Goal: Task Accomplishment & Management: Use online tool/utility

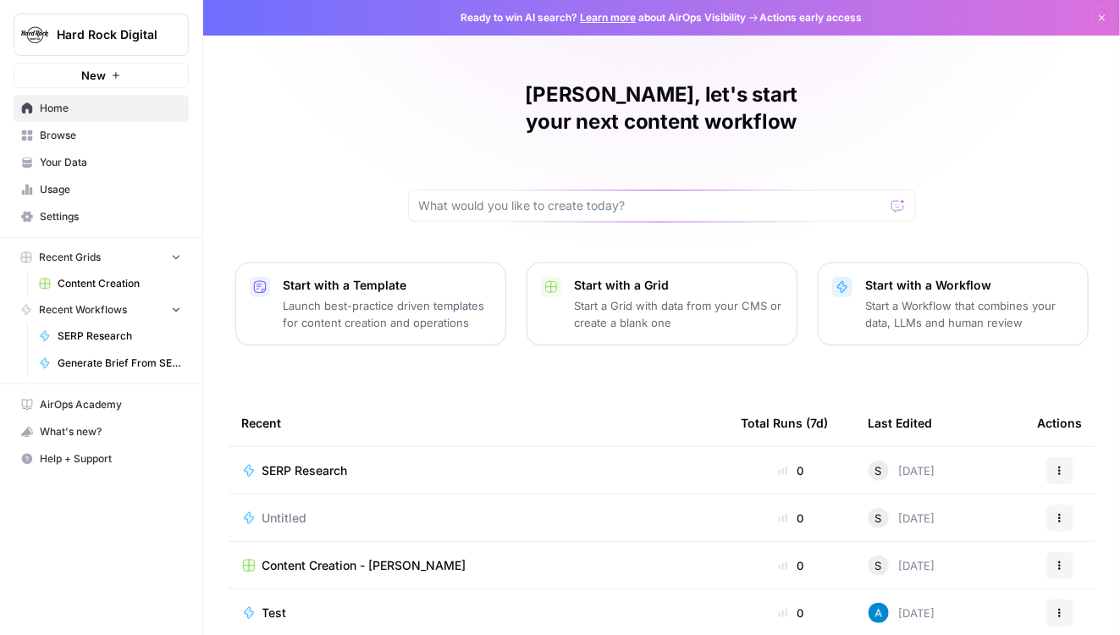
click at [71, 210] on span "Settings" at bounding box center [110, 216] width 141 height 15
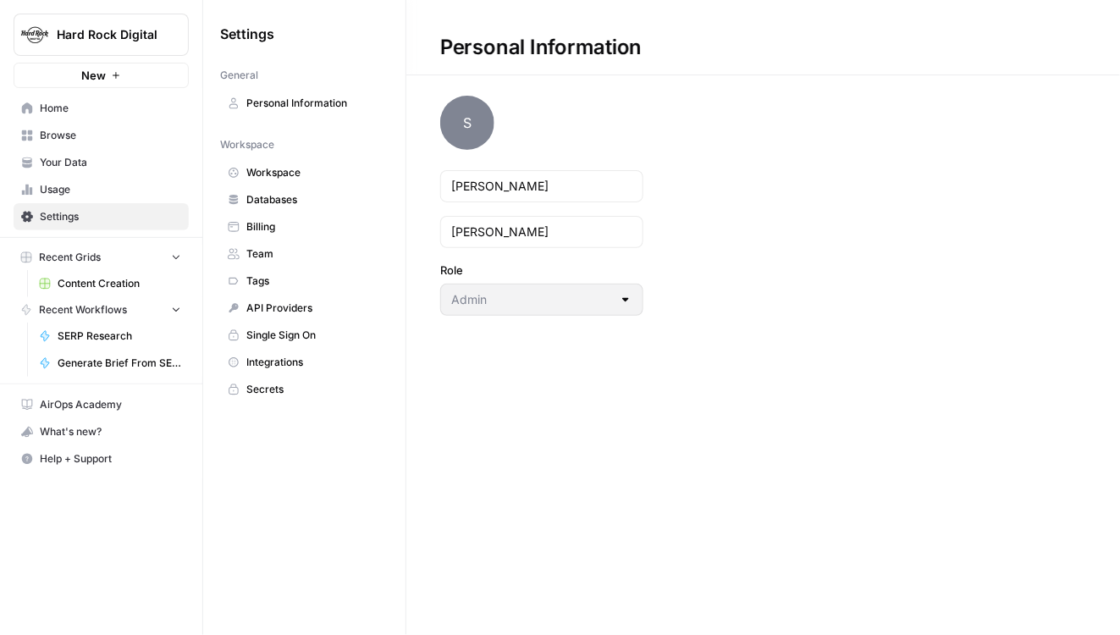
click at [287, 301] on span "API Providers" at bounding box center [313, 308] width 135 height 15
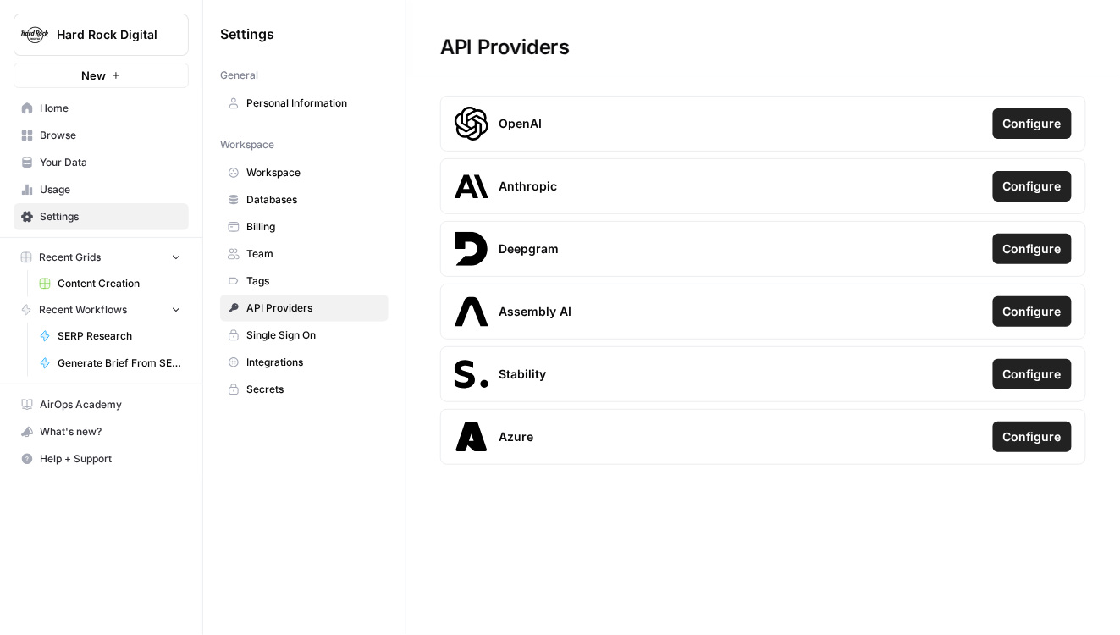
click at [1024, 117] on span "Configure" at bounding box center [1032, 123] width 58 height 17
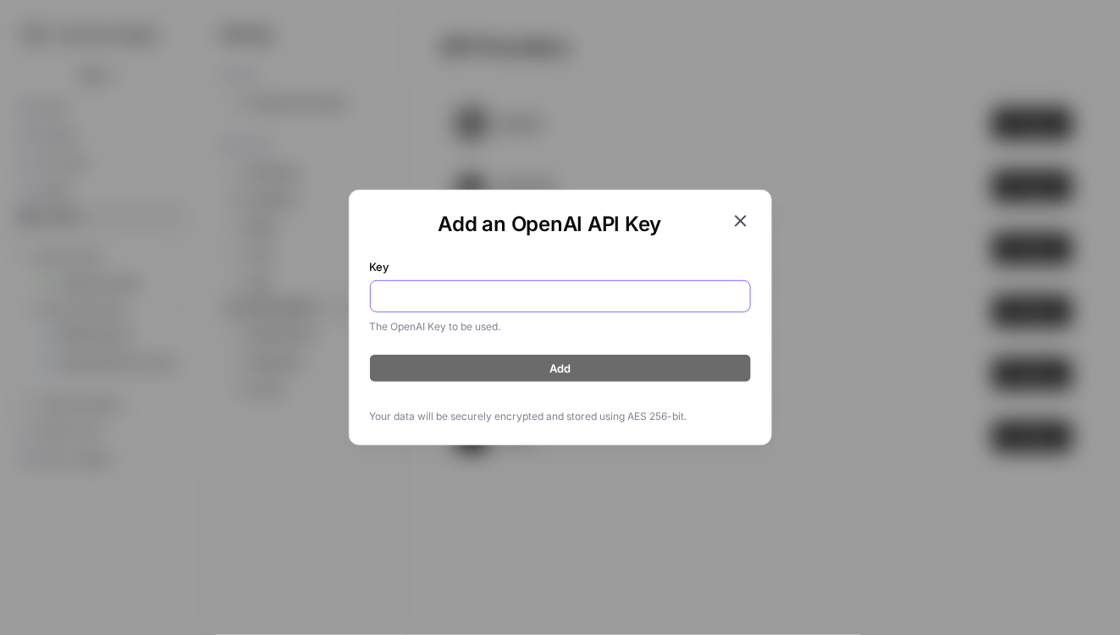
click at [497, 298] on input "Key" at bounding box center [560, 296] width 359 height 17
paste input "sk-proj-7LbVR-9RSeEdx_S6GMK9hUlLHhgJRbqaO4OhWHA4jCpjPXQe1w-bFo0Ntvqrt4LLi8u27xc…"
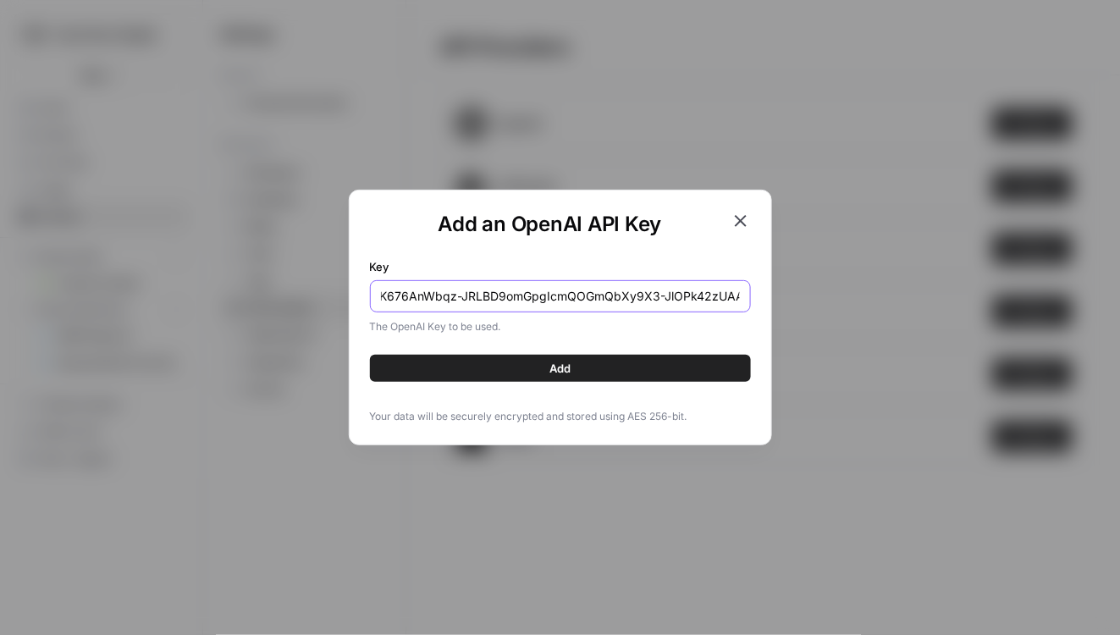
type input "sk-proj-7LbVR-9RSeEdx_S6GMK9hUlLHhgJRbqaO4OhWHA4jCpjPXQe1w-bFo0Ntvqrt4LLi8u27xc…"
click at [509, 373] on button "Add" at bounding box center [560, 368] width 381 height 27
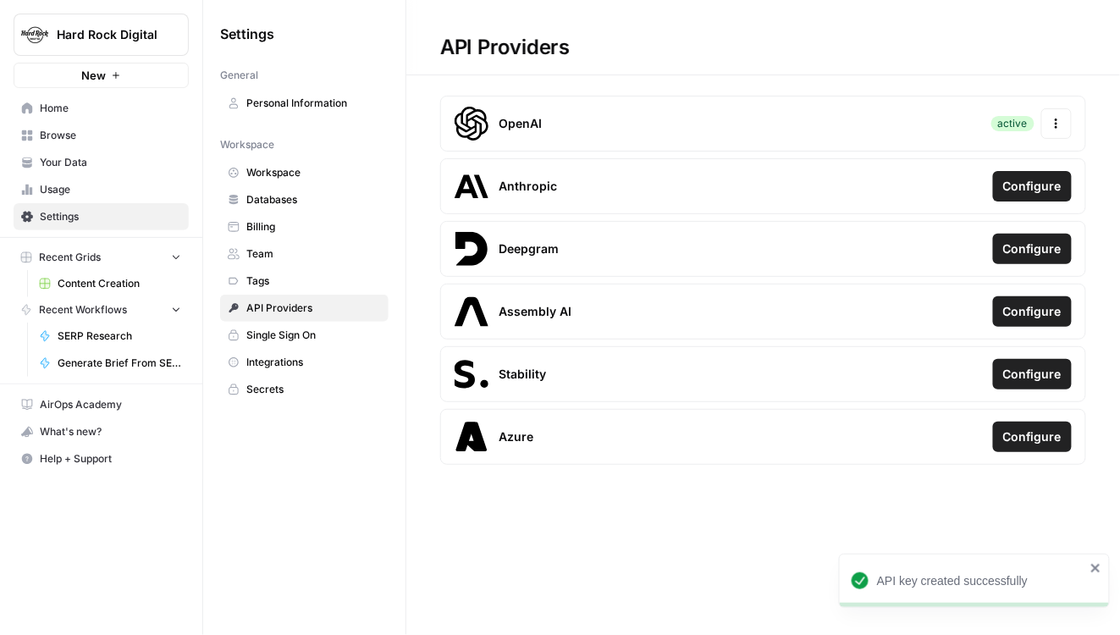
click at [109, 108] on span "Home" at bounding box center [110, 108] width 141 height 15
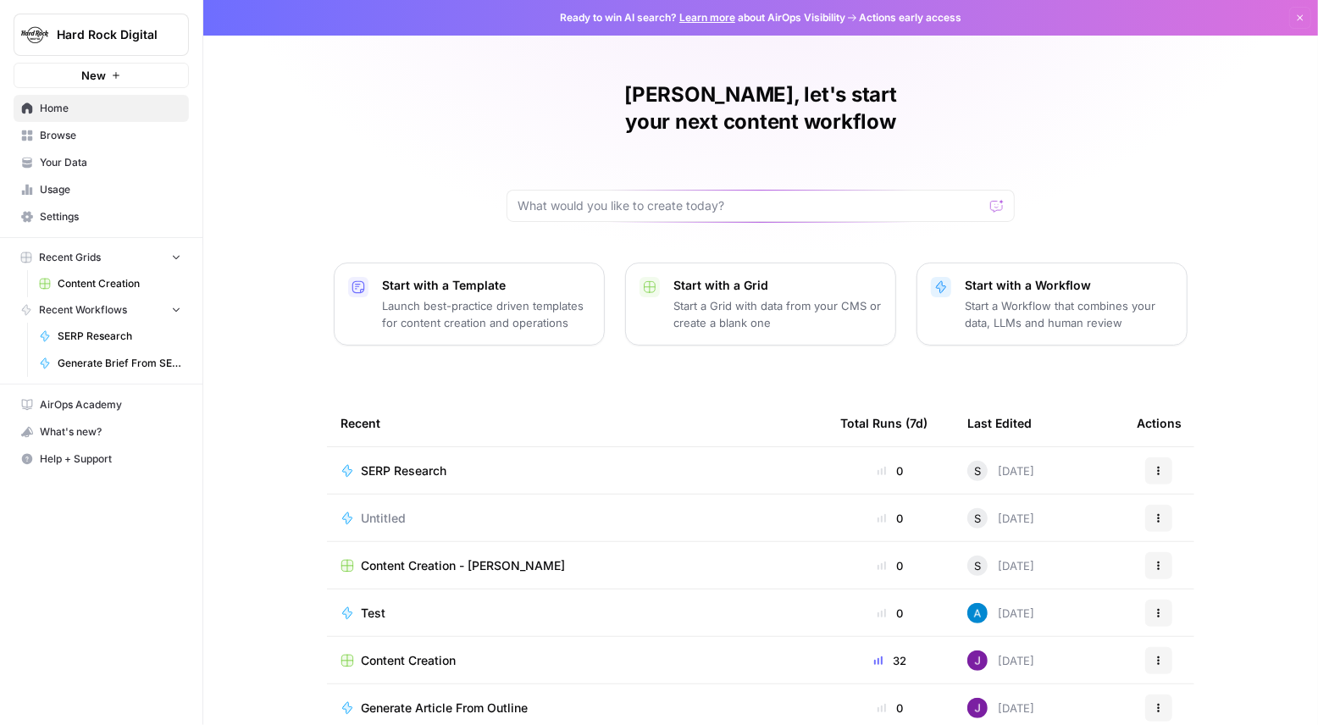
scroll to position [53, 0]
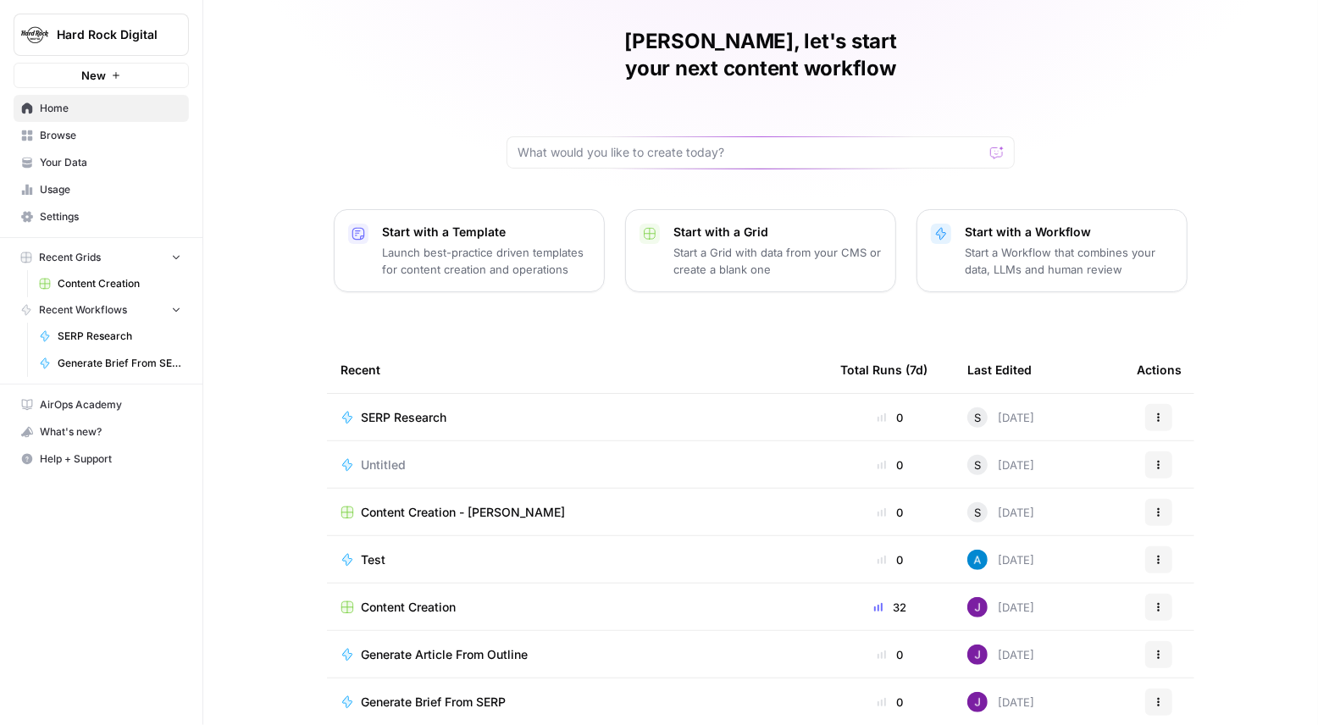
click at [381, 551] on span "Test" at bounding box center [373, 559] width 25 height 17
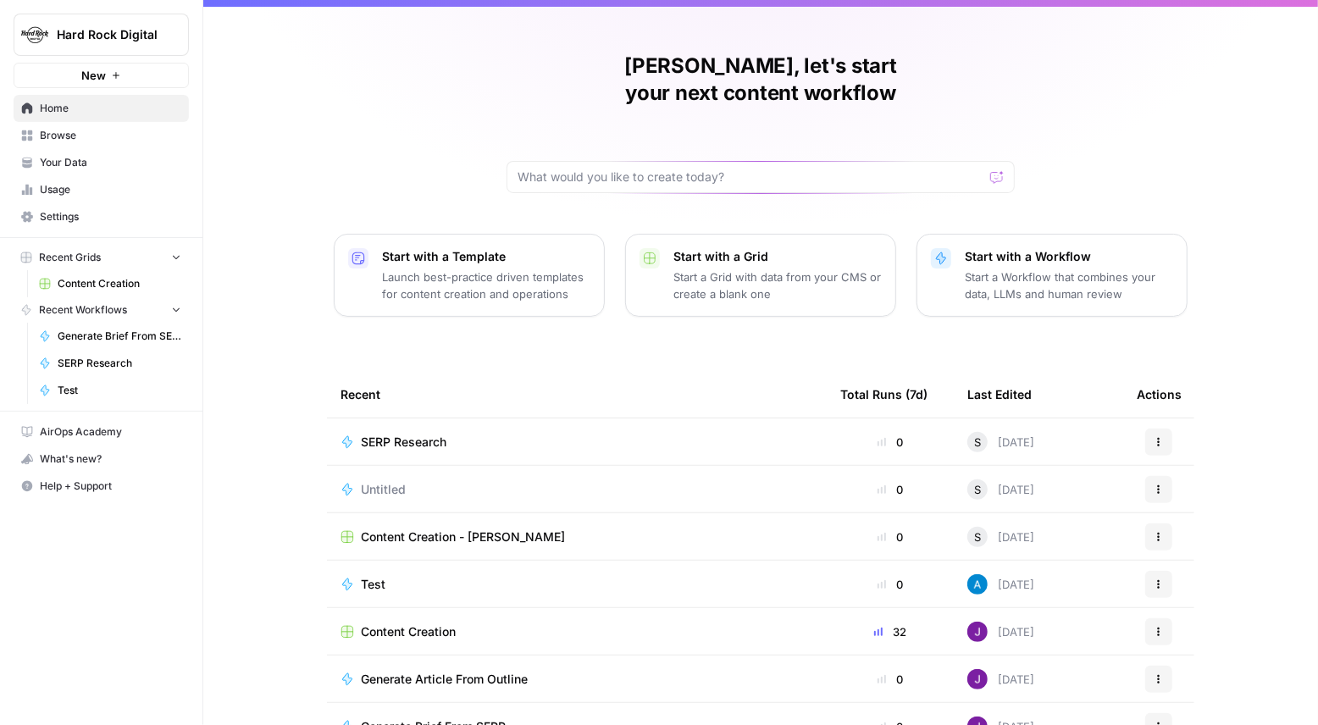
scroll to position [53, 0]
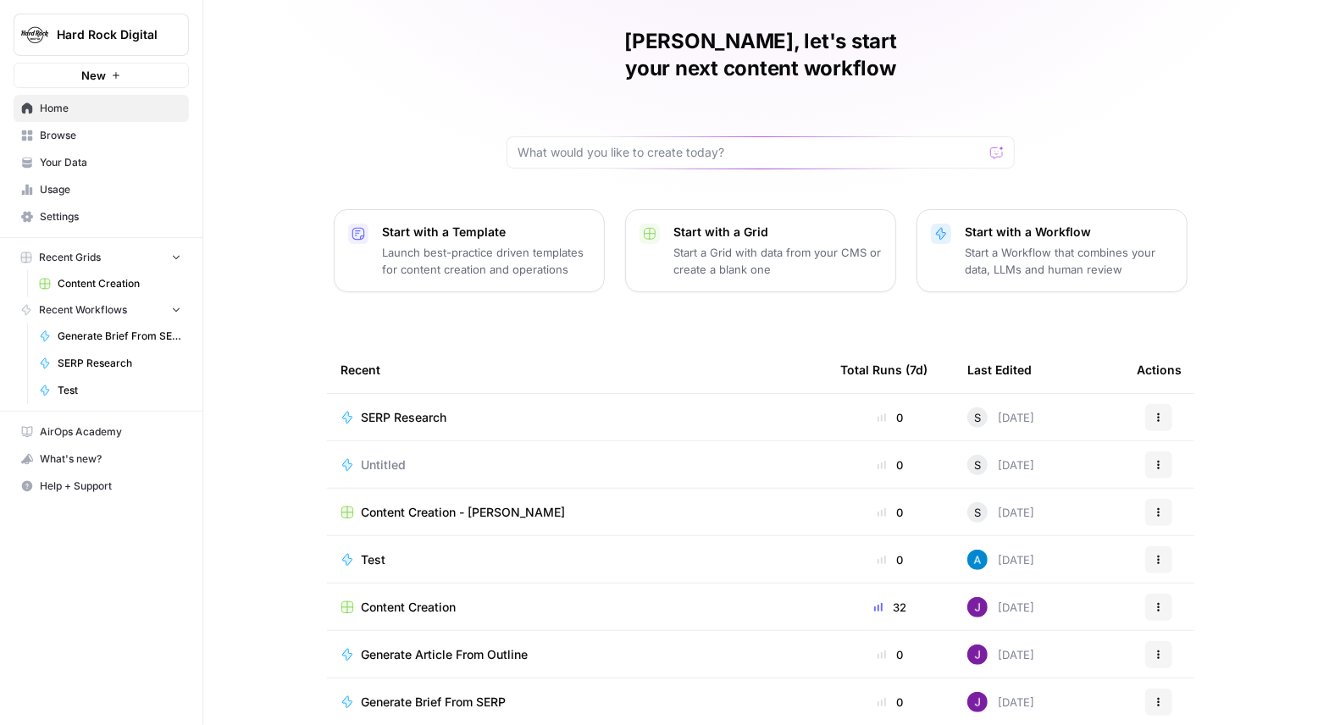
click at [127, 333] on span "Generate Brief From SERP-testing" at bounding box center [120, 336] width 124 height 15
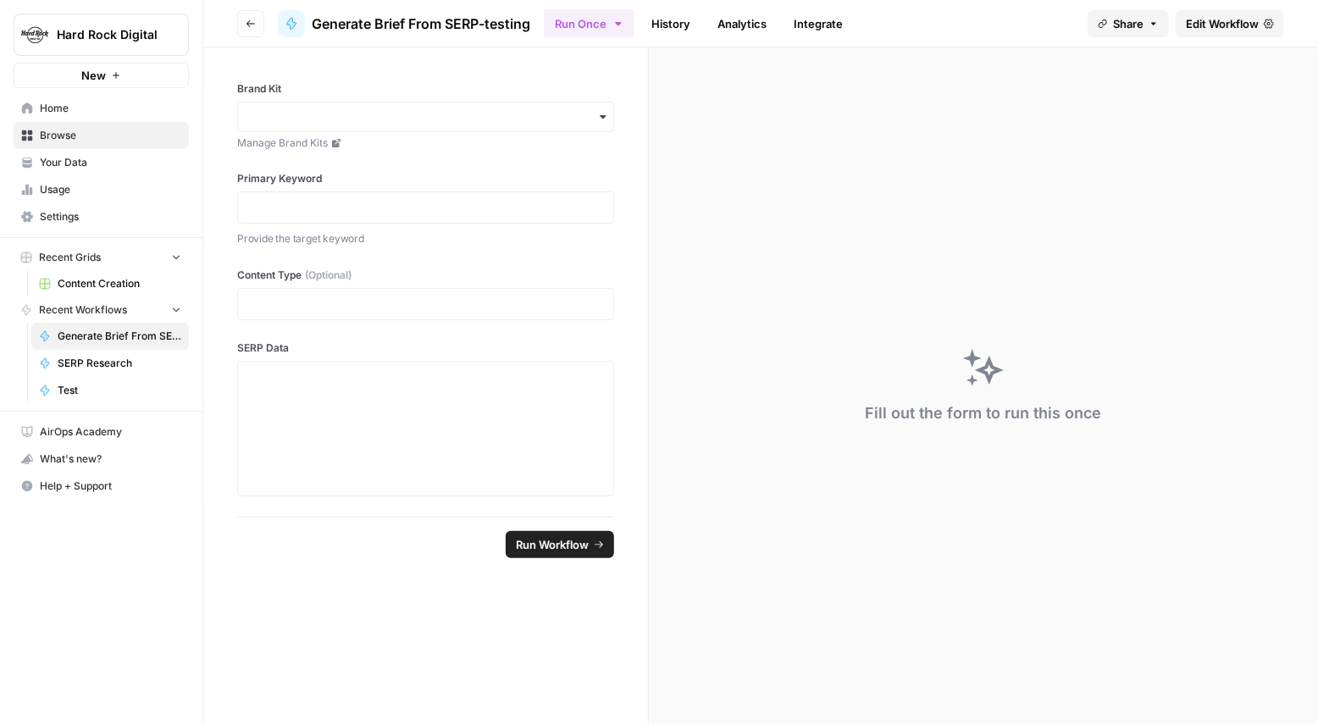
click at [675, 22] on link "History" at bounding box center [670, 23] width 59 height 27
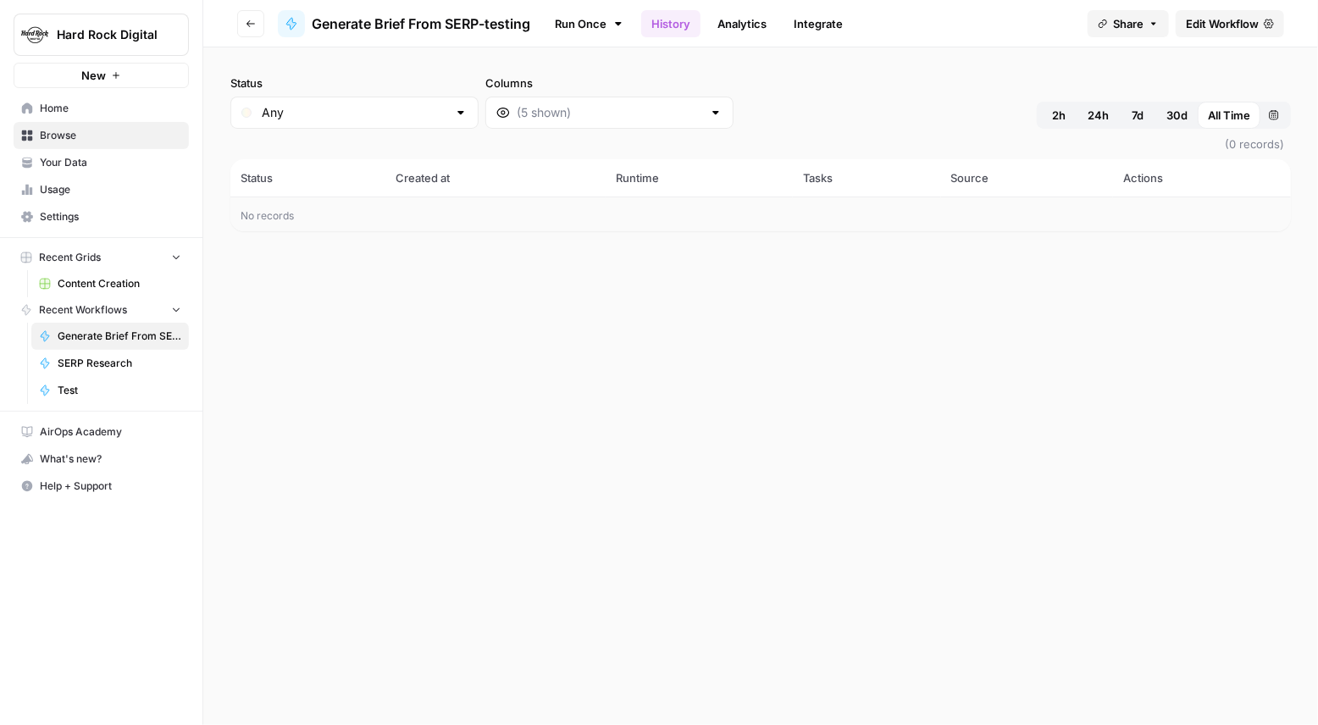
click at [1119, 19] on span "Edit Workflow" at bounding box center [1221, 23] width 73 height 17
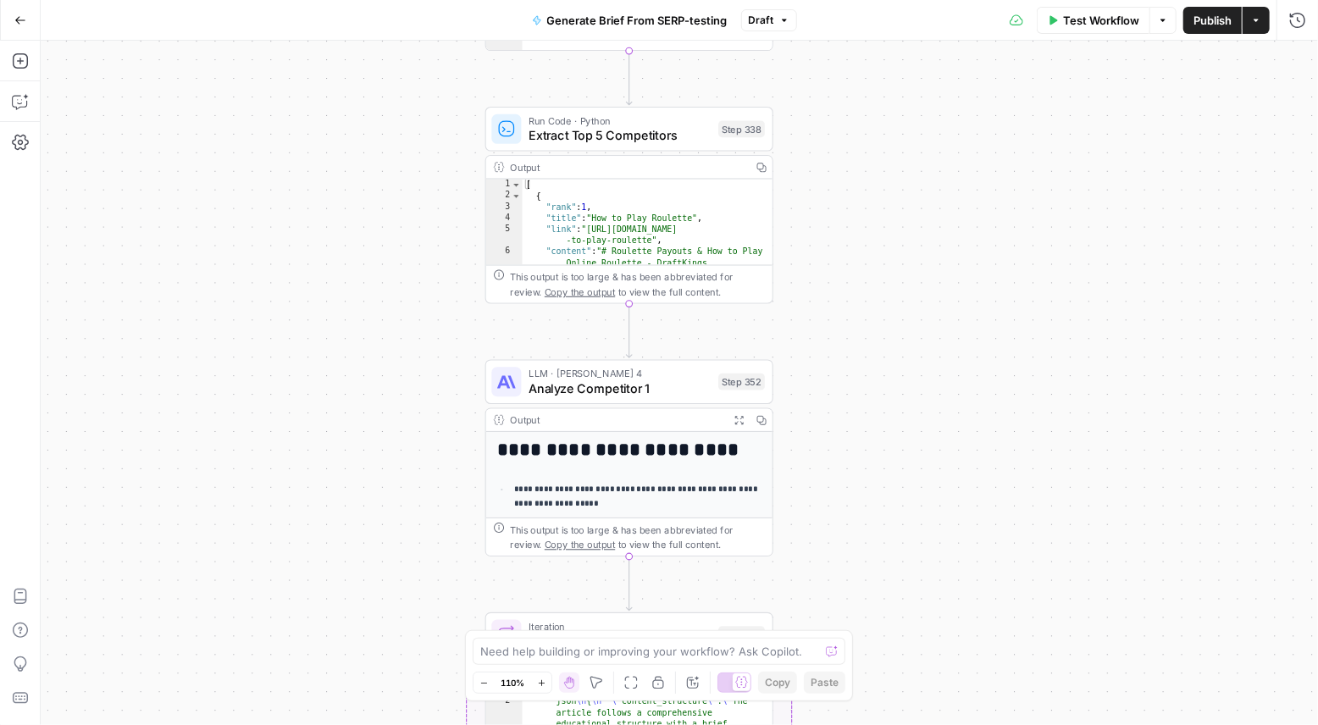
click at [659, 390] on span "Analyze Competitor 1" at bounding box center [619, 388] width 182 height 19
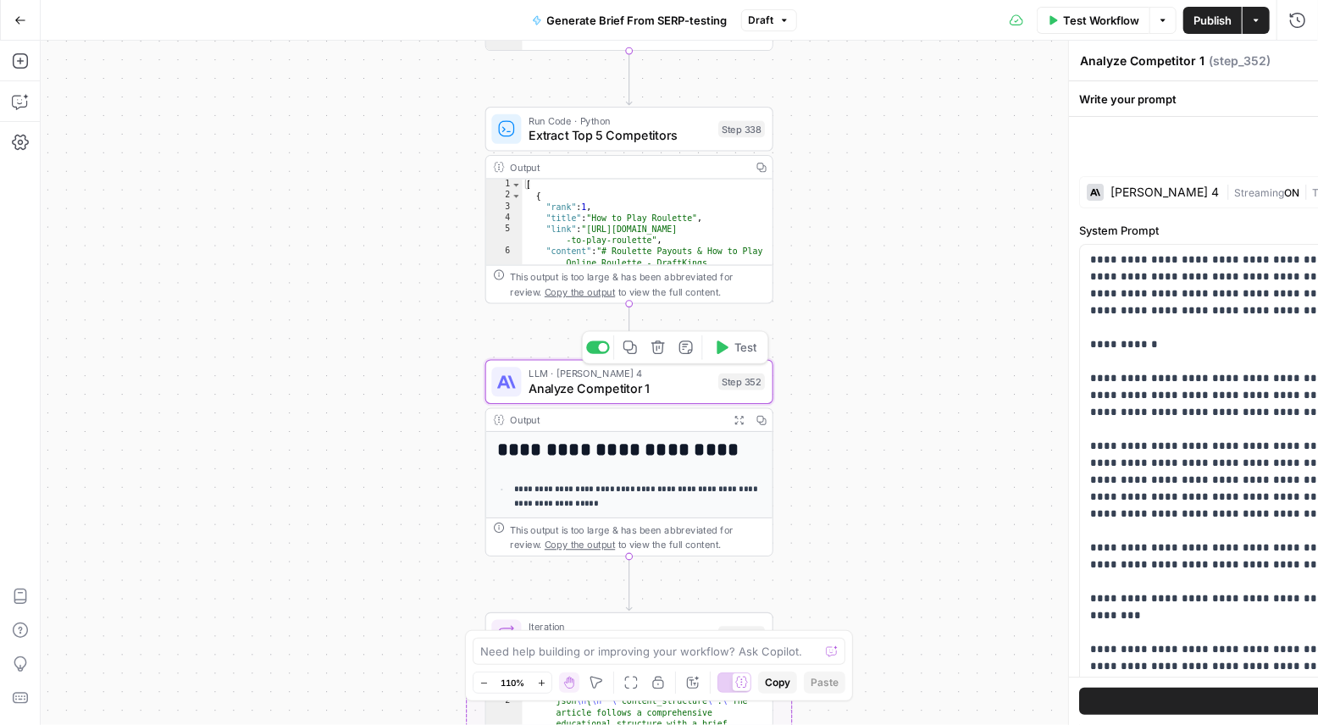
click at [659, 390] on span "Analyze Competitor 1" at bounding box center [619, 388] width 182 height 19
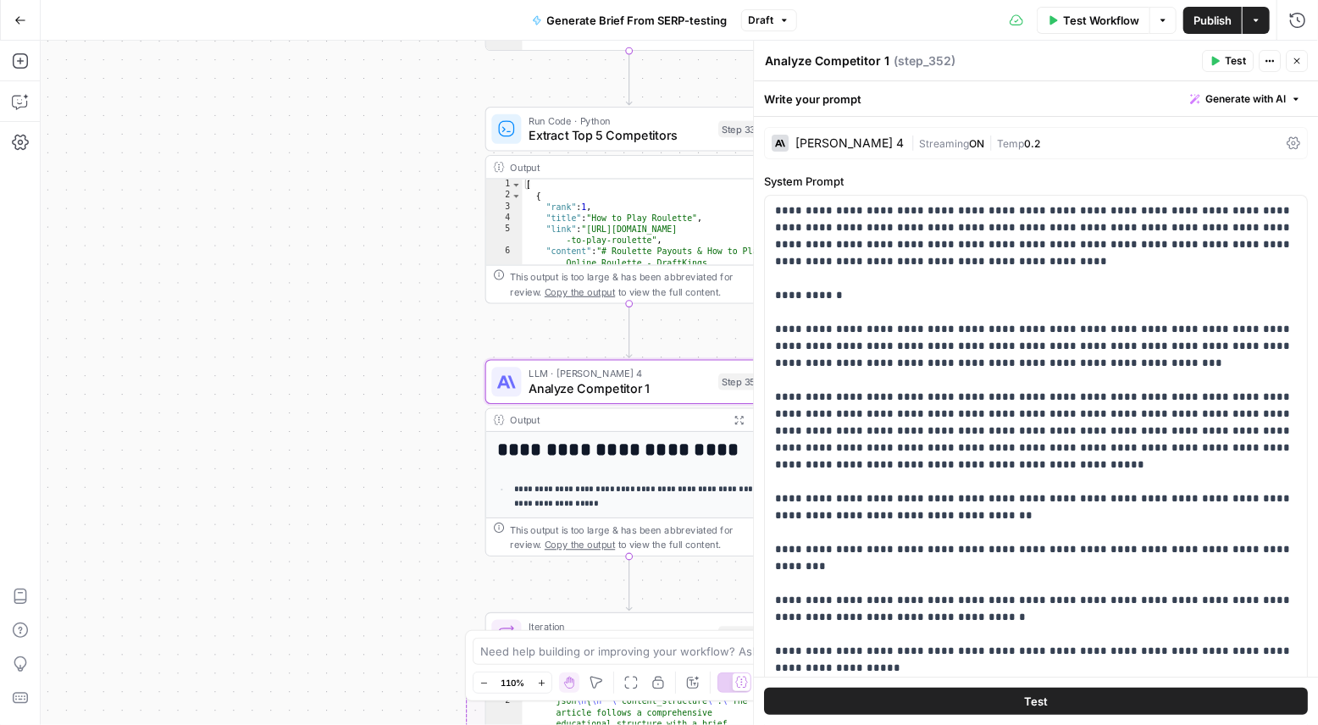
click at [842, 136] on div "[PERSON_NAME] 4" at bounding box center [837, 143] width 132 height 17
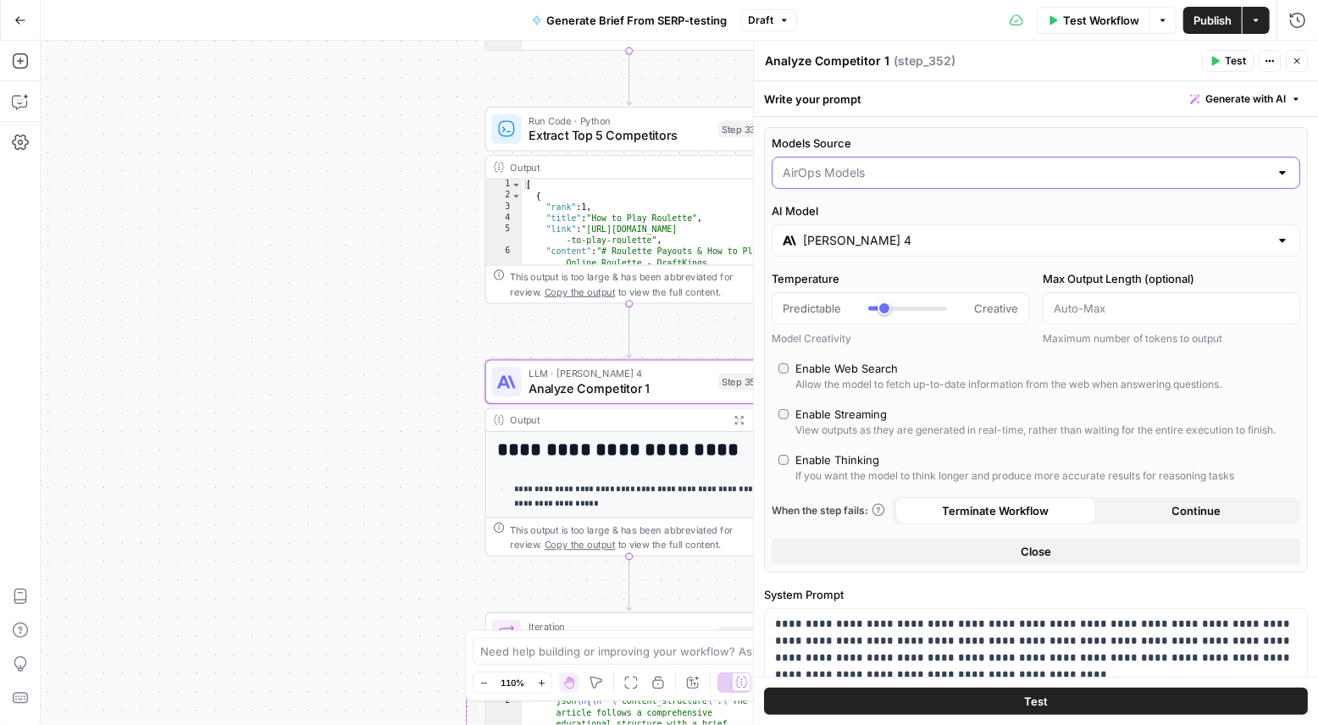
click at [884, 173] on input "Models Source" at bounding box center [1025, 172] width 486 height 17
click at [892, 243] on span "My Models" at bounding box center [1032, 238] width 493 height 17
type input "My Models"
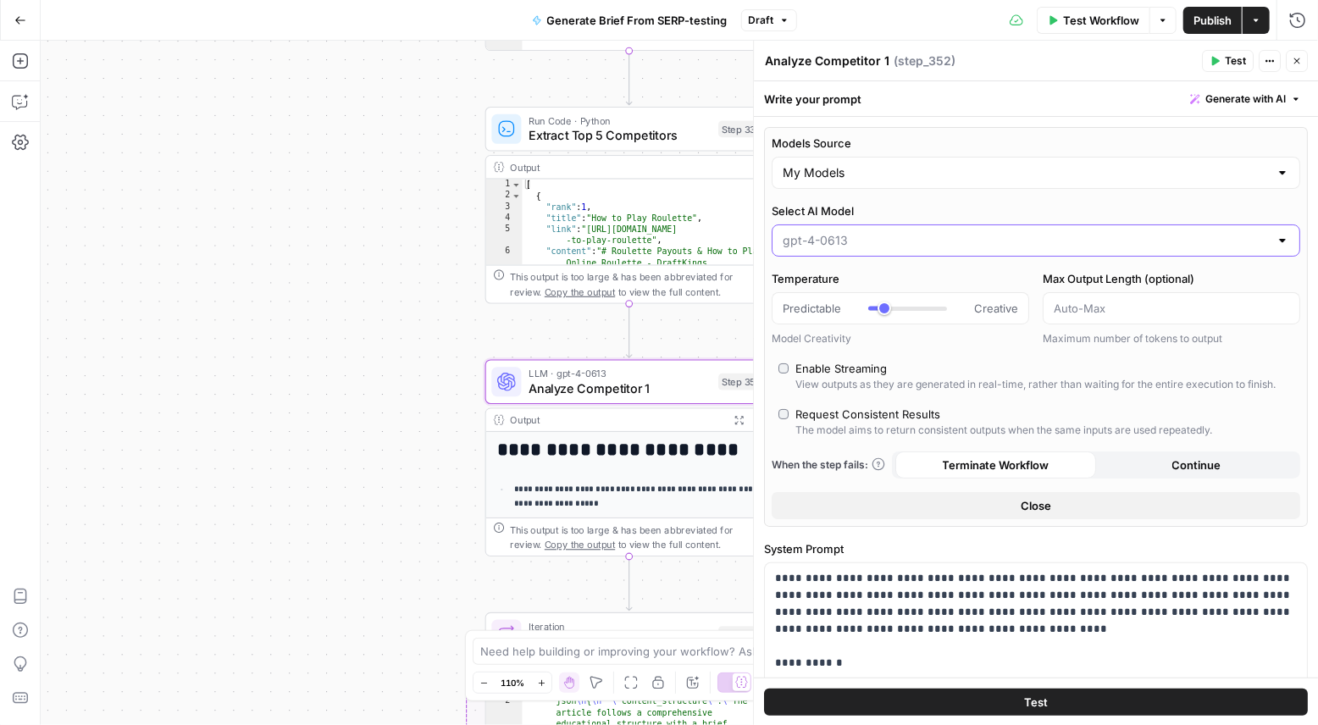
drag, startPoint x: 922, startPoint y: 236, endPoint x: 807, endPoint y: 227, distance: 115.5
click at [807, 227] on div at bounding box center [1035, 240] width 528 height 32
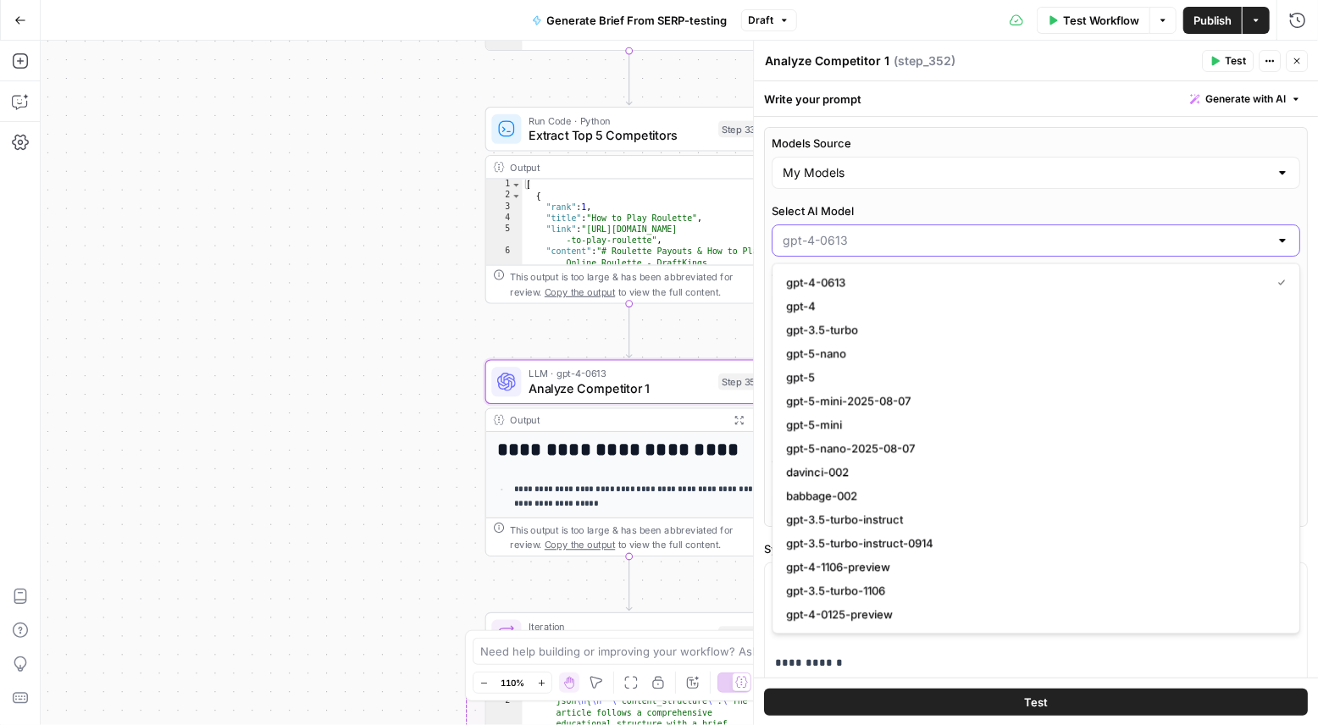
paste input "sk-proj-7LbVR-9RSeEdx_S6GMK9hUlLHhgJRbqaO4OhWHA4jCpjPXQe1w-bFo0Ntvqrt4LLi8u27xc…"
type input "sk-proj-7LbVR-9RSeEdx_S6GMK9hUlLHhgJRbqaO4OhWHA4jCpjPXQe1w-bFo0Ntvqrt4LLi8u27xc…"
click at [911, 233] on input "Select AI Model" at bounding box center [1025, 240] width 486 height 17
paste input "ft:gpt-4o-2024-08-06:hard-rock-digital:nick-voice:C6PtFN2I"
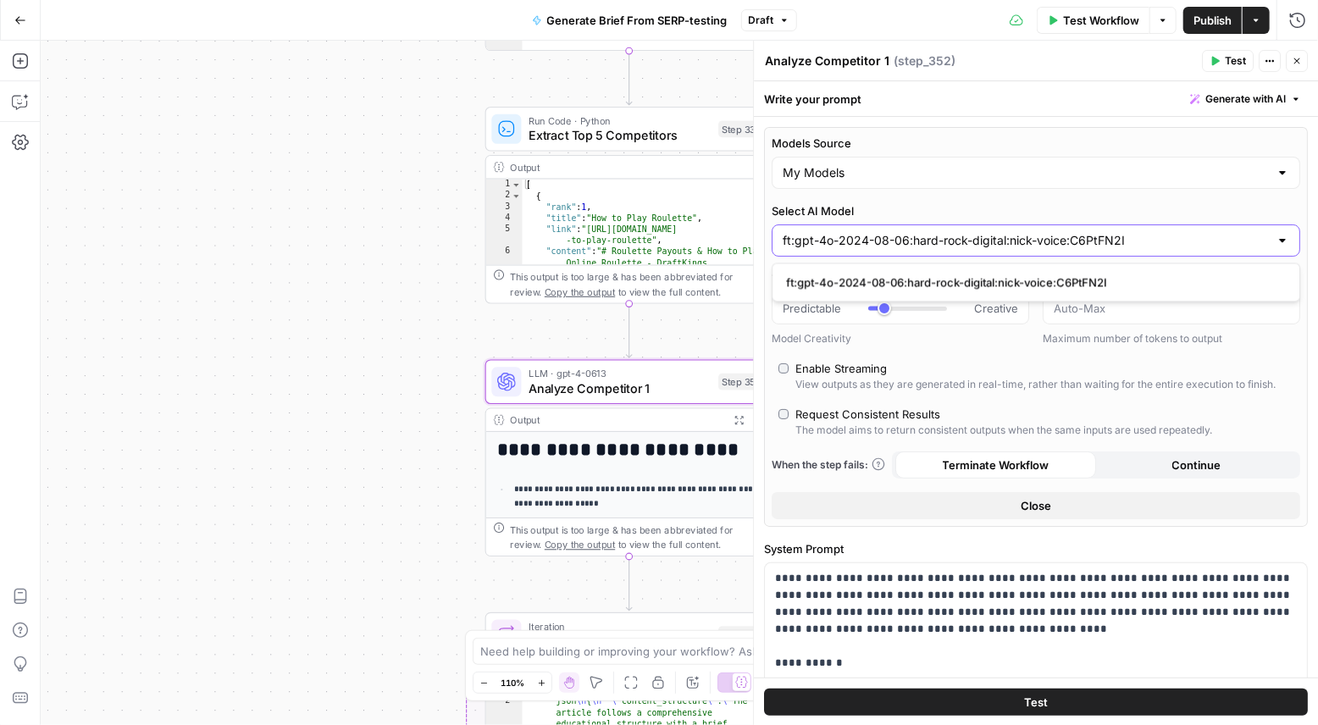
type input "ft:gpt-4o-2024-08-06:hard-rock-digital:nick-voice:C6PtFN2I"
click at [920, 278] on span "ft:gpt-4o-2024-08-06:hard-rock-digital:nick-voice:C6PtFN2I" at bounding box center [1032, 282] width 493 height 17
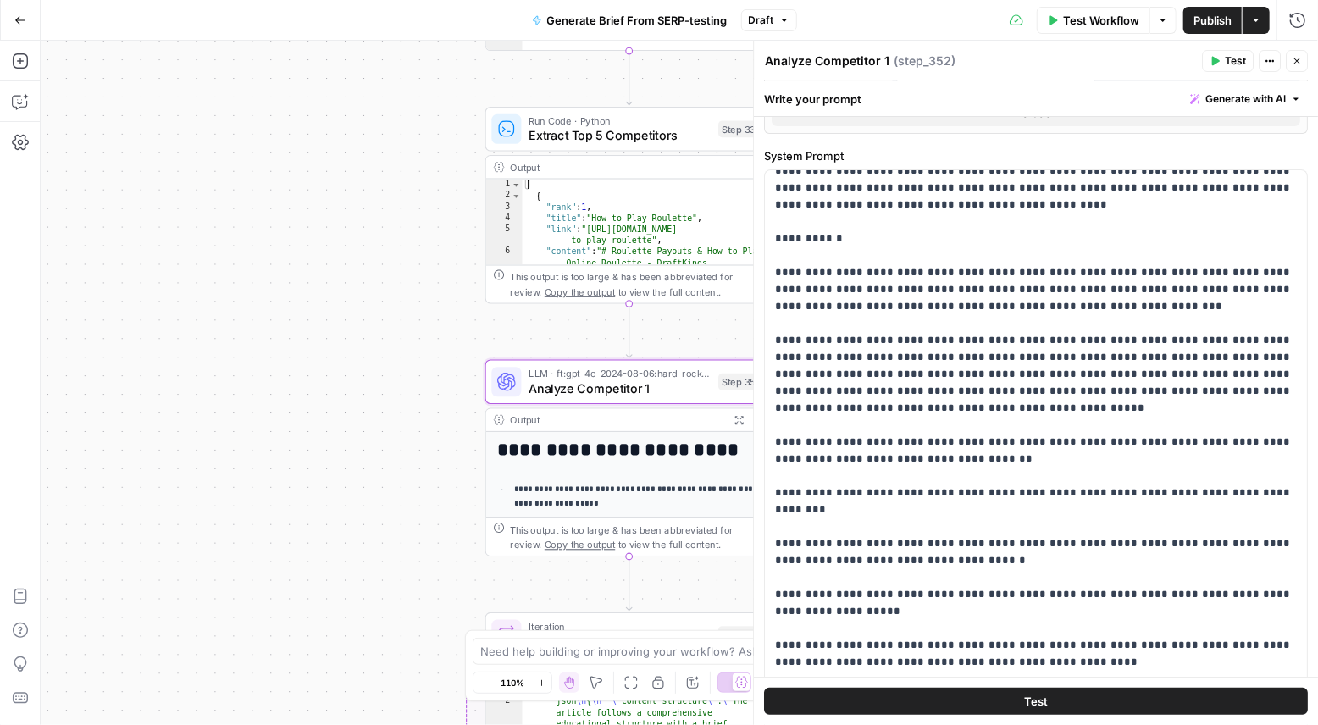
scroll to position [42, 0]
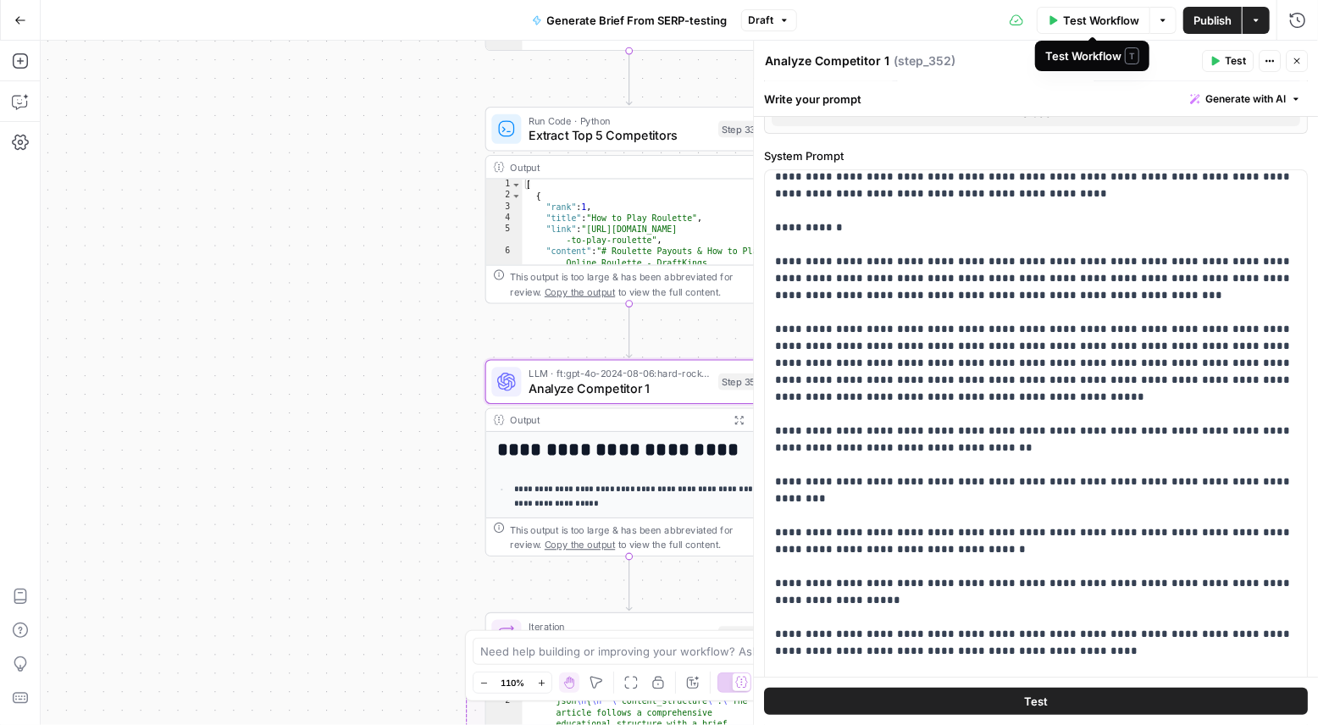
click at [1099, 21] on span "Test Workflow" at bounding box center [1101, 20] width 76 height 17
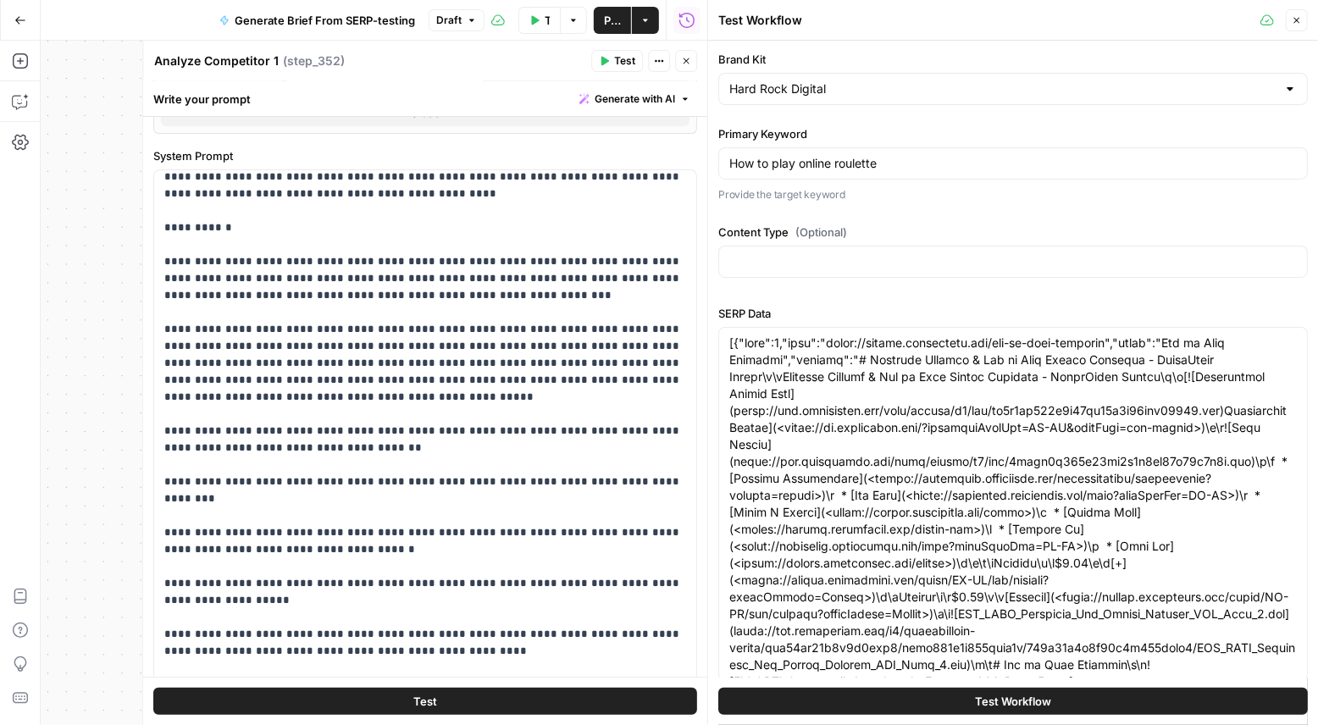
click at [615, 63] on span "Test" at bounding box center [624, 60] width 21 height 15
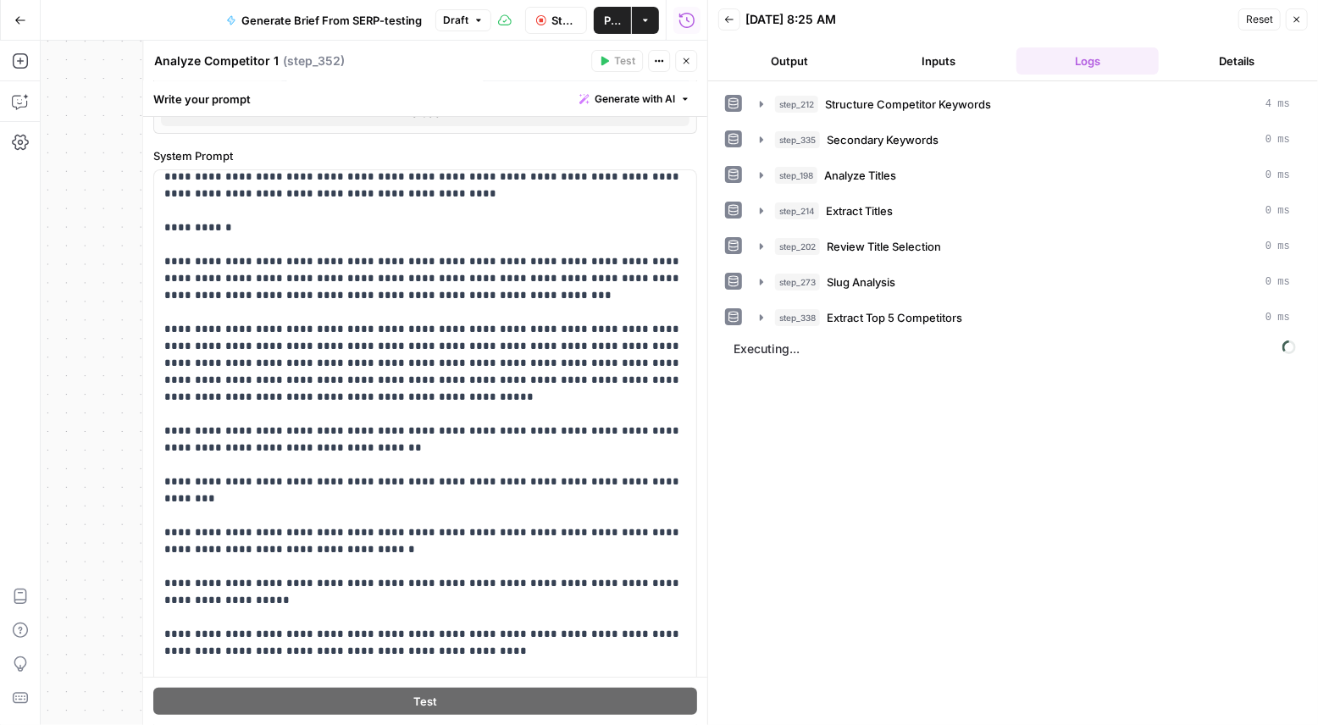
click at [774, 53] on button "Output" at bounding box center [789, 60] width 142 height 27
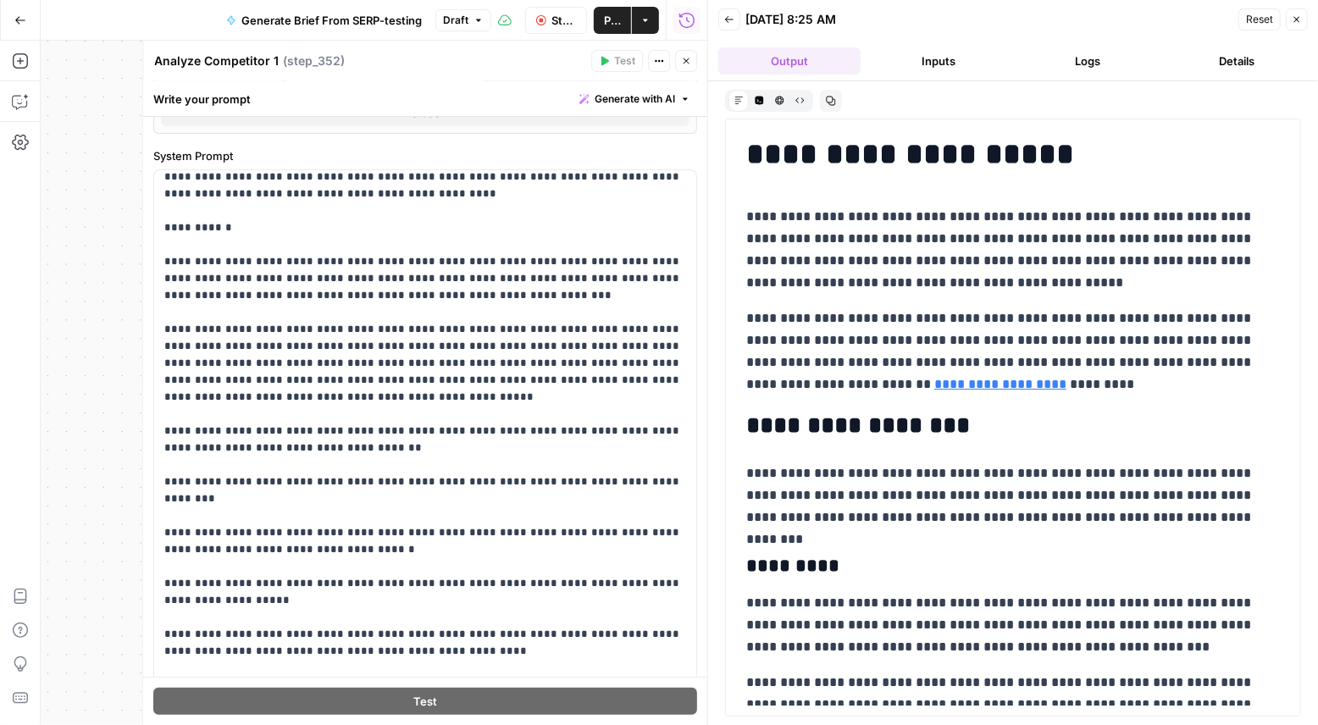
click at [692, 65] on button "Close" at bounding box center [686, 61] width 22 height 22
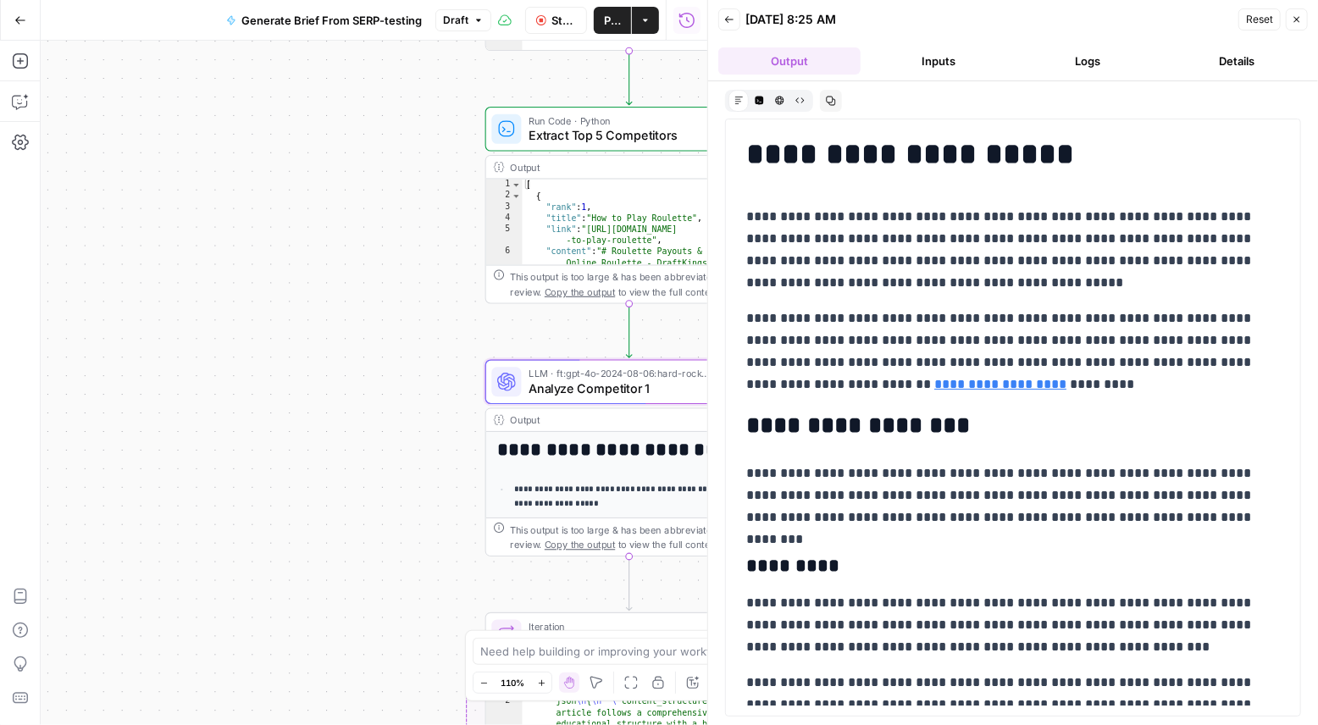
click at [1119, 19] on icon "button" at bounding box center [1296, 19] width 10 height 10
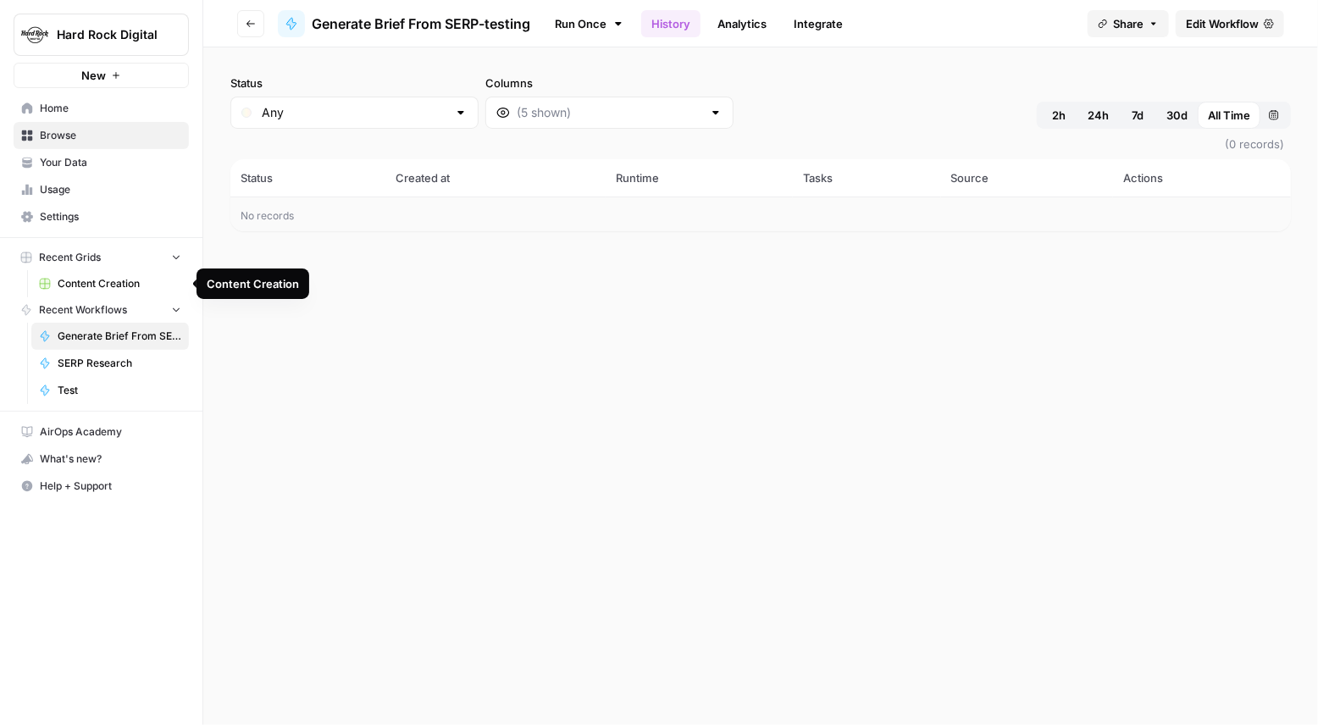
click at [99, 282] on span "Content Creation" at bounding box center [120, 283] width 124 height 15
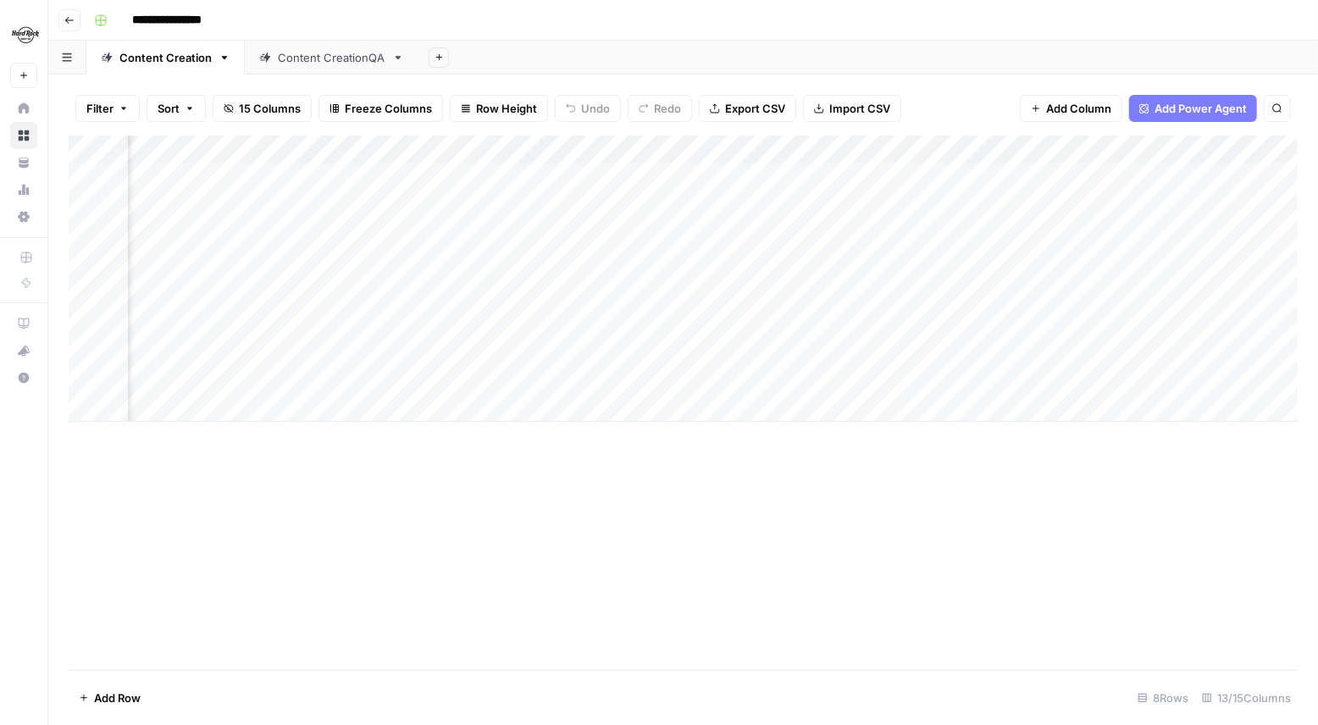
scroll to position [0, 296]
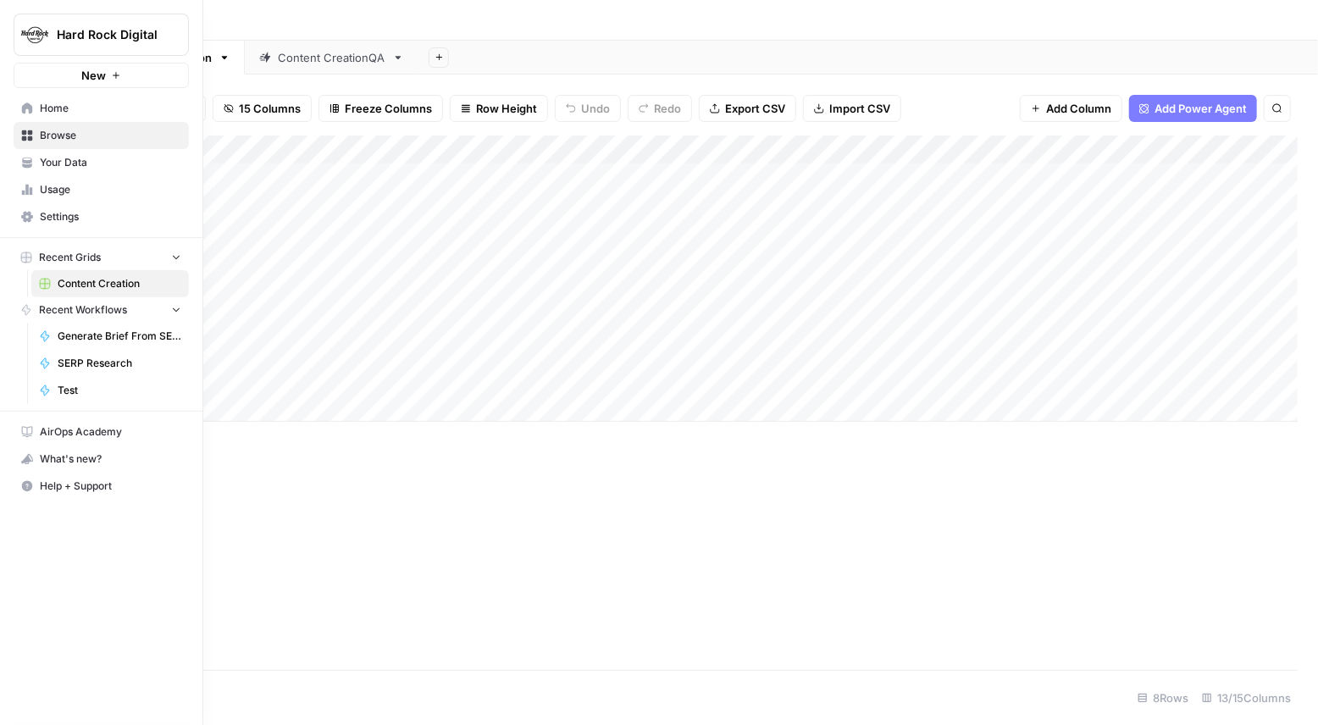
click at [55, 106] on span "Home" at bounding box center [110, 108] width 141 height 15
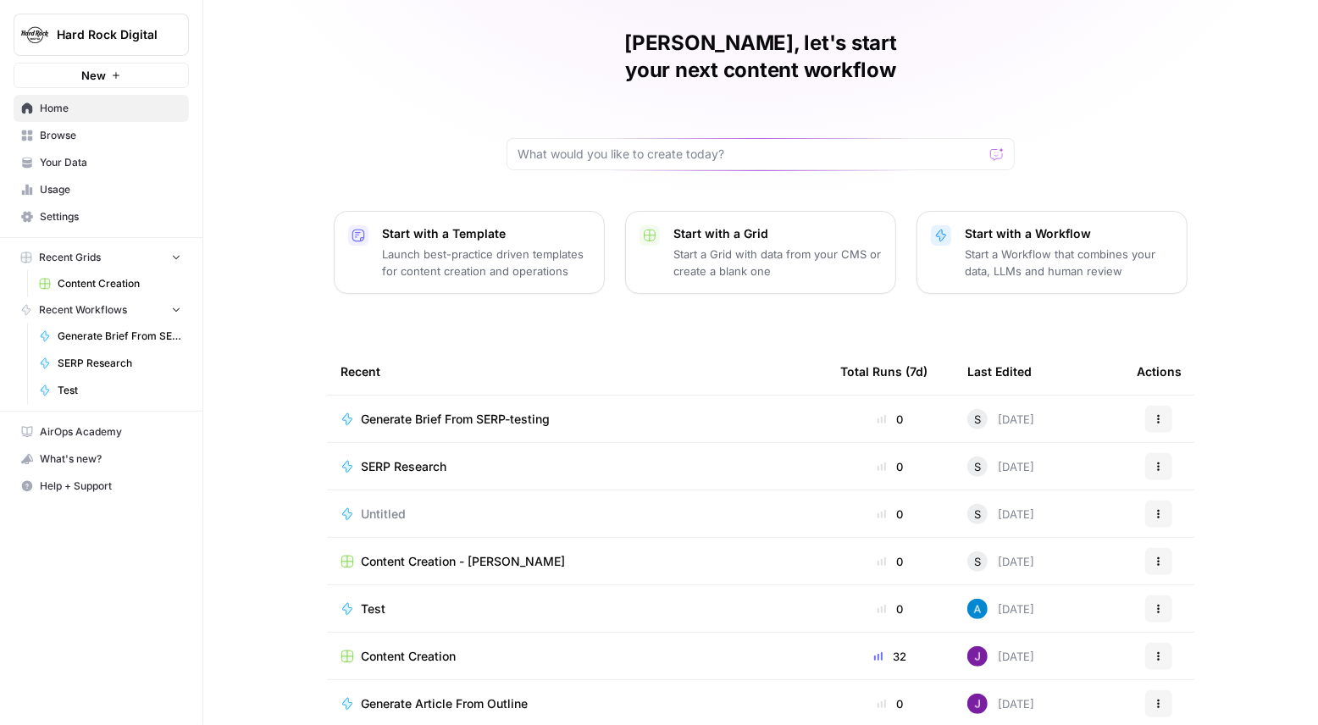
scroll to position [53, 0]
click at [494, 634] on span "Generate Article From Outline" at bounding box center [444, 702] width 167 height 17
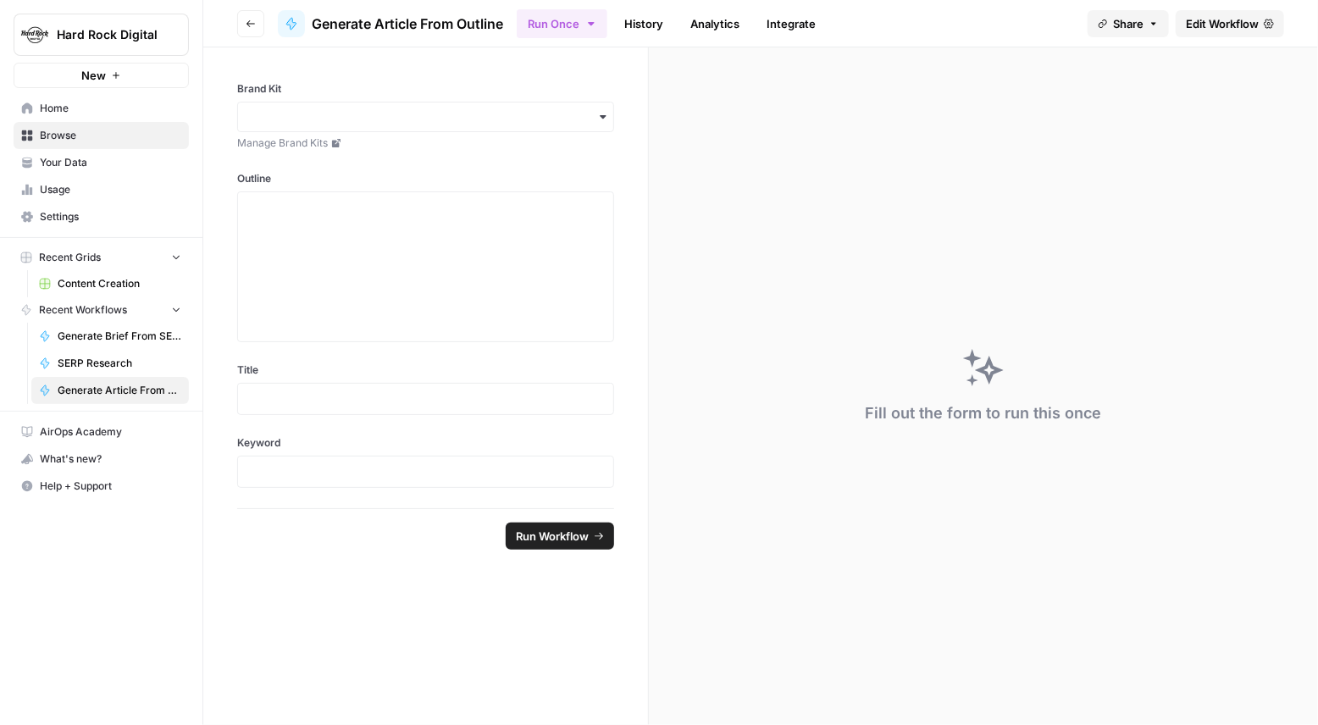
click at [246, 29] on button "Go back" at bounding box center [250, 23] width 27 height 27
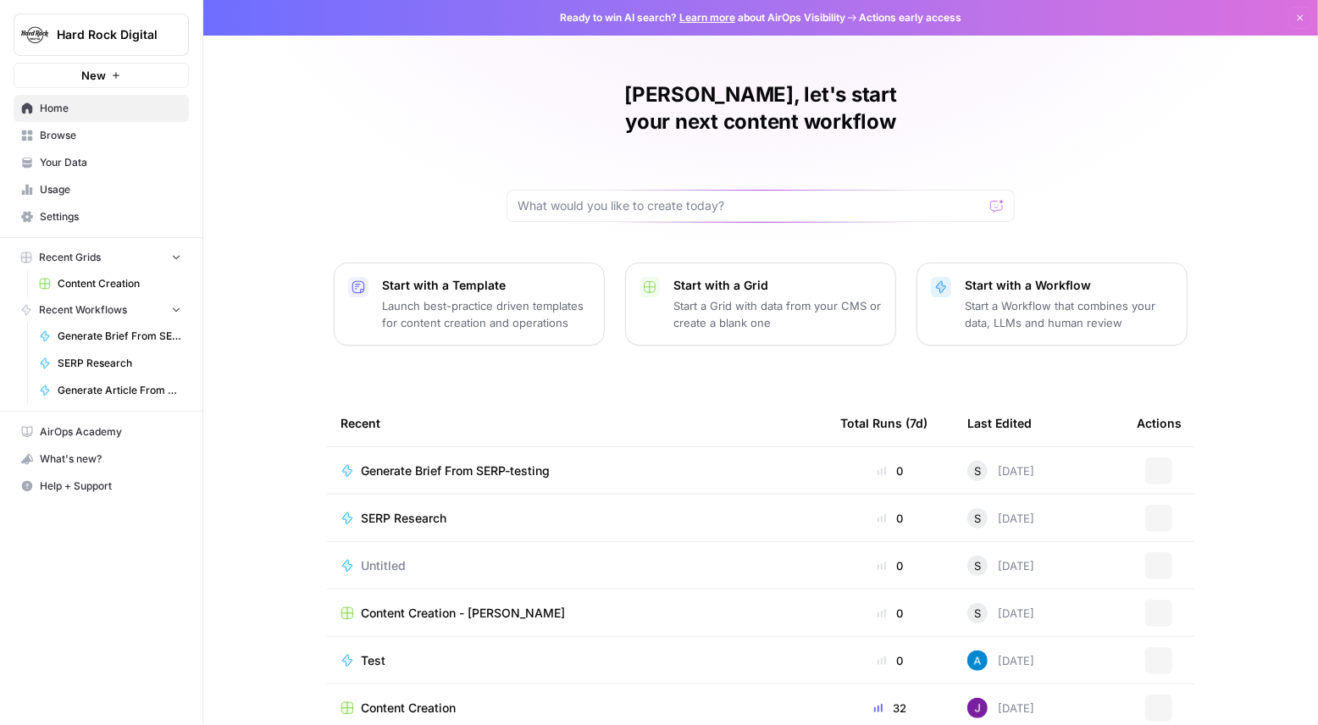
scroll to position [53, 0]
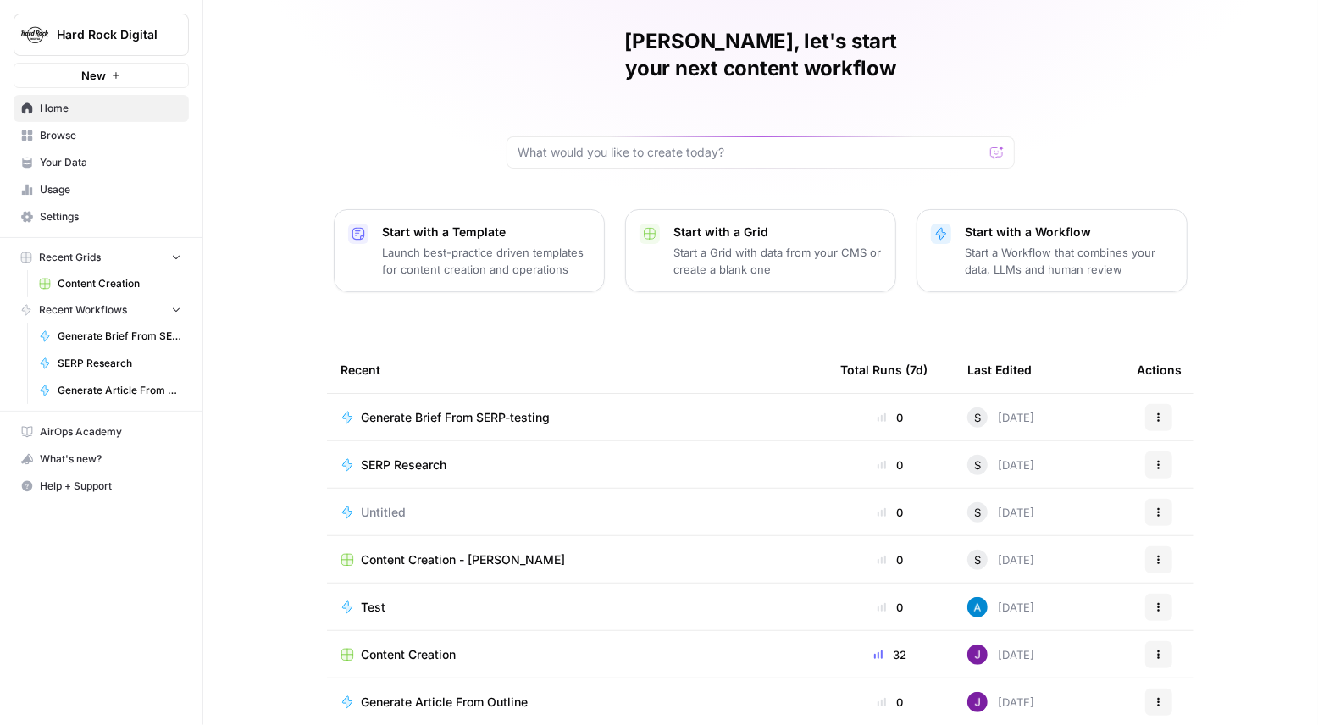
click at [344, 634] on icon at bounding box center [346, 702] width 9 height 12
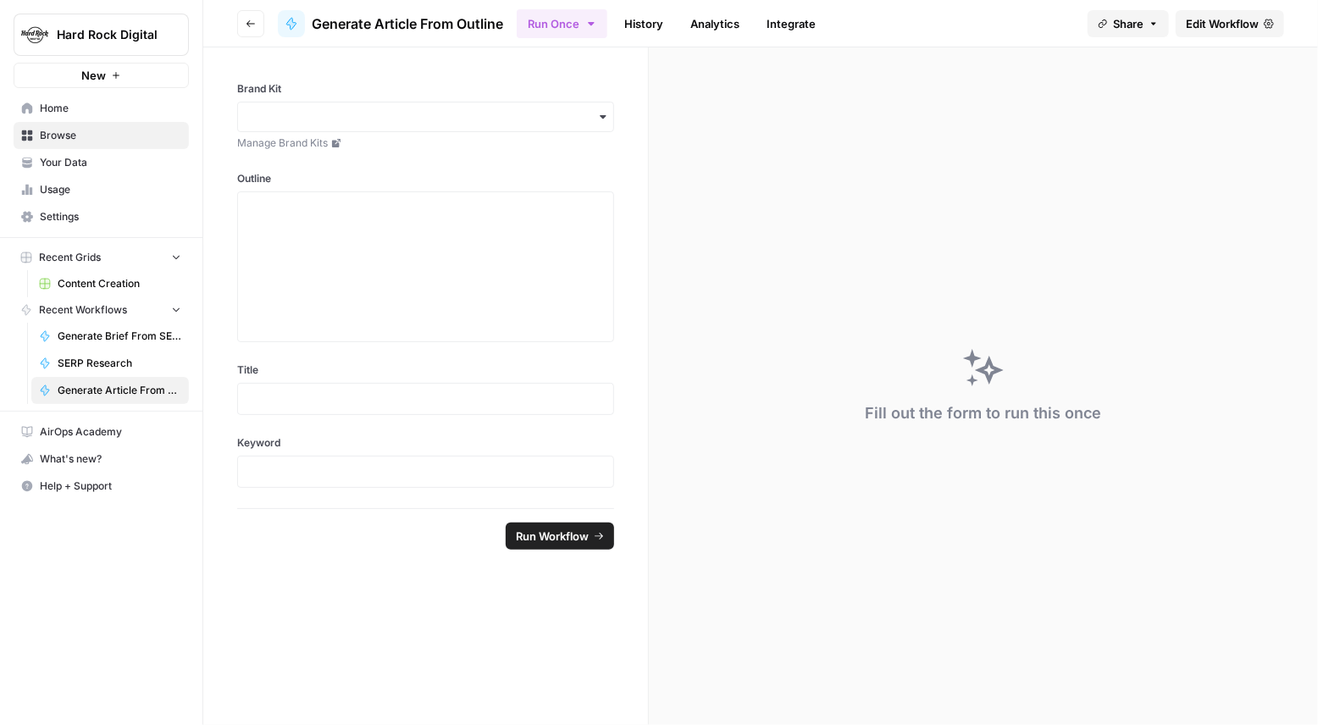
click at [75, 109] on span "Home" at bounding box center [110, 108] width 141 height 15
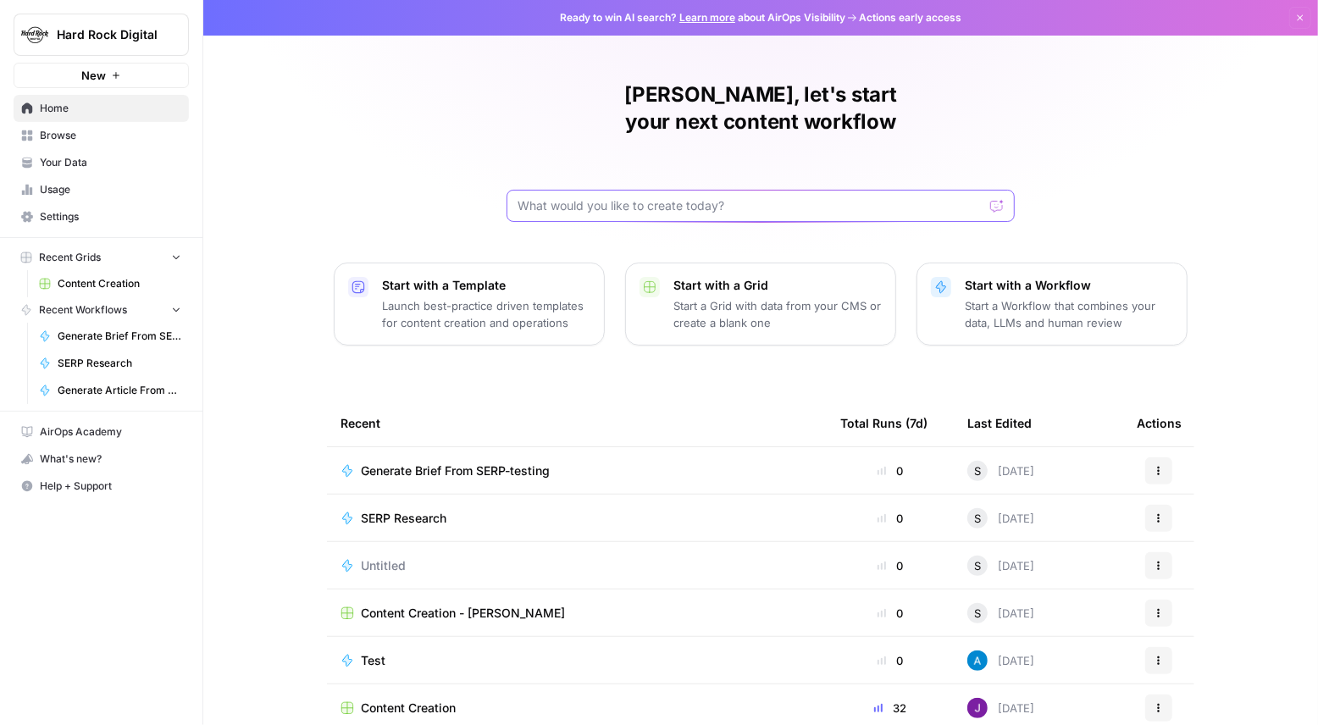
click at [593, 197] on input "text" at bounding box center [750, 205] width 466 height 17
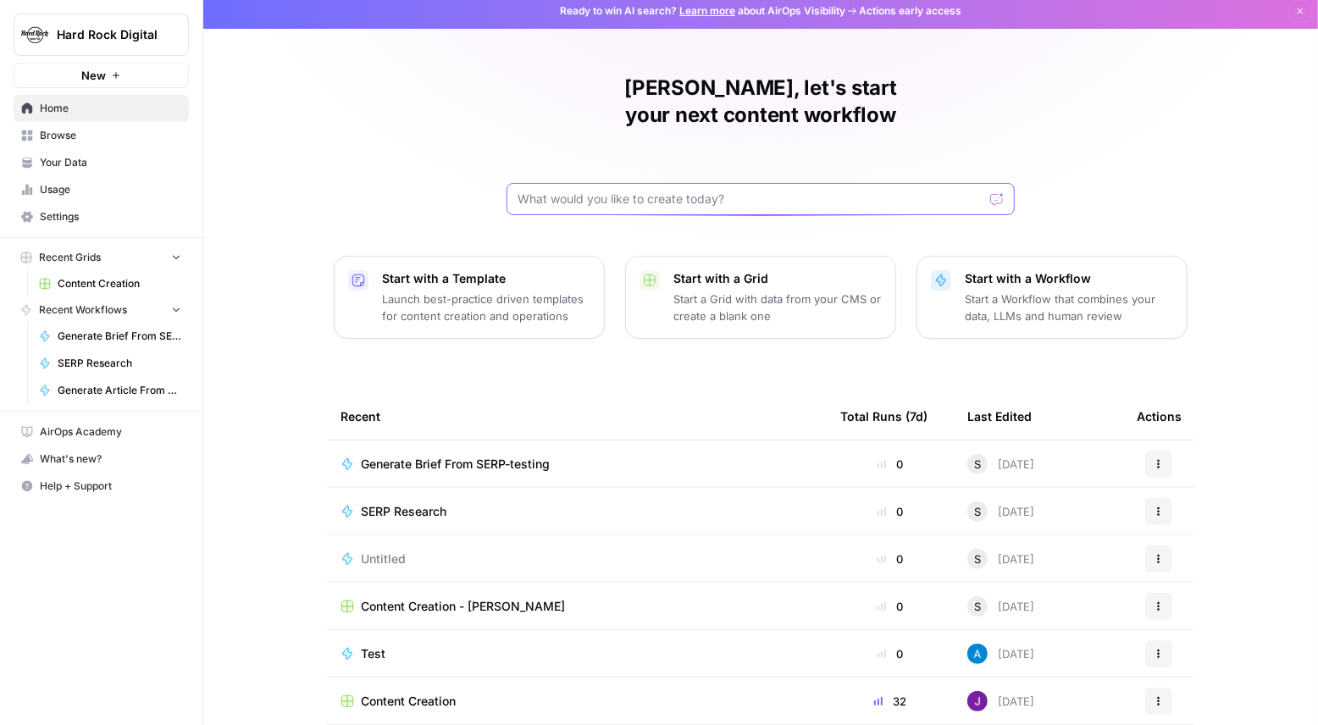
scroll to position [53, 0]
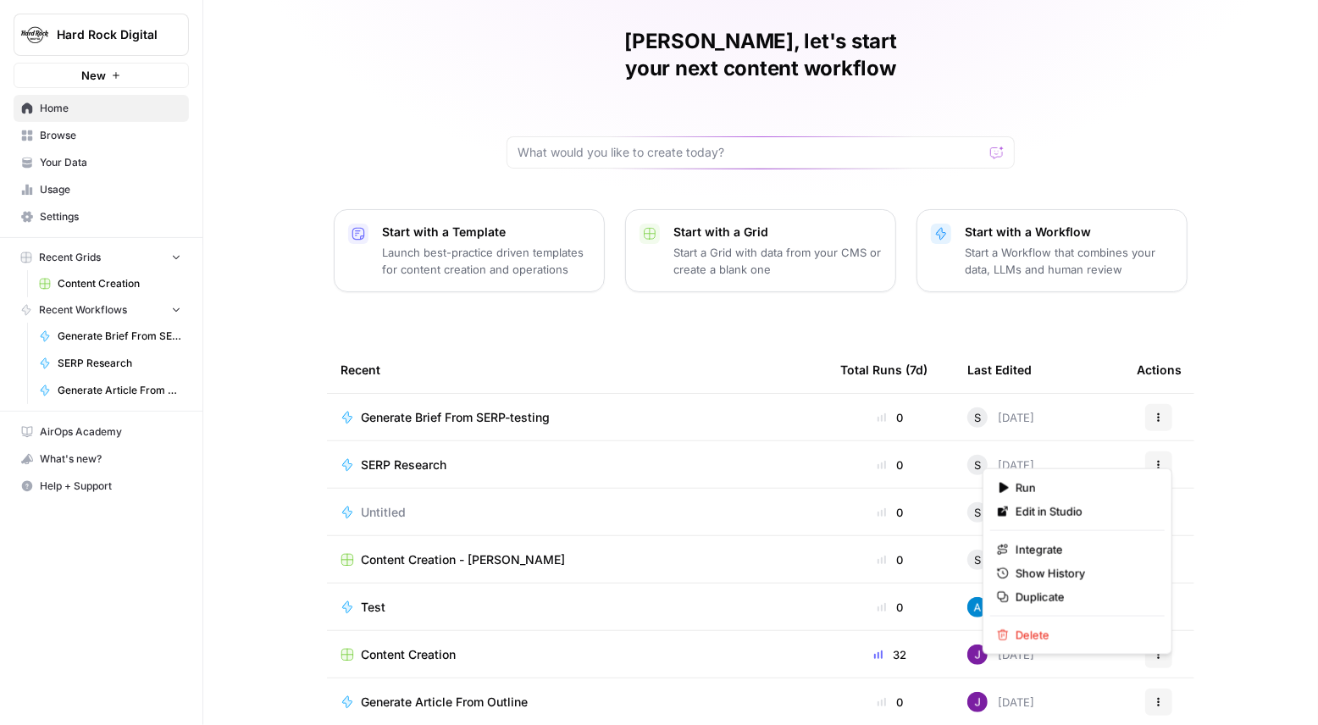
click at [1119, 634] on icon "button" at bounding box center [1158, 702] width 10 height 10
click at [1116, 600] on span "Duplicate" at bounding box center [1082, 597] width 135 height 17
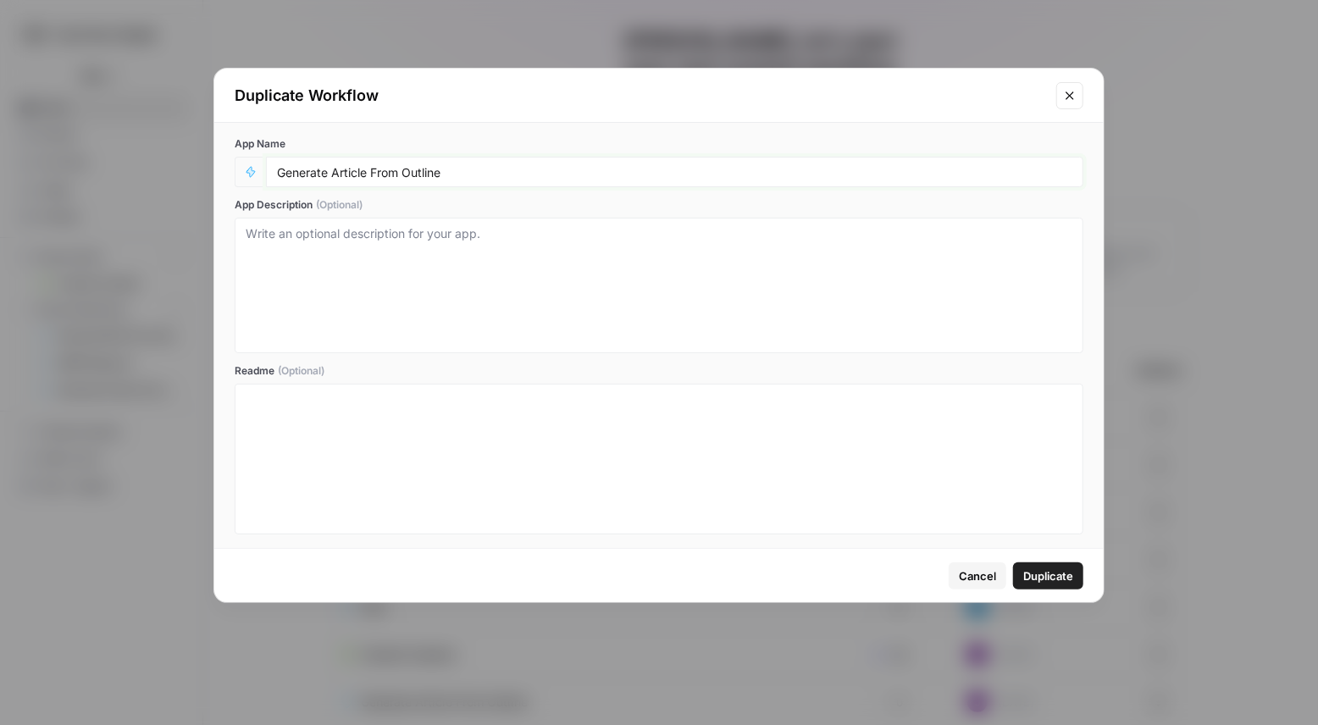
click at [550, 177] on input "Generate Article From Outline" at bounding box center [674, 171] width 795 height 15
type input "Generate Article From Outline-test"
click at [1055, 576] on span "Duplicate" at bounding box center [1048, 575] width 50 height 17
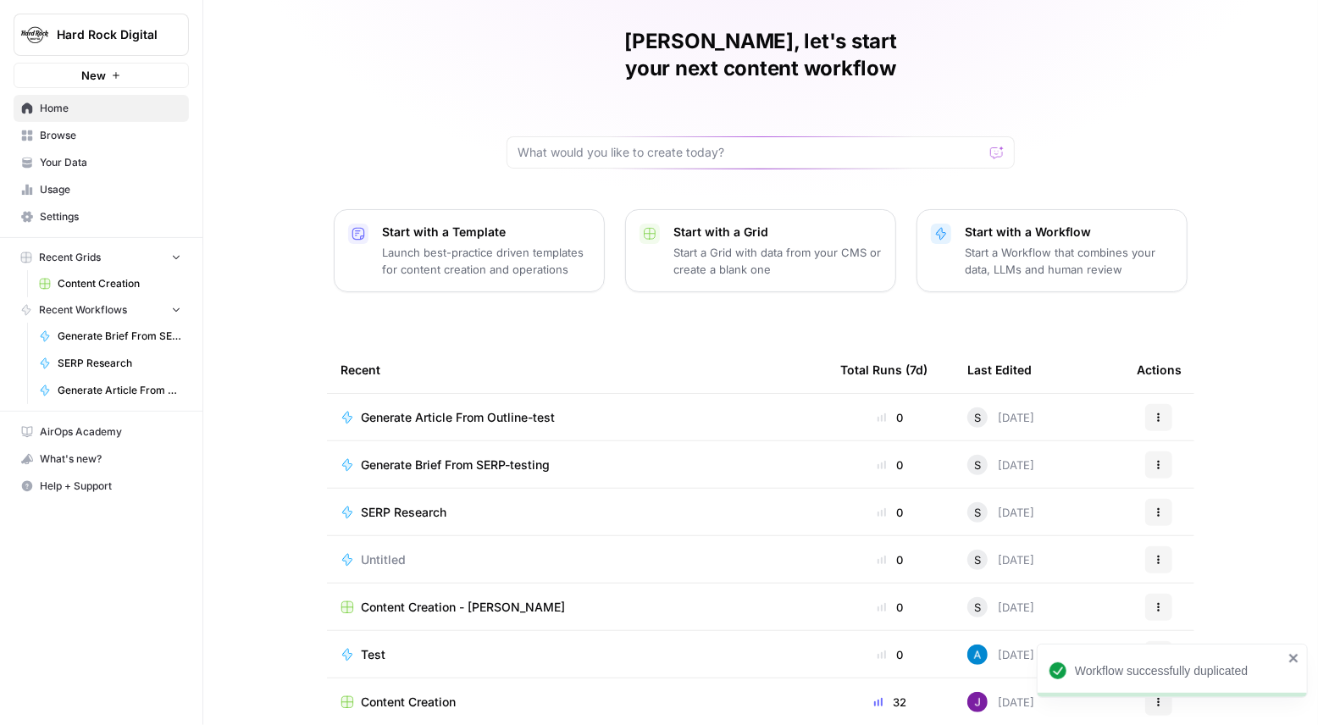
click at [553, 409] on span "Generate Article From Outline-test" at bounding box center [458, 417] width 194 height 17
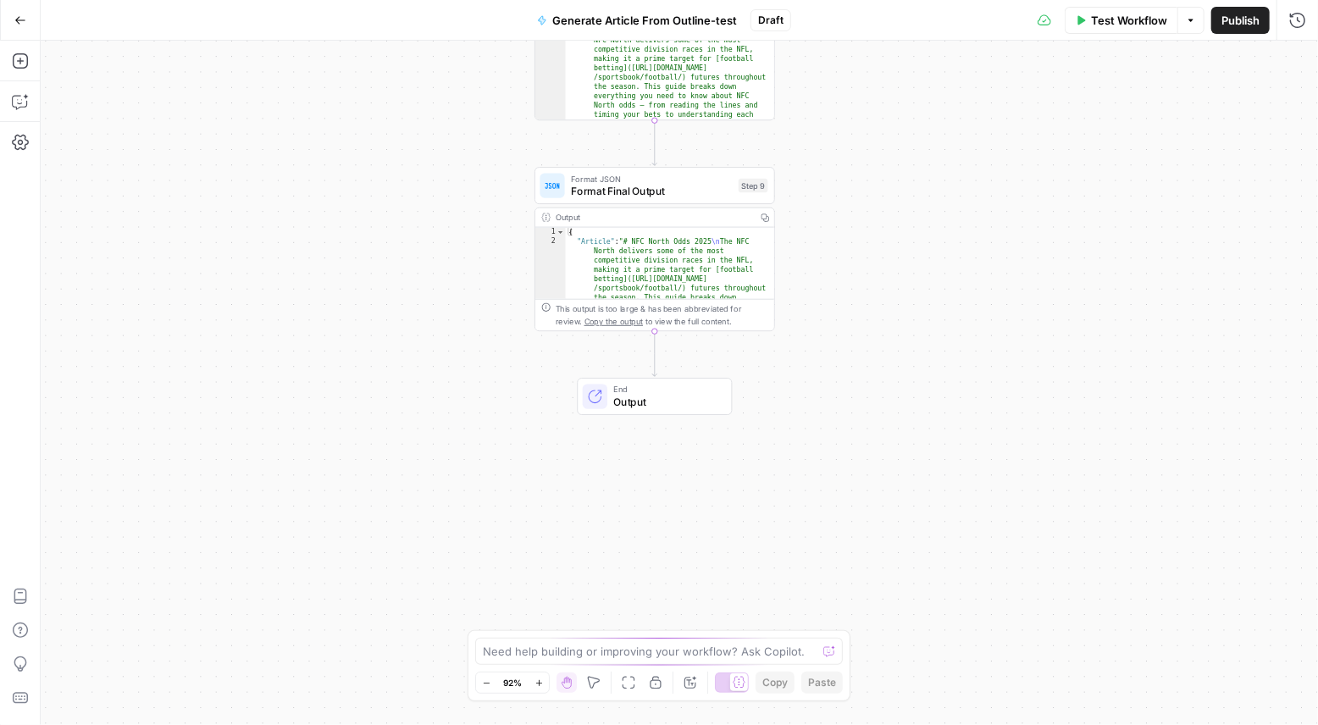
click at [686, 406] on span "Output" at bounding box center [665, 401] width 105 height 15
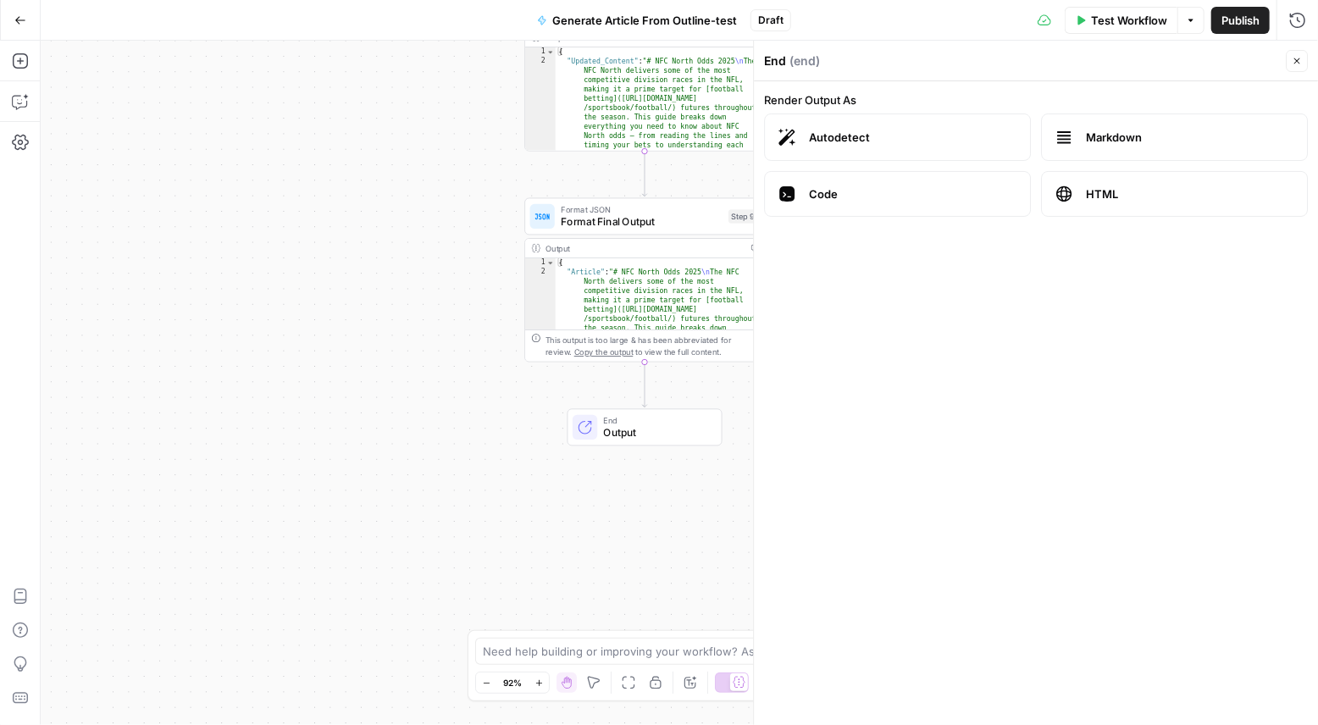
click at [697, 381] on div "**********" at bounding box center [679, 383] width 1277 height 684
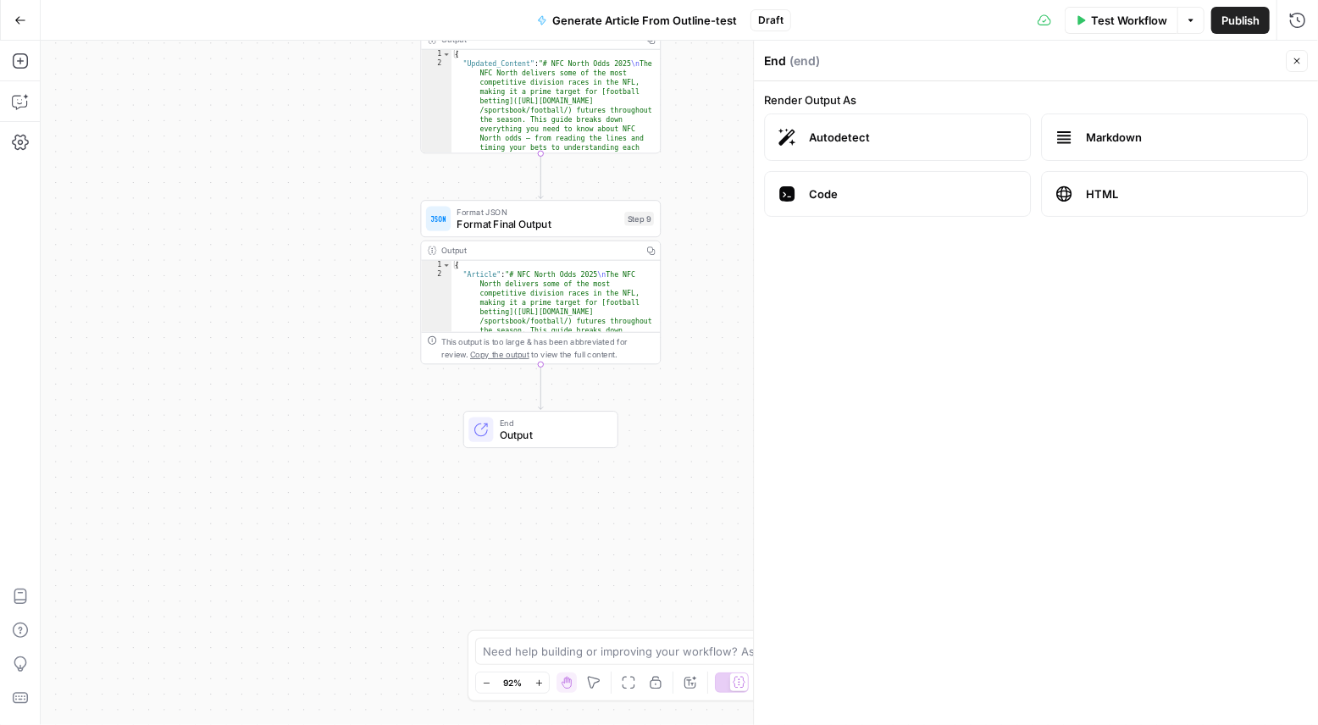
click at [542, 385] on icon "Edge from step_9 to end" at bounding box center [541, 386] width 4 height 45
click at [540, 384] on icon "Edge from step_9 to end" at bounding box center [541, 386] width 4 height 45
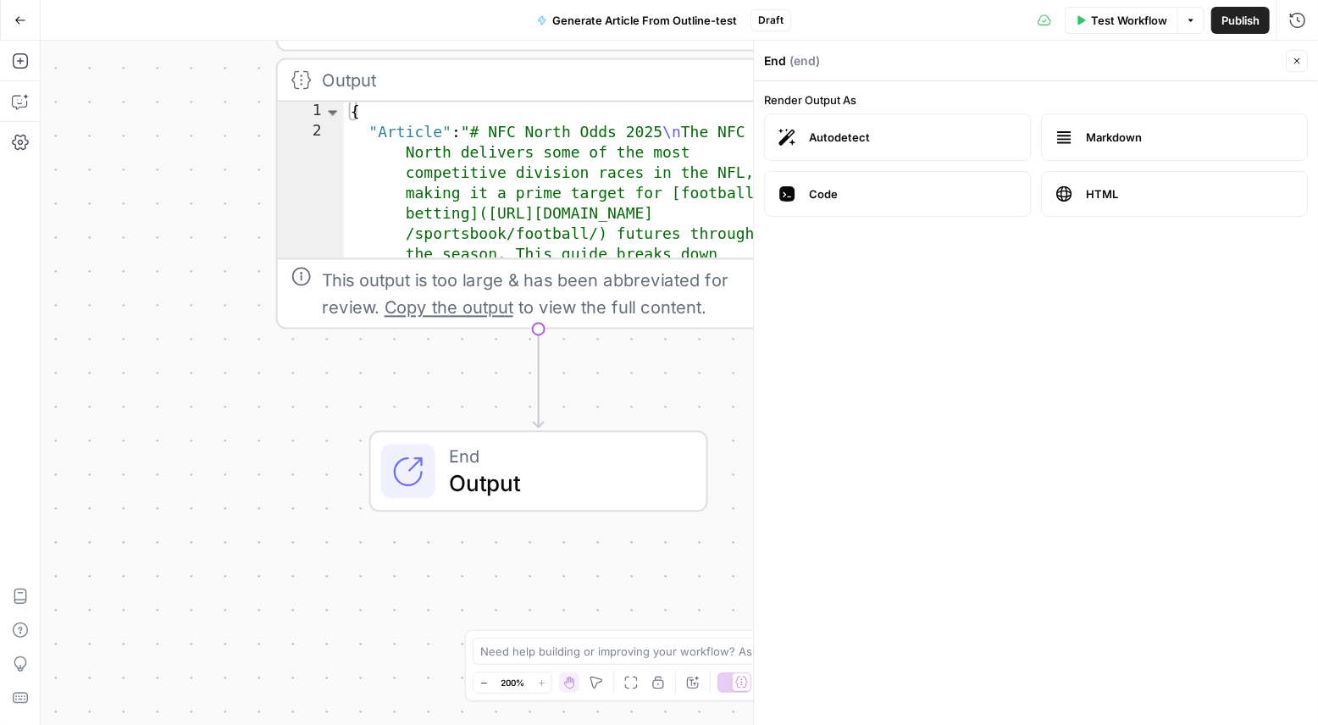
click at [536, 383] on icon "Edge from step_9 to end" at bounding box center [538, 378] width 10 height 98
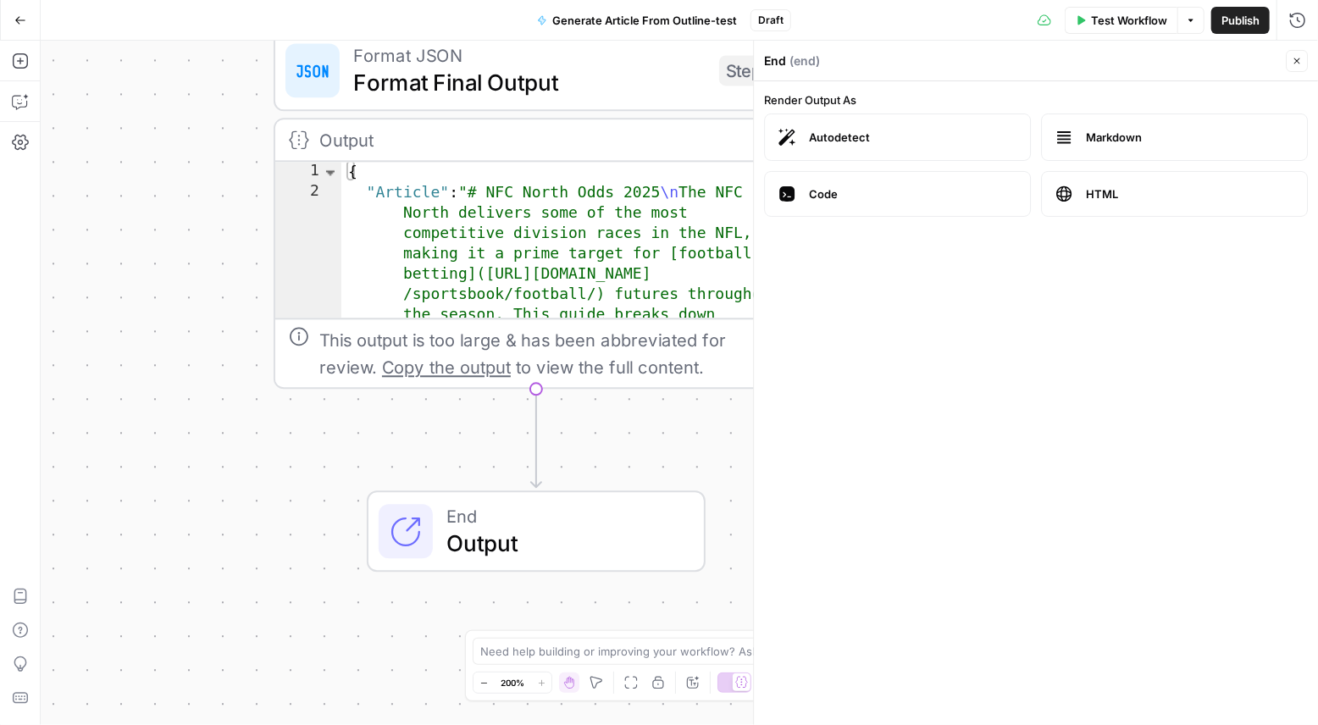
click at [647, 455] on div "**********" at bounding box center [679, 383] width 1277 height 684
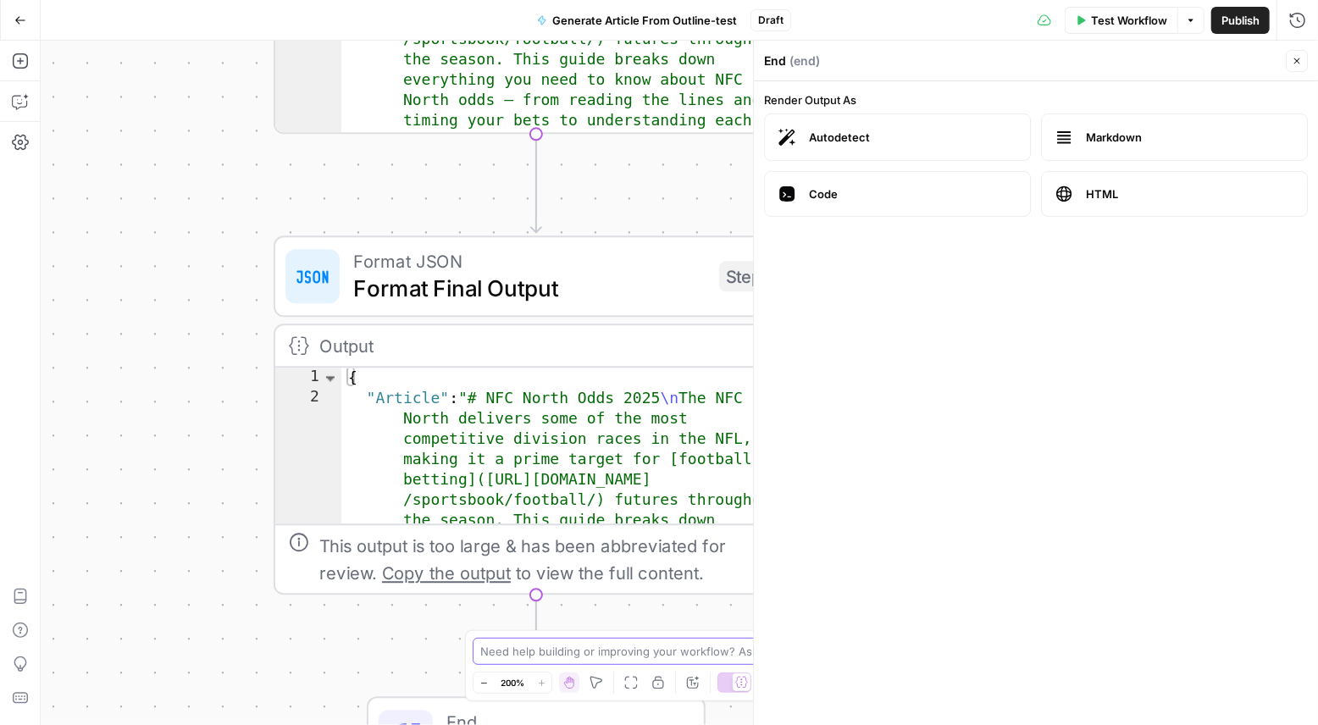
drag, startPoint x: 647, startPoint y: 511, endPoint x: 643, endPoint y: 673, distance: 161.8
click at [644, 634] on body "**********" at bounding box center [659, 362] width 1318 height 725
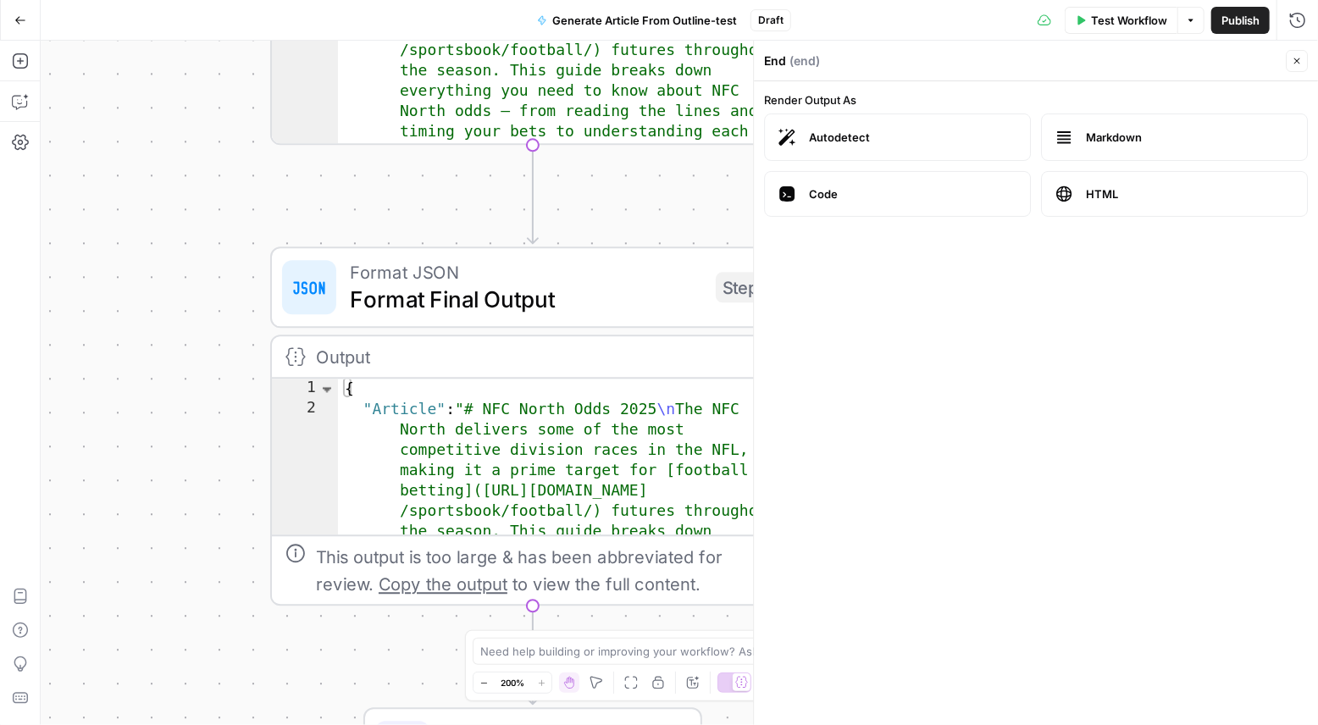
click at [530, 185] on icon "Edge from step_237 to step_9" at bounding box center [533, 194] width 10 height 98
click at [1119, 54] on button "Close" at bounding box center [1296, 61] width 22 height 22
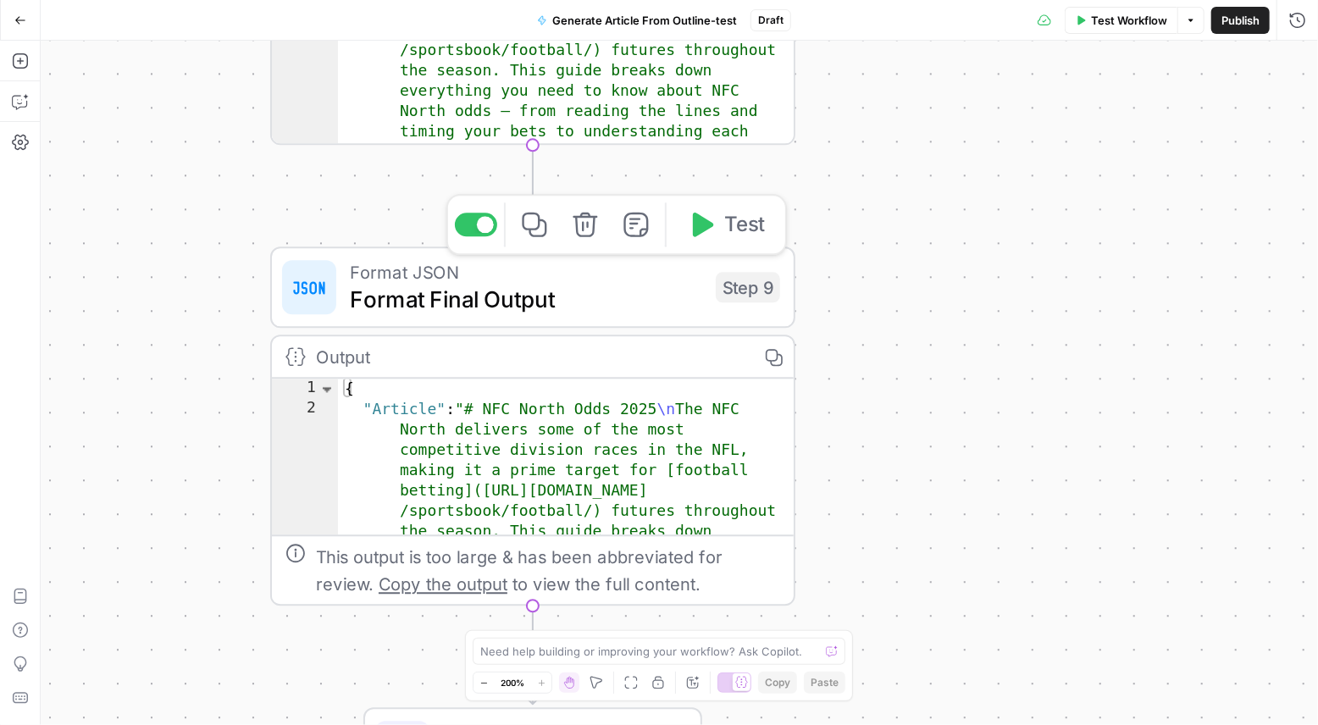
click at [875, 257] on div "**********" at bounding box center [679, 383] width 1277 height 684
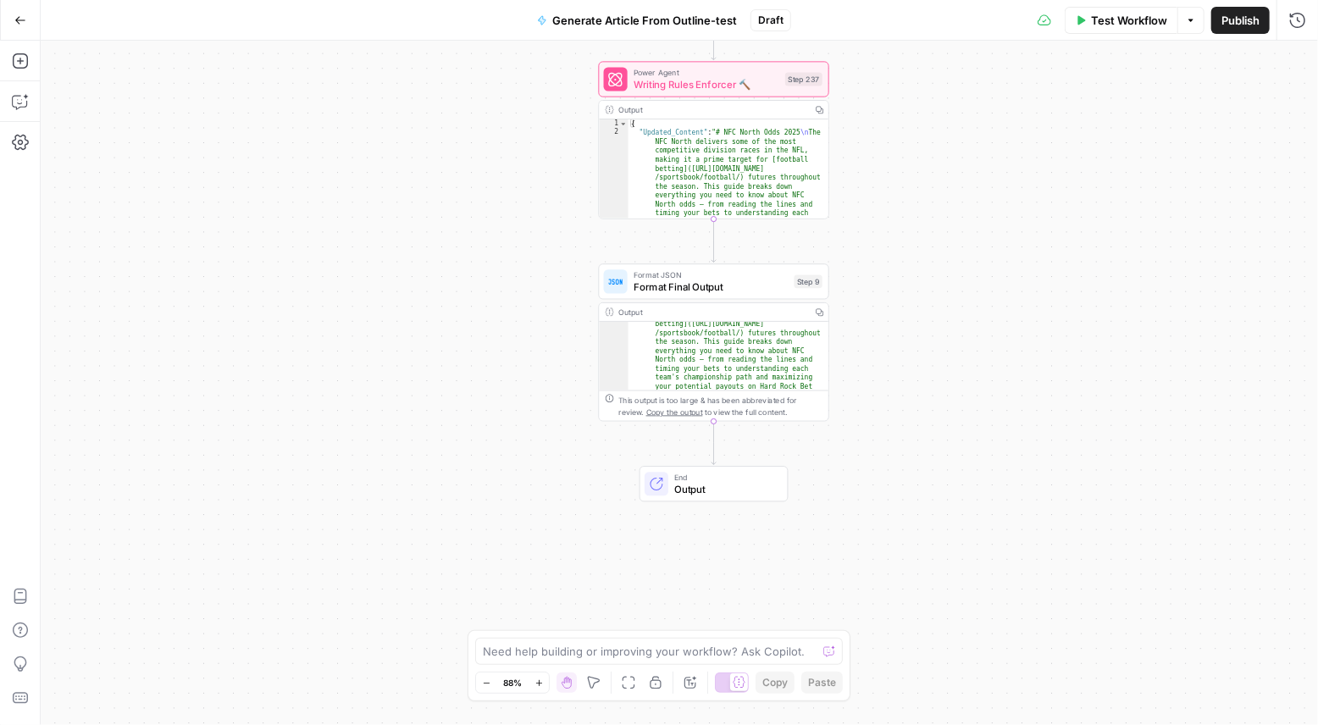
scroll to position [55, 0]
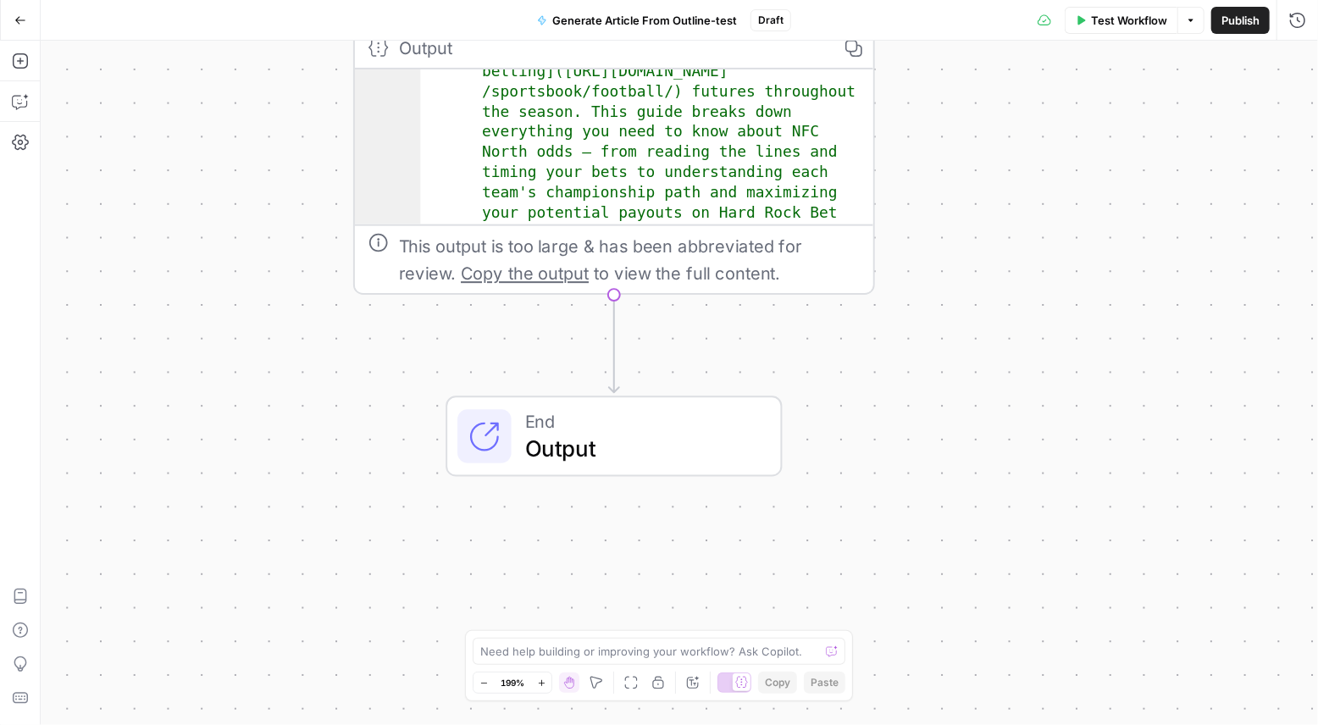
click at [609, 356] on icon "Edge from step_9 to end" at bounding box center [614, 344] width 10 height 98
click at [22, 139] on icon "button" at bounding box center [20, 142] width 17 height 17
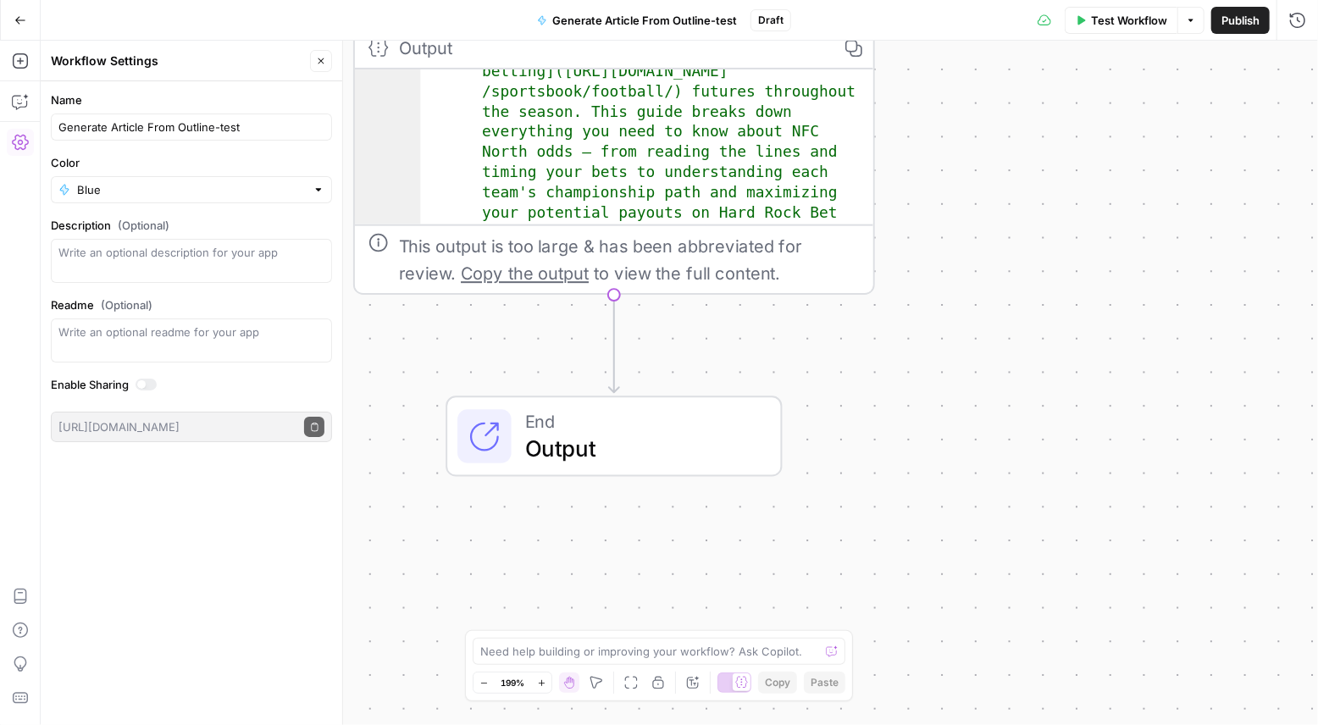
click at [693, 494] on div "**********" at bounding box center [679, 383] width 1277 height 684
click at [620, 634] on textarea at bounding box center [649, 651] width 339 height 17
type textarea "I want to add a step before the final output"
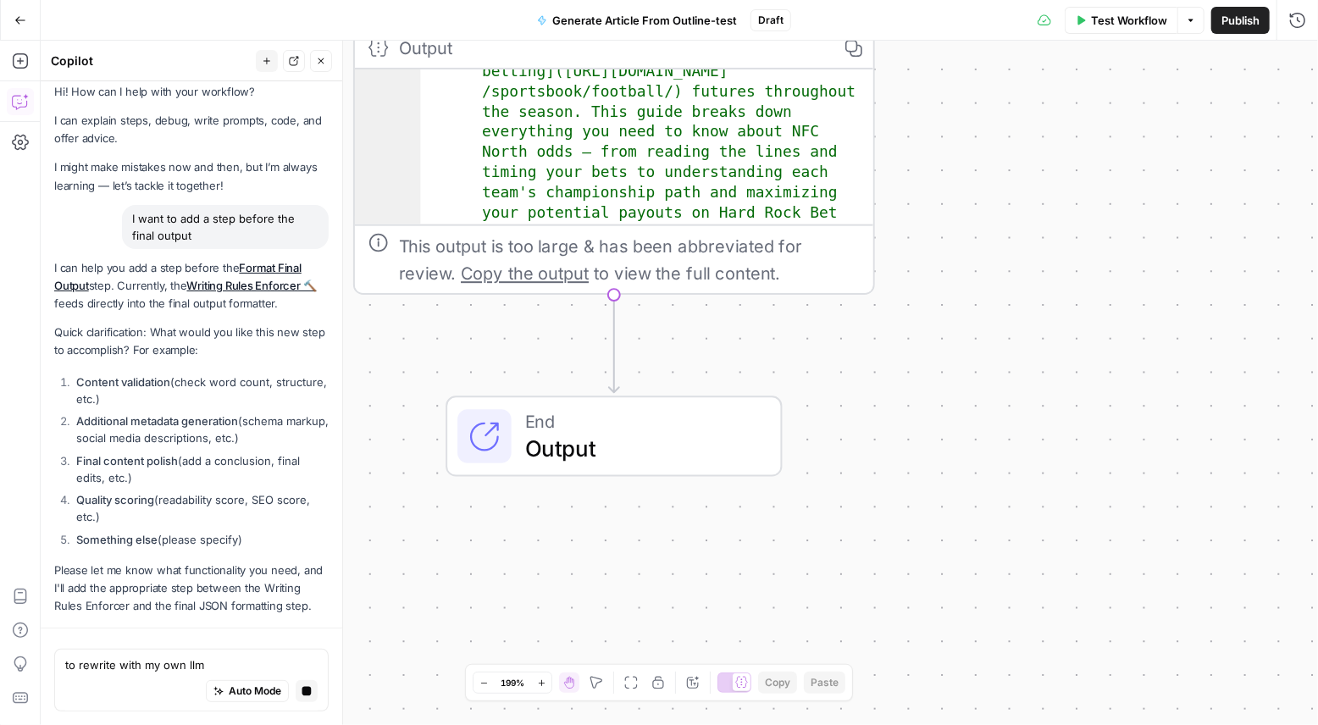
scroll to position [60, 0]
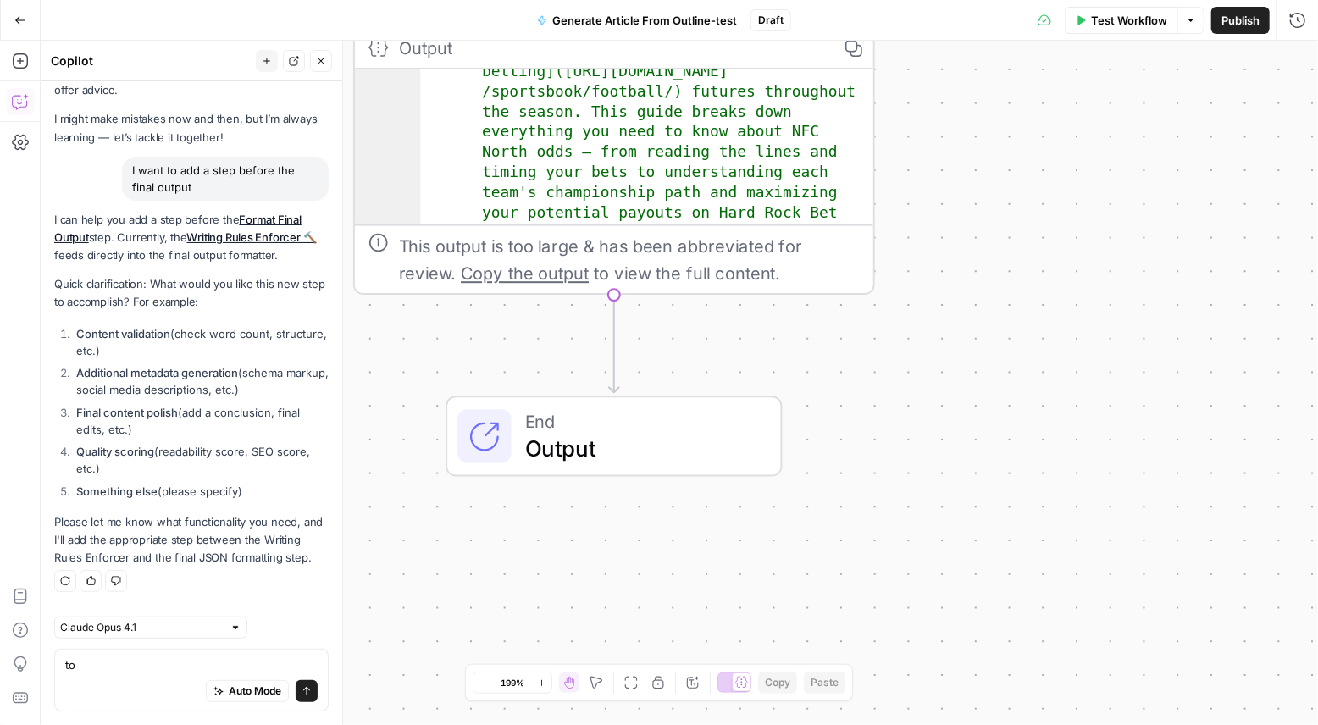
type textarea "t"
type textarea "rewrite with an llm trained on author voice"
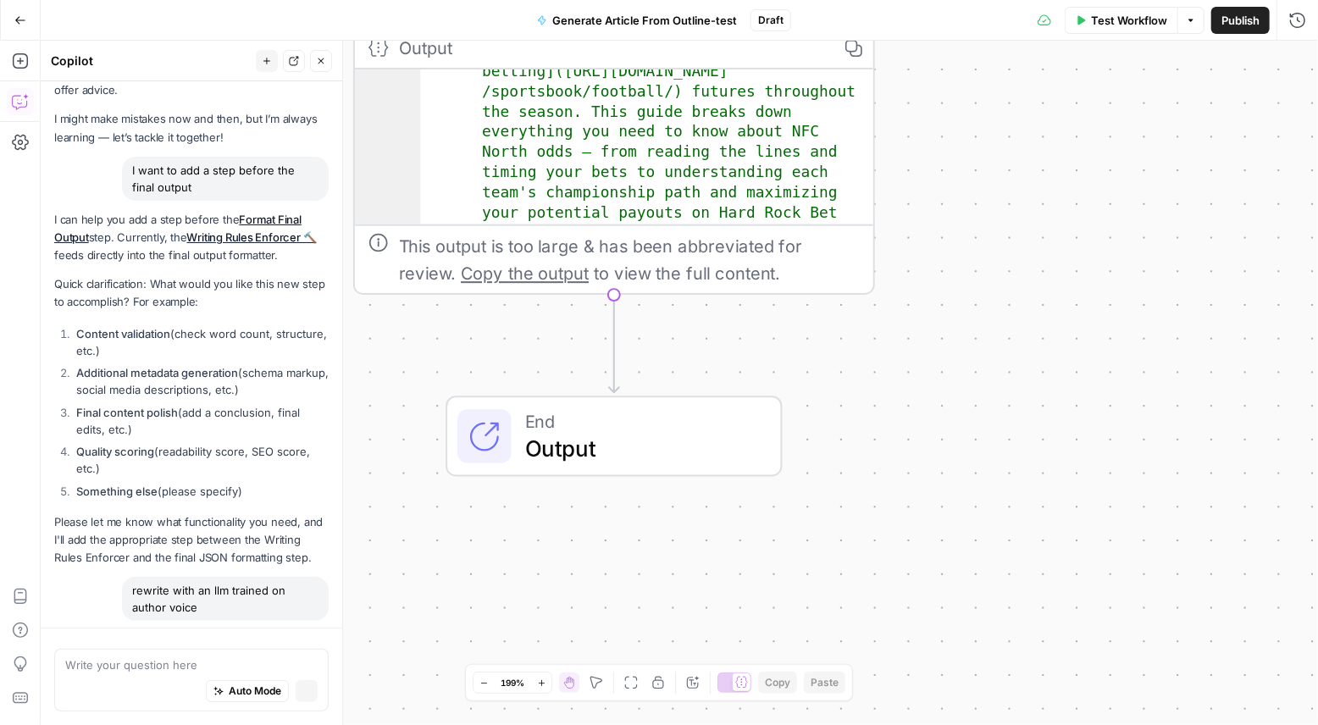
scroll to position [93, 0]
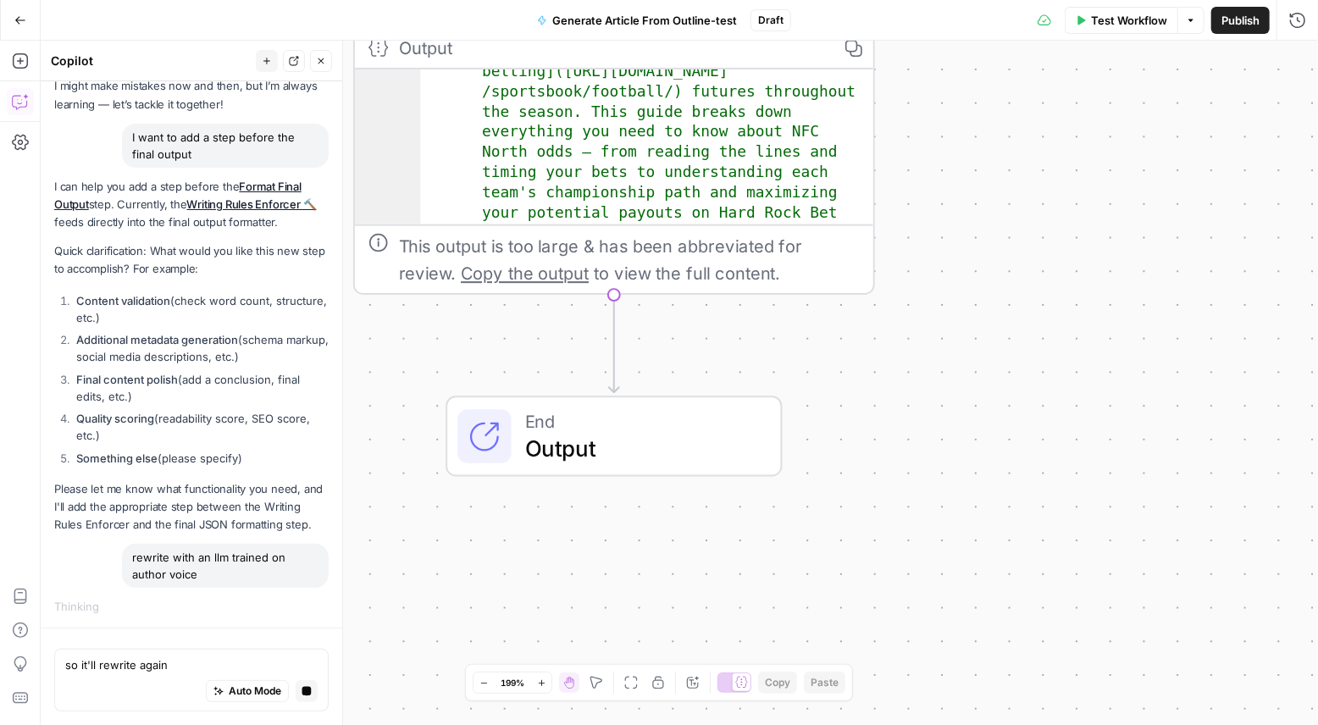
click at [207, 634] on textarea "so it'll rewrite again" at bounding box center [191, 664] width 252 height 17
type textarea "so it'll rewrite again"
click at [307, 634] on icon "button" at bounding box center [306, 691] width 9 height 9
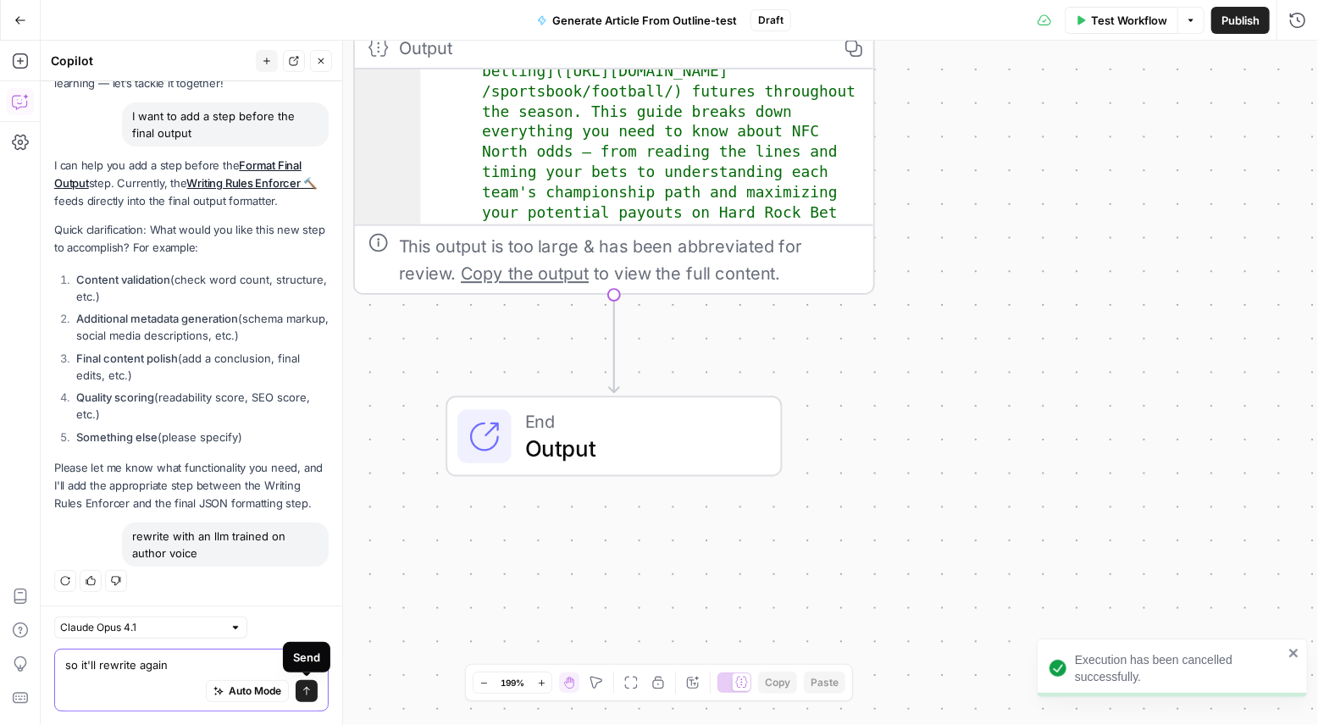
click at [310, 634] on icon "submit" at bounding box center [306, 691] width 10 height 10
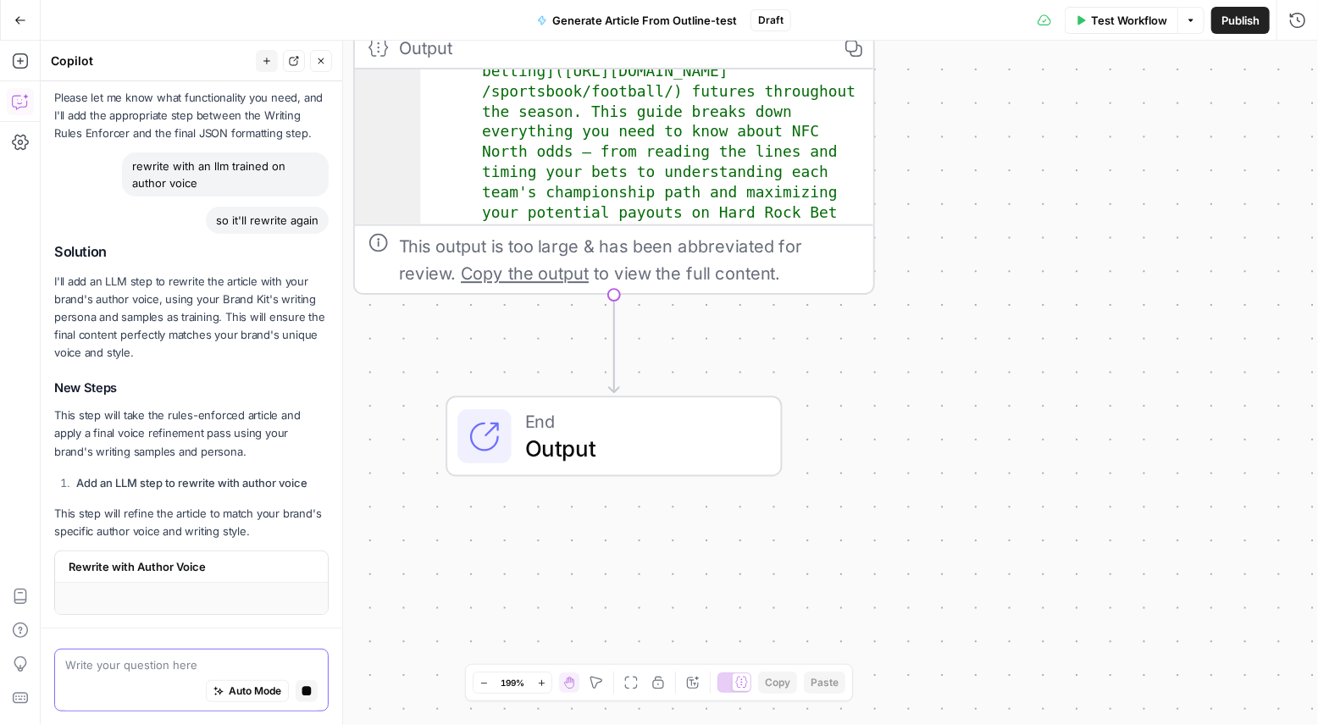
click at [155, 634] on textarea at bounding box center [191, 664] width 252 height 17
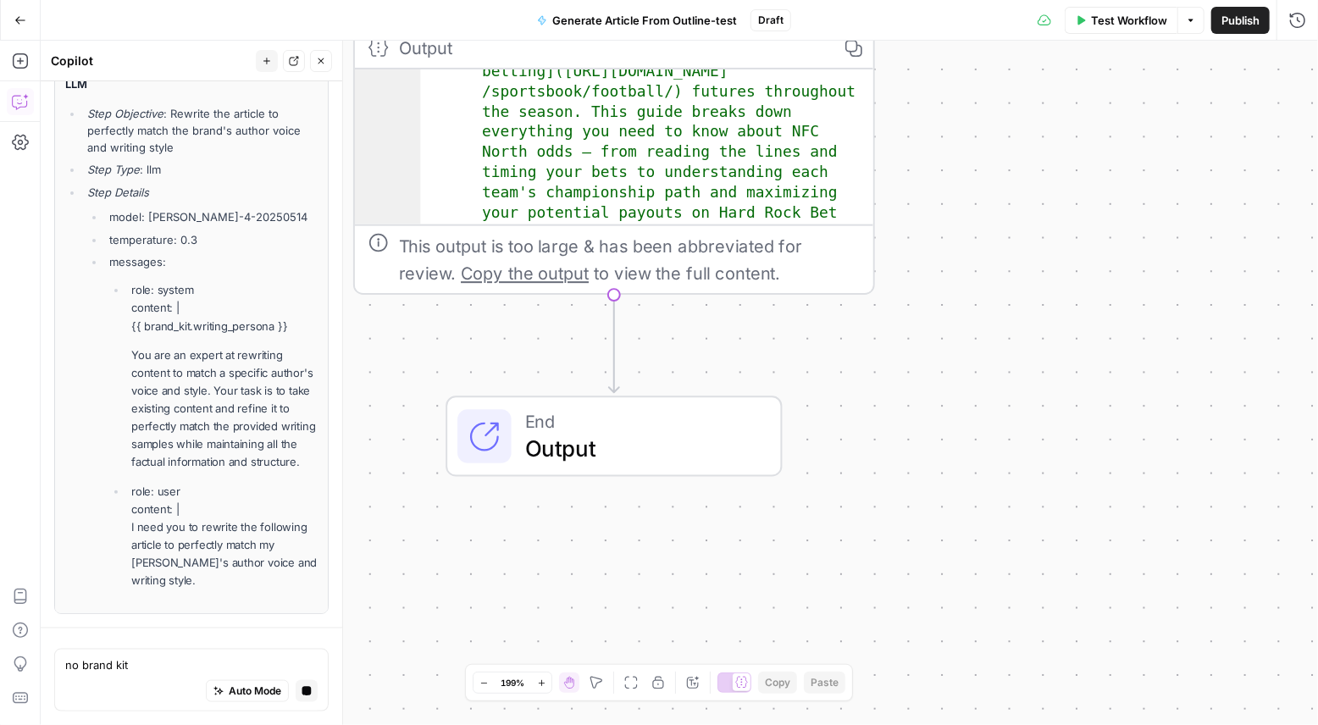
click at [312, 634] on button "Stop generating" at bounding box center [307, 691] width 22 height 22
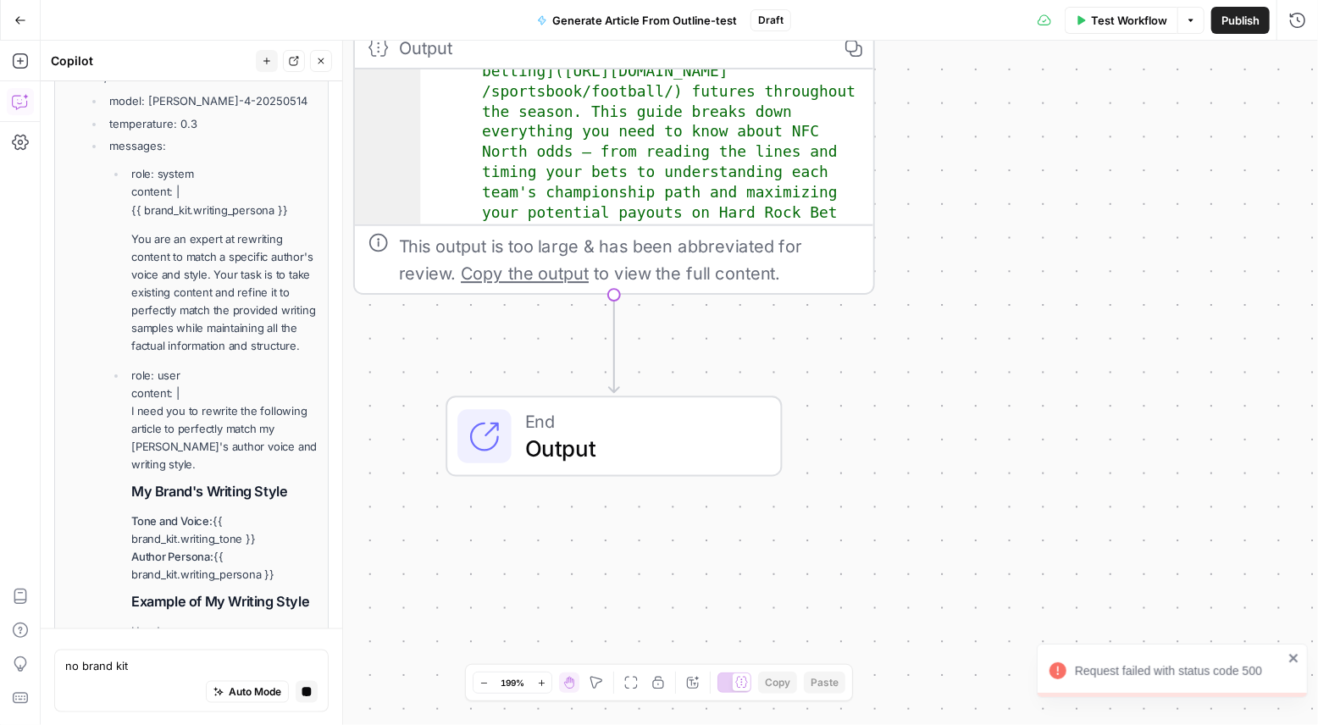
click at [307, 634] on icon "button" at bounding box center [306, 691] width 9 height 9
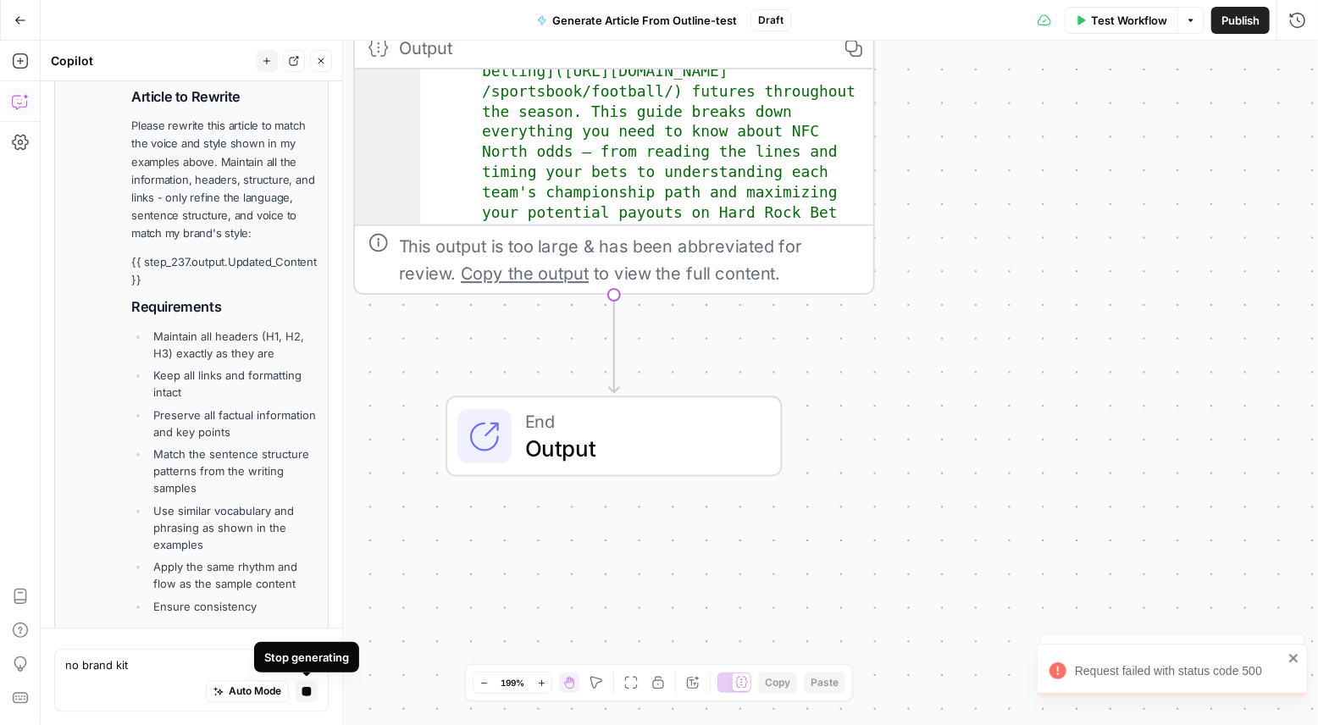
click at [306, 634] on icon "button" at bounding box center [306, 691] width 10 height 10
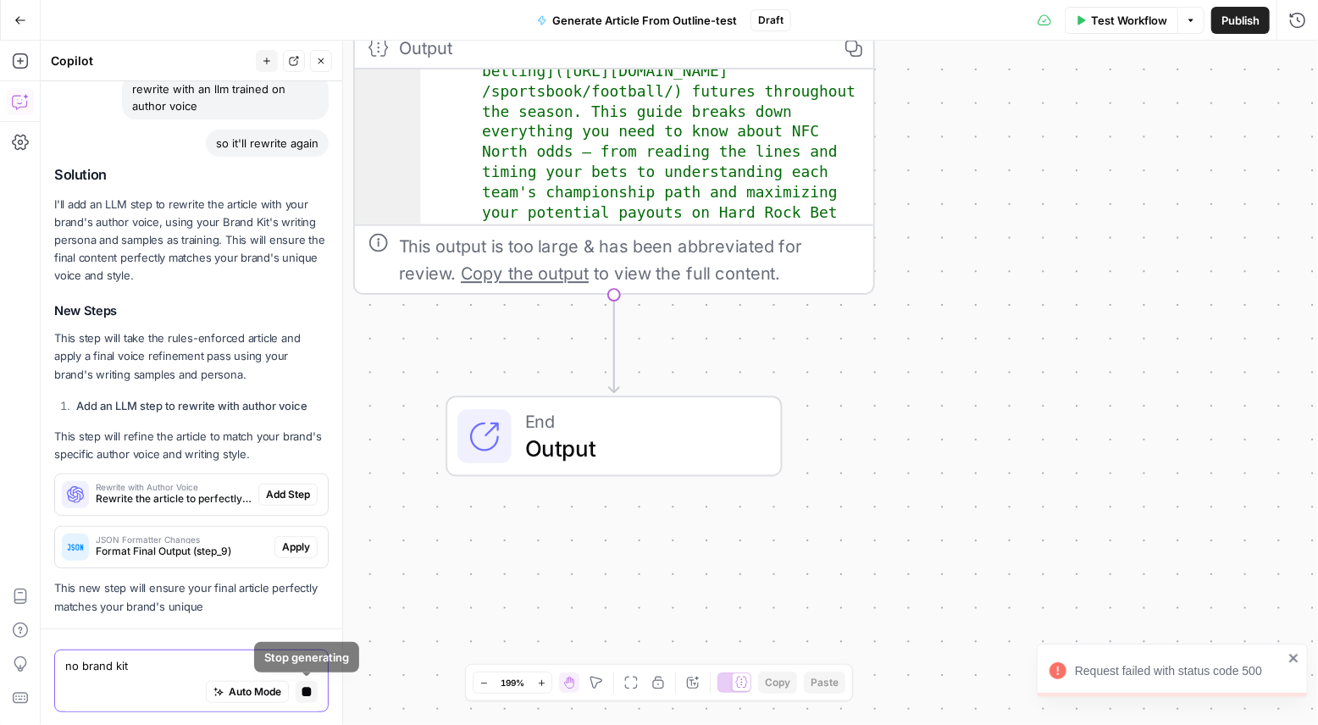
click at [187, 634] on textarea "no brand kit" at bounding box center [191, 664] width 252 height 17
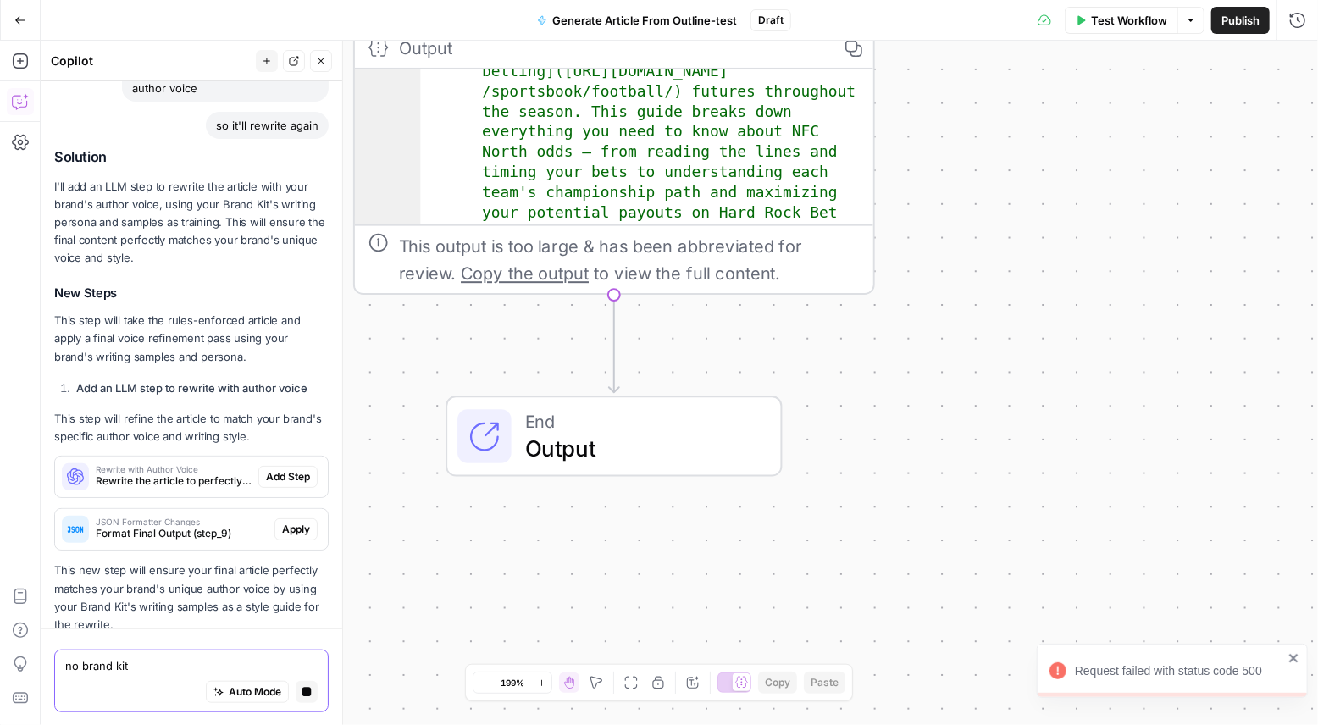
scroll to position [597, 0]
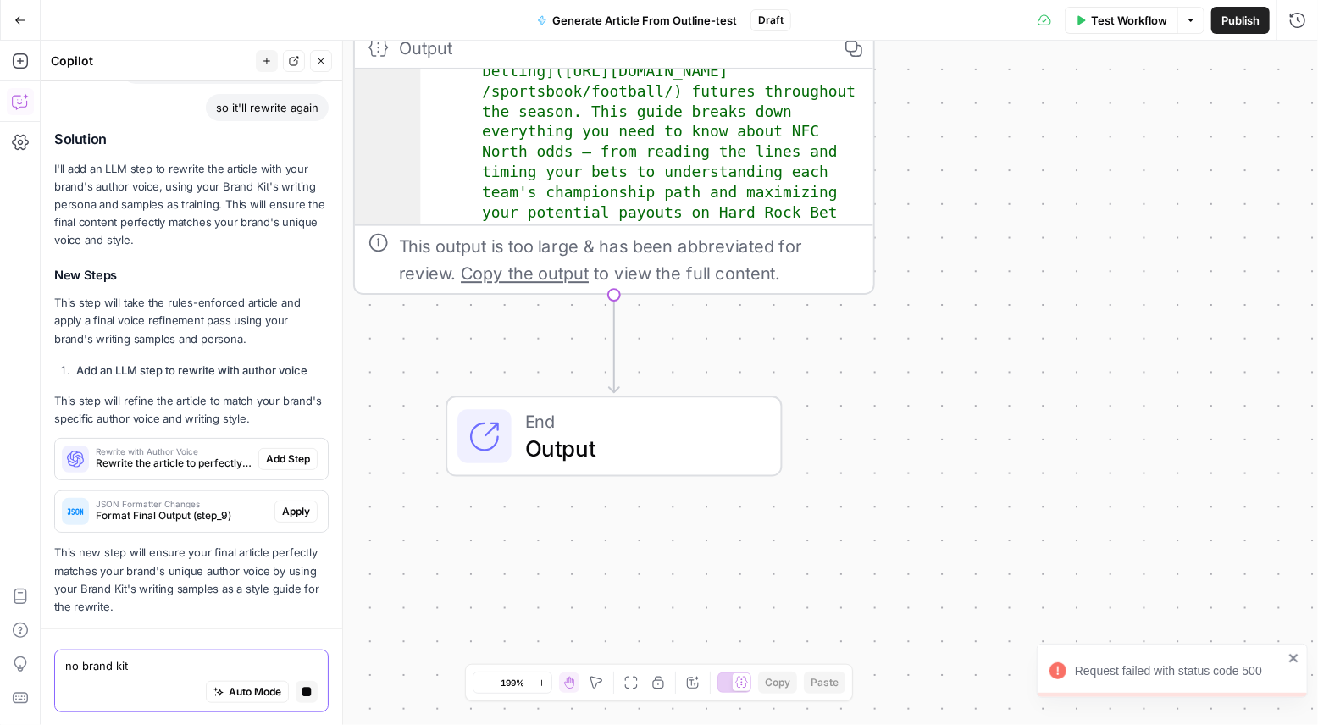
click at [190, 634] on textarea "no brand kit" at bounding box center [191, 664] width 252 height 17
click at [164, 634] on textarea "no brand kit" at bounding box center [191, 664] width 252 height 17
click at [289, 634] on div "Stop generating" at bounding box center [307, 657] width 82 height 16
click at [176, 634] on textarea "no brand kit" at bounding box center [191, 664] width 252 height 17
type textarea "n"
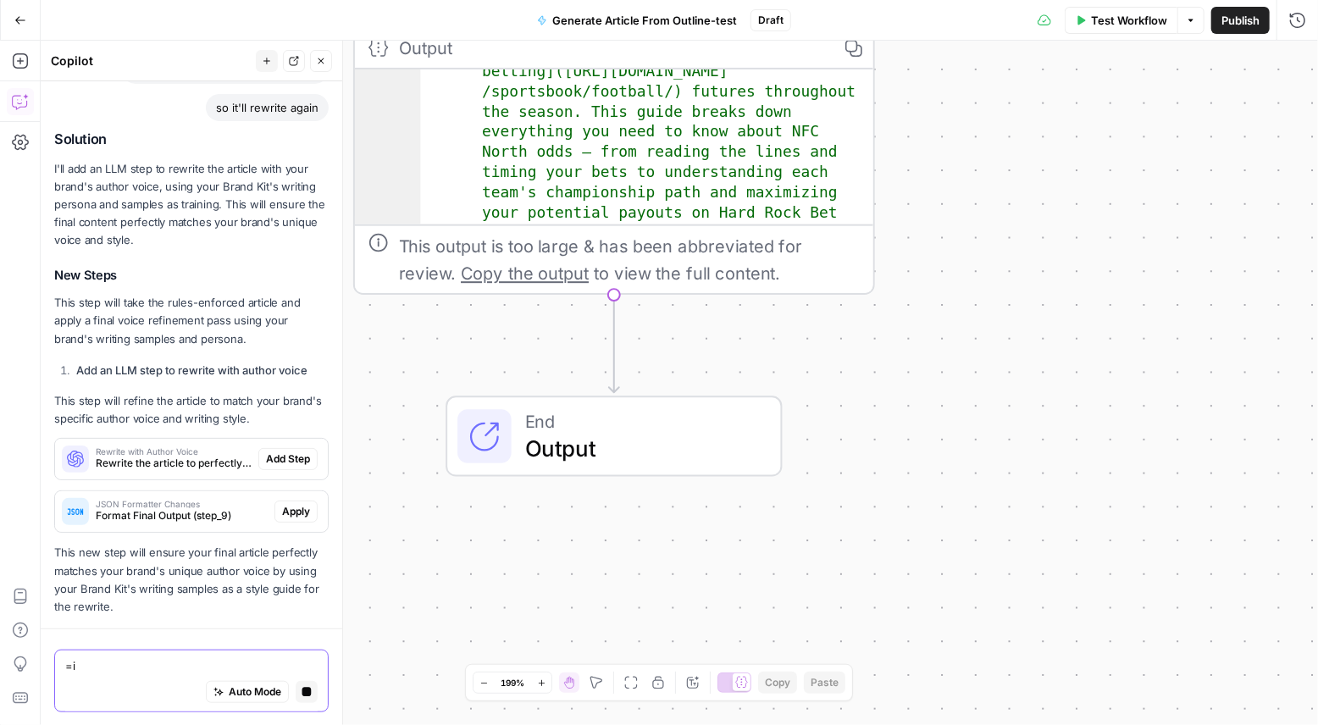
type textarea "="
type textarea "I only want to use my llm not these other things"
click at [307, 634] on icon "button" at bounding box center [306, 691] width 9 height 9
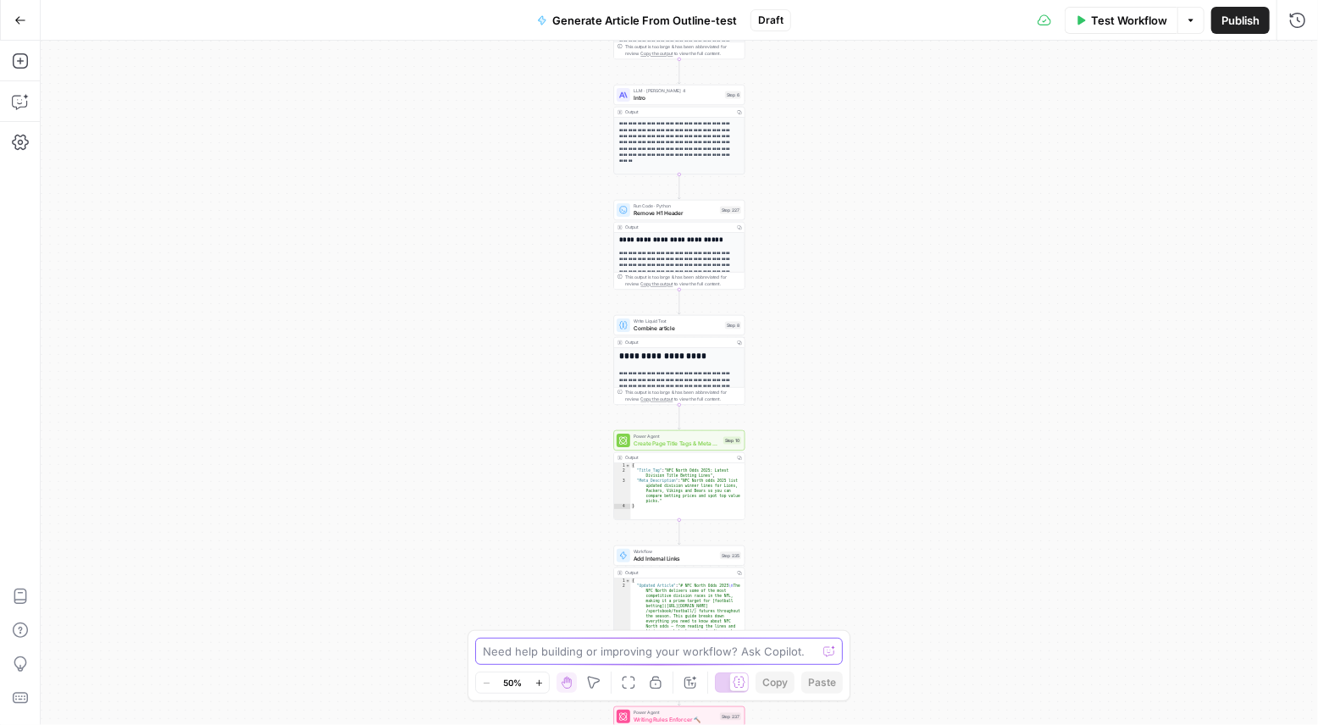
click at [546, 656] on textarea at bounding box center [650, 651] width 334 height 17
type textarea "I want to add a step before the final output that uses a model i trained on out…"
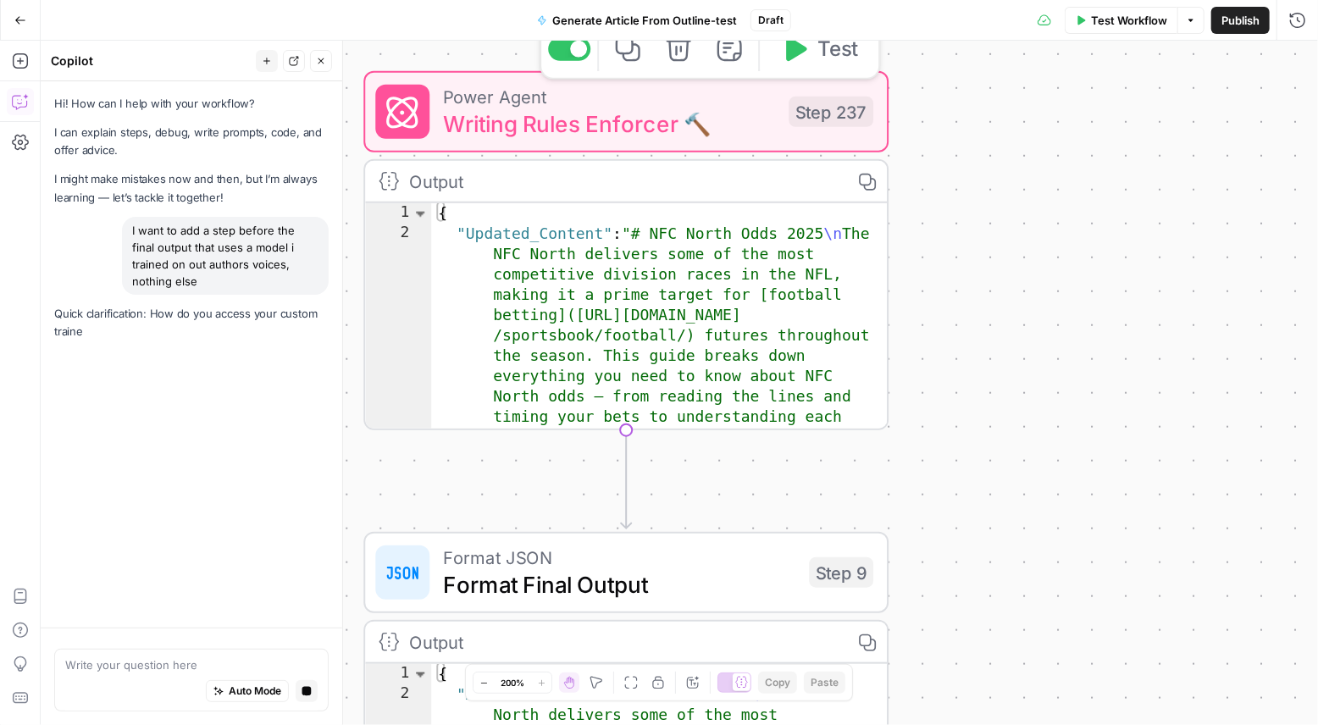
click at [642, 129] on span "Writing Rules Enforcer 🔨" at bounding box center [609, 124] width 332 height 34
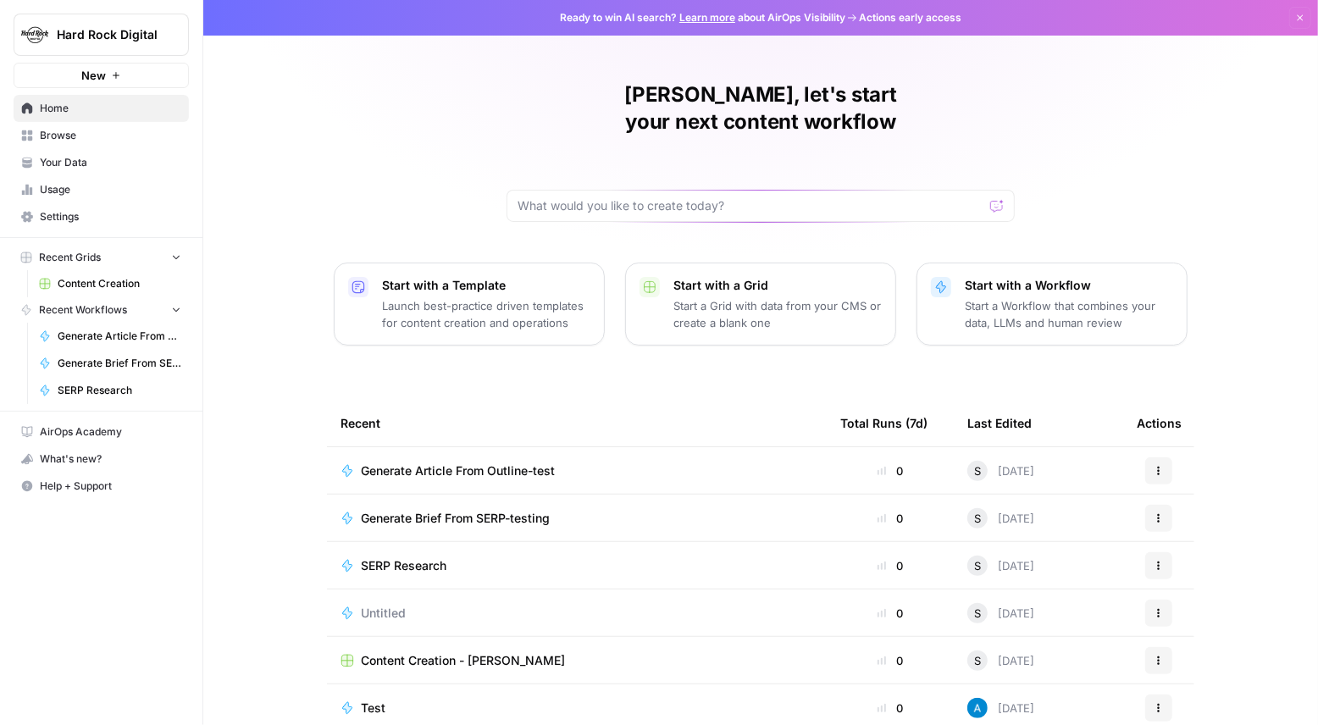
scroll to position [53, 0]
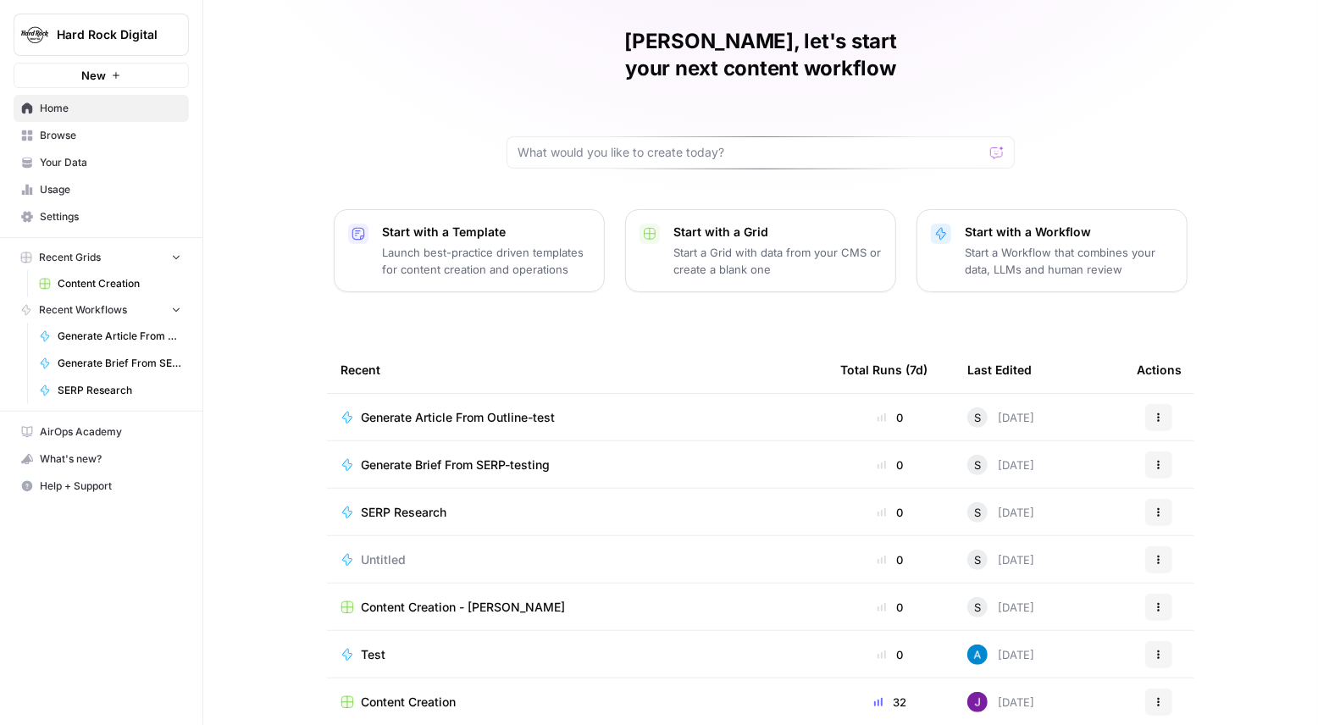
click at [506, 678] on td "Content Creation" at bounding box center [577, 701] width 500 height 47
click at [465, 678] on td "Content Creation" at bounding box center [577, 701] width 500 height 47
click at [456, 694] on span "Content Creation" at bounding box center [408, 702] width 95 height 17
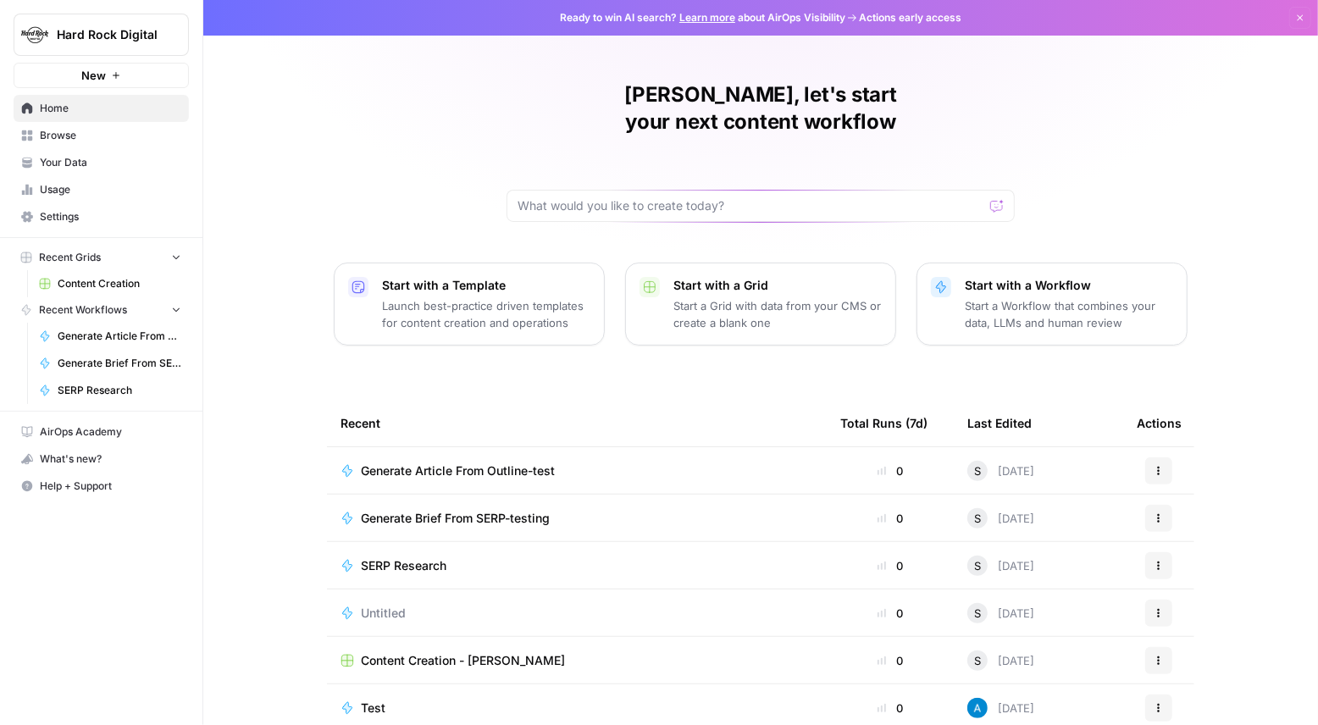
scroll to position [53, 0]
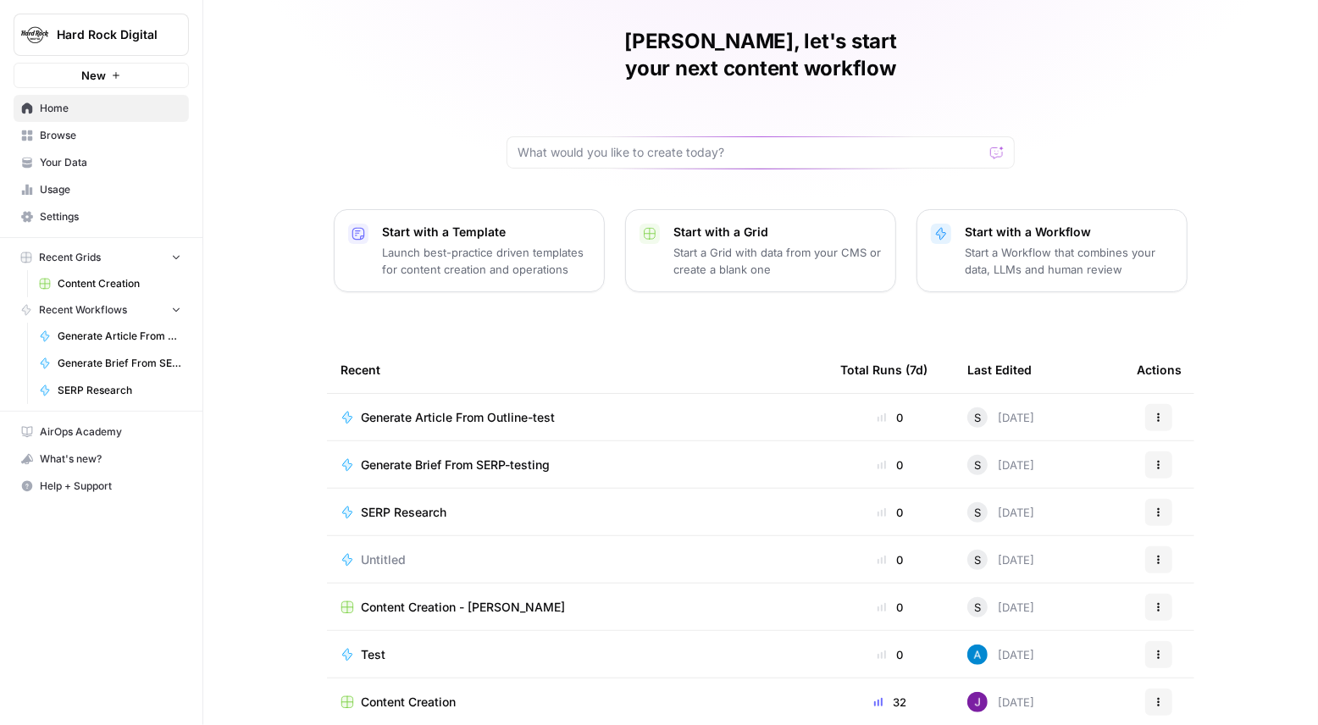
click at [453, 694] on span "Content Creation" at bounding box center [408, 702] width 95 height 17
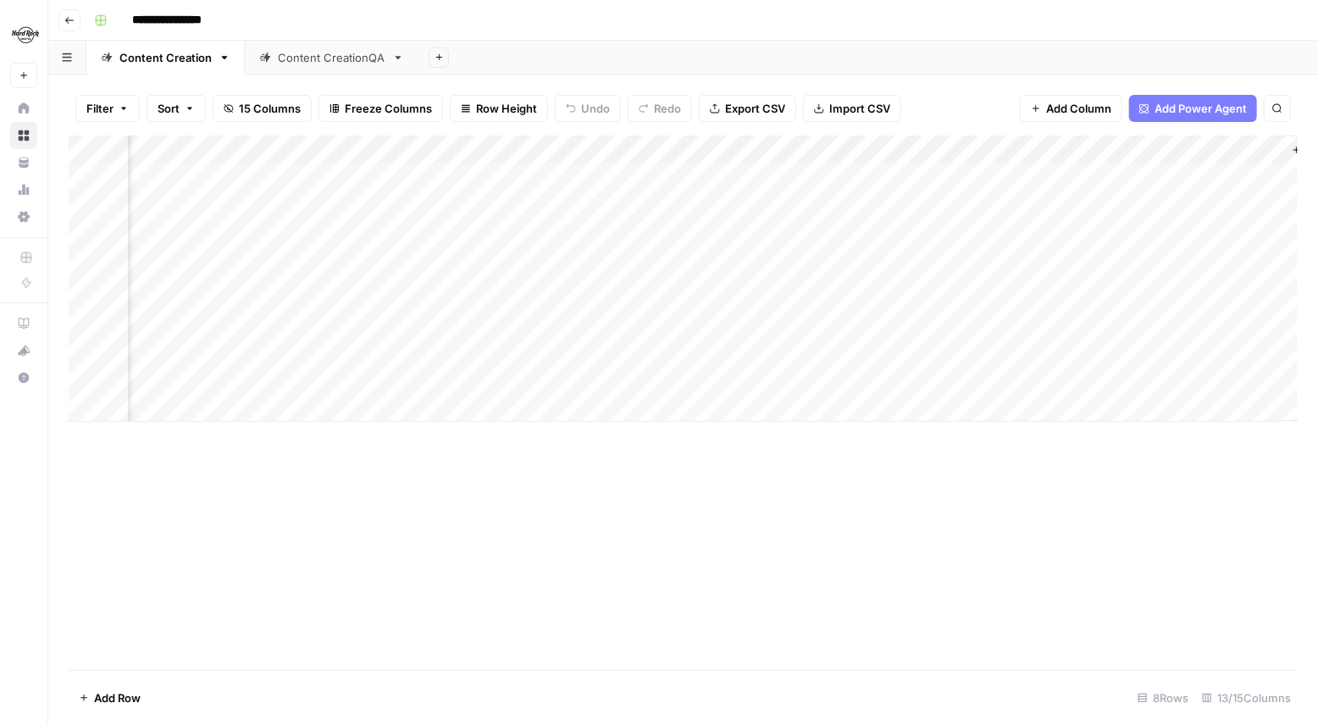
scroll to position [0, 1170]
click at [731, 158] on div "Add Column" at bounding box center [683, 278] width 1229 height 286
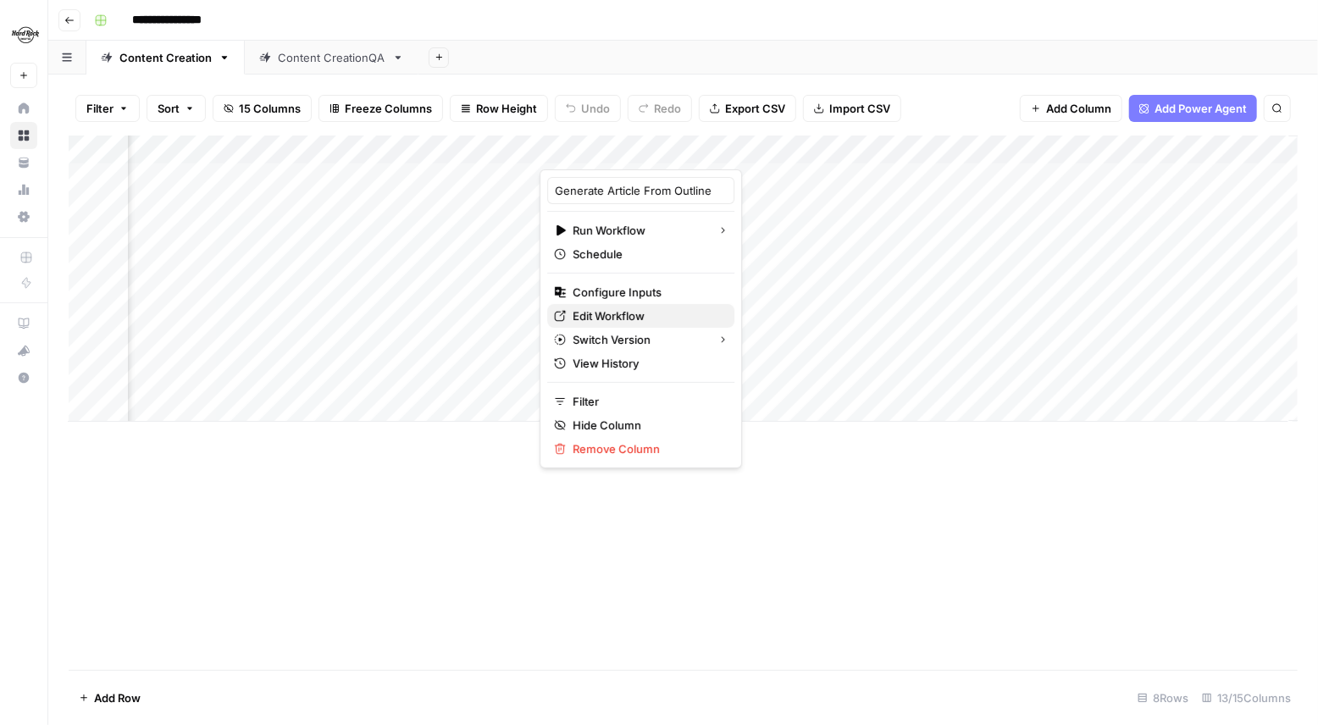
click at [605, 311] on span "Edit Workflow" at bounding box center [646, 315] width 148 height 17
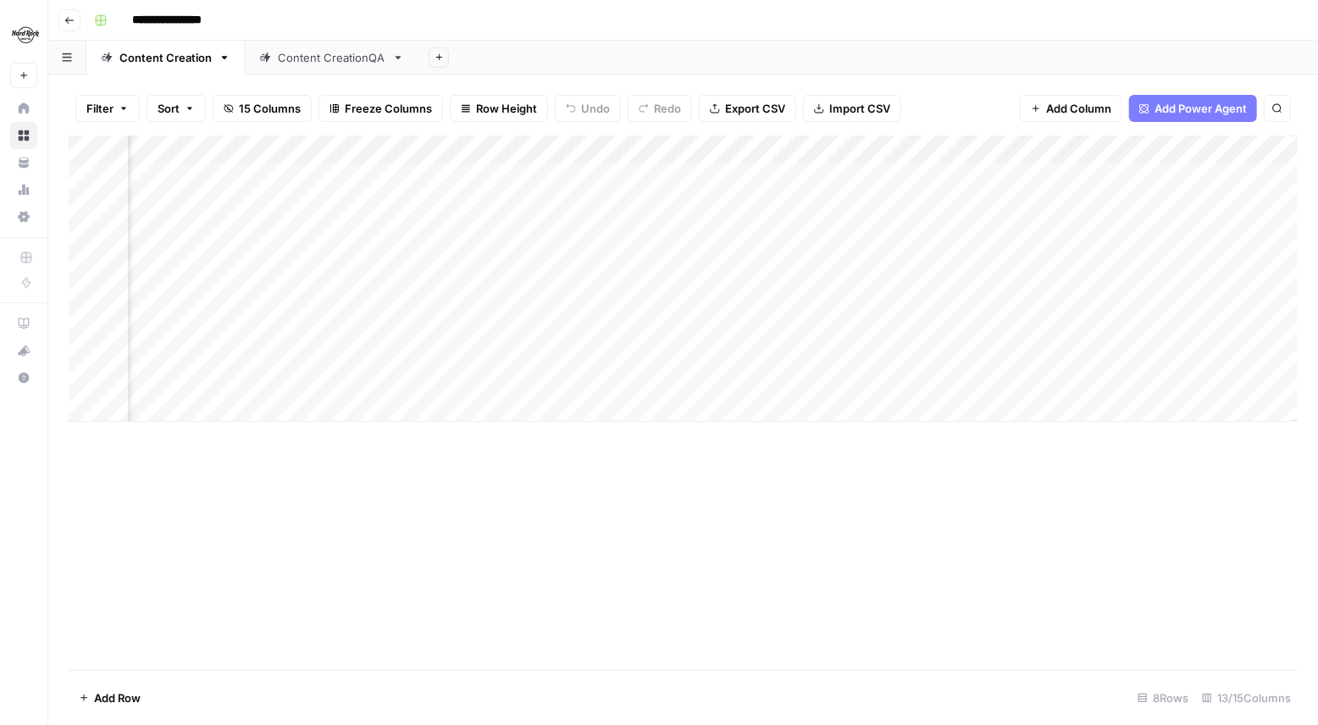
click at [671, 148] on div "Add Column" at bounding box center [683, 278] width 1229 height 286
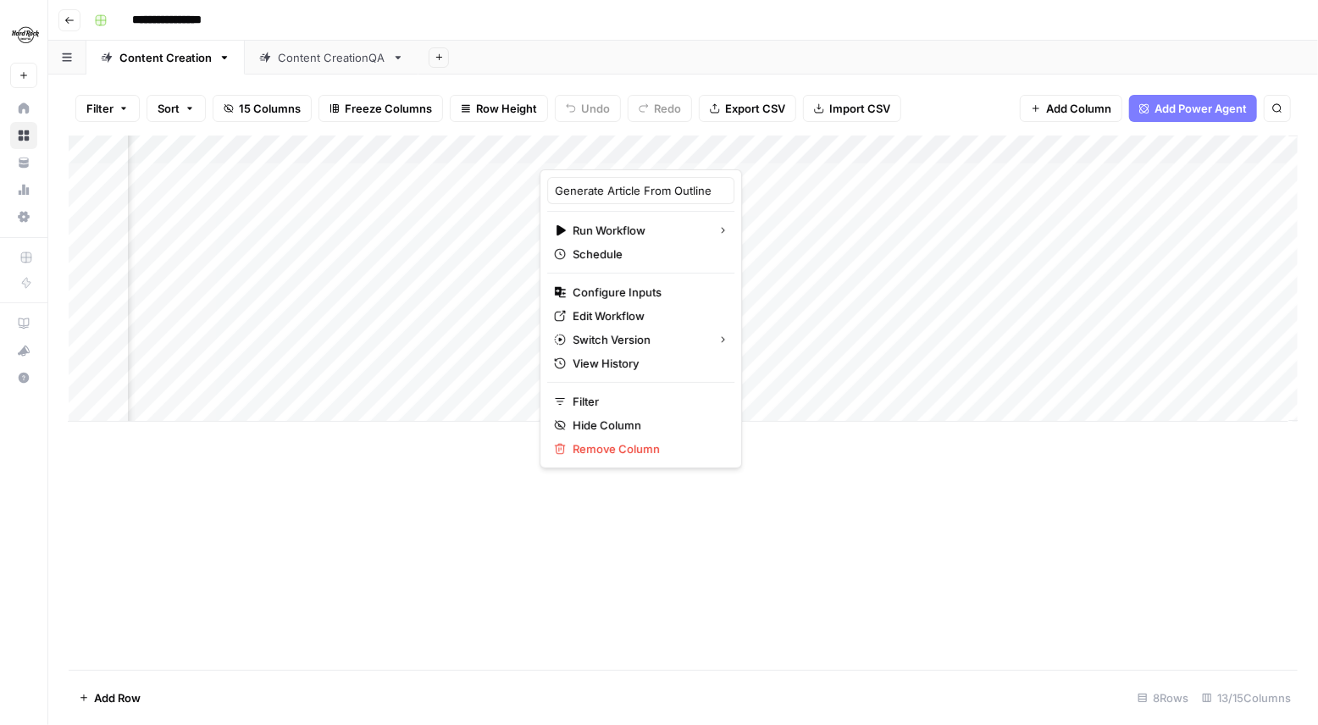
click at [671, 148] on div at bounding box center [684, 152] width 291 height 34
click at [606, 317] on span "Edit Workflow" at bounding box center [646, 315] width 148 height 17
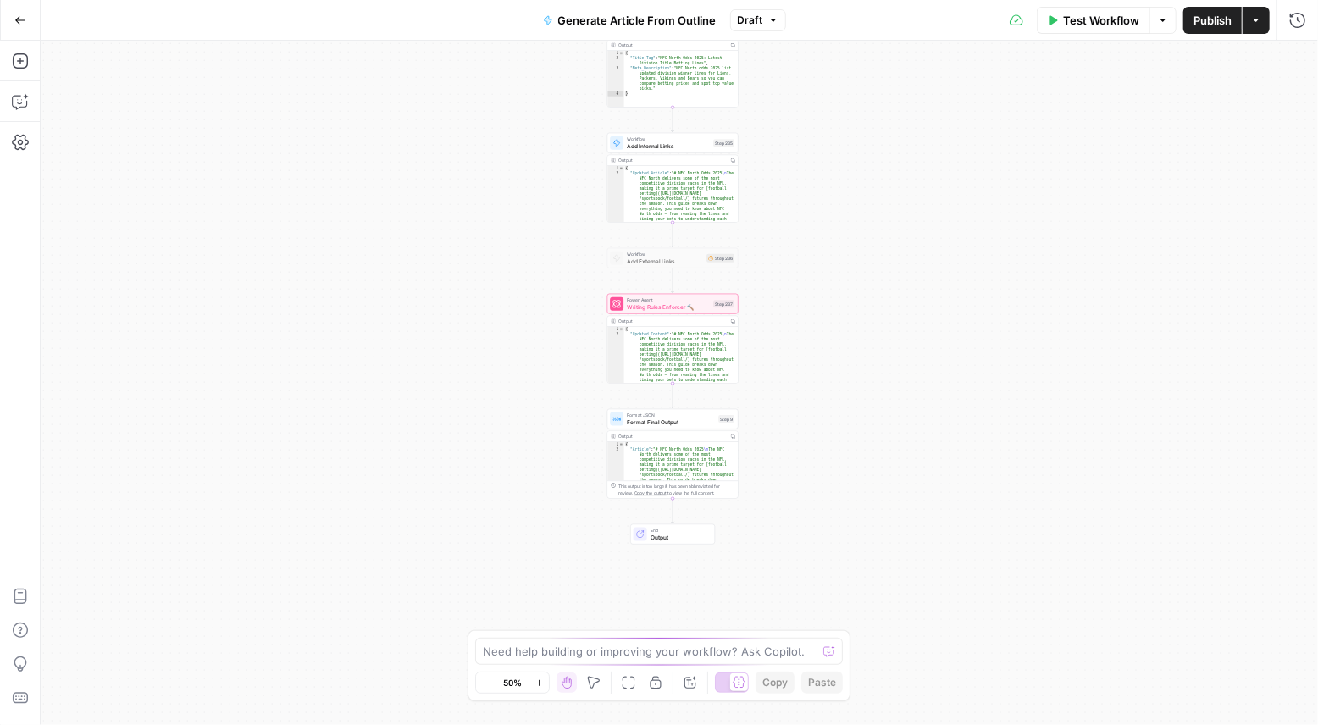
click at [807, 299] on div "**********" at bounding box center [679, 383] width 1277 height 684
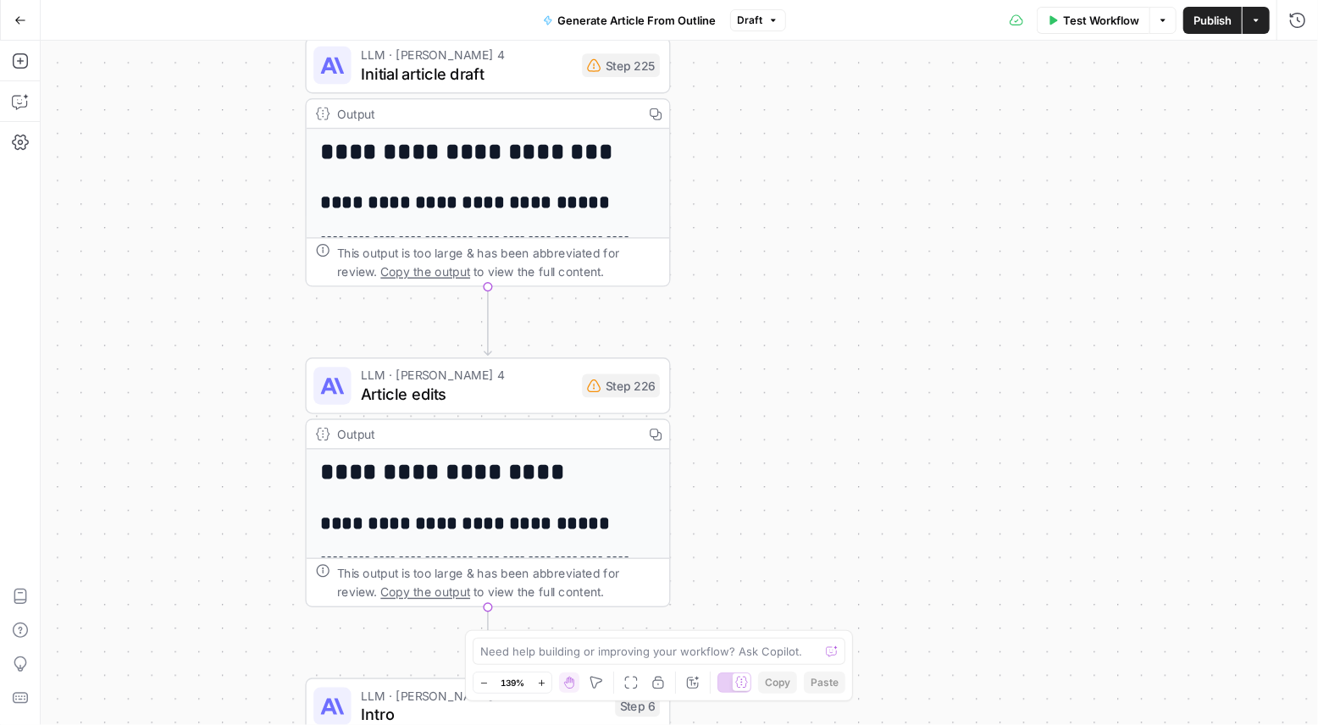
drag, startPoint x: 755, startPoint y: 186, endPoint x: 747, endPoint y: 469, distance: 283.0
click at [748, 469] on div "**********" at bounding box center [679, 383] width 1277 height 684
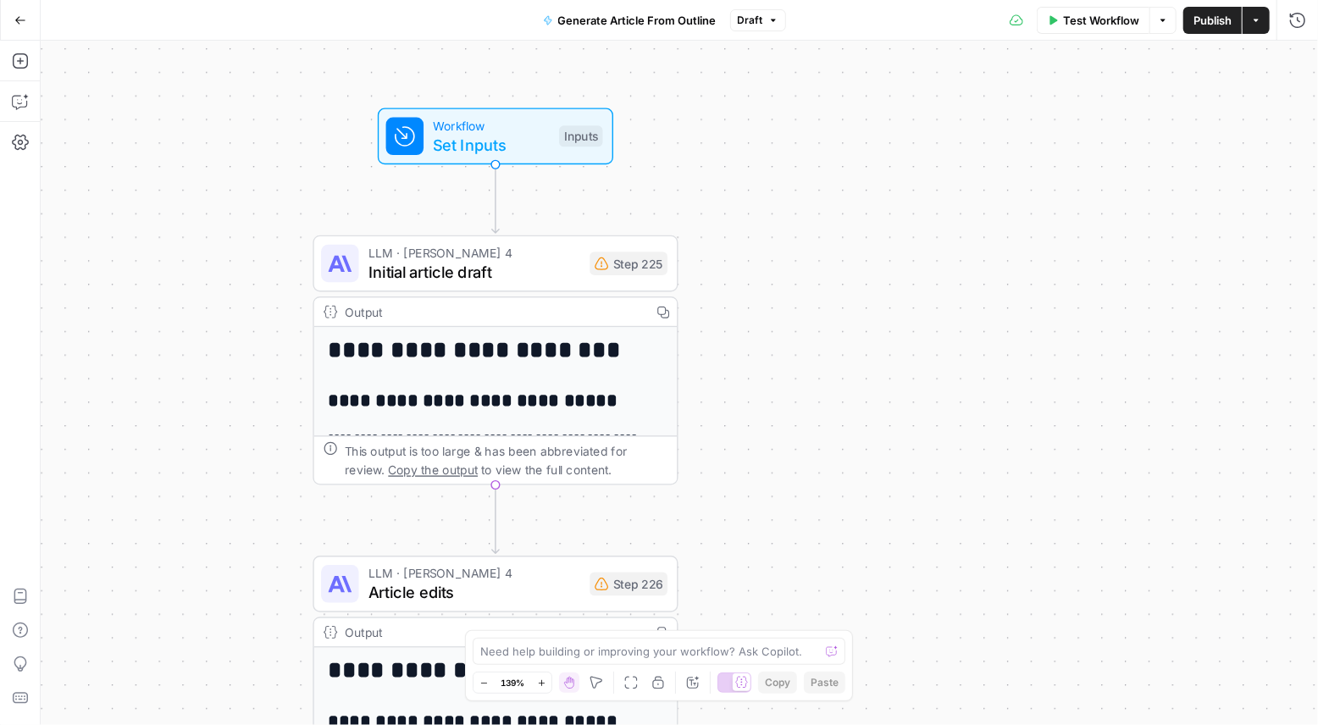
drag, startPoint x: 751, startPoint y: 229, endPoint x: 760, endPoint y: 433, distance: 203.4
click at [761, 433] on div "**********" at bounding box center [679, 383] width 1277 height 684
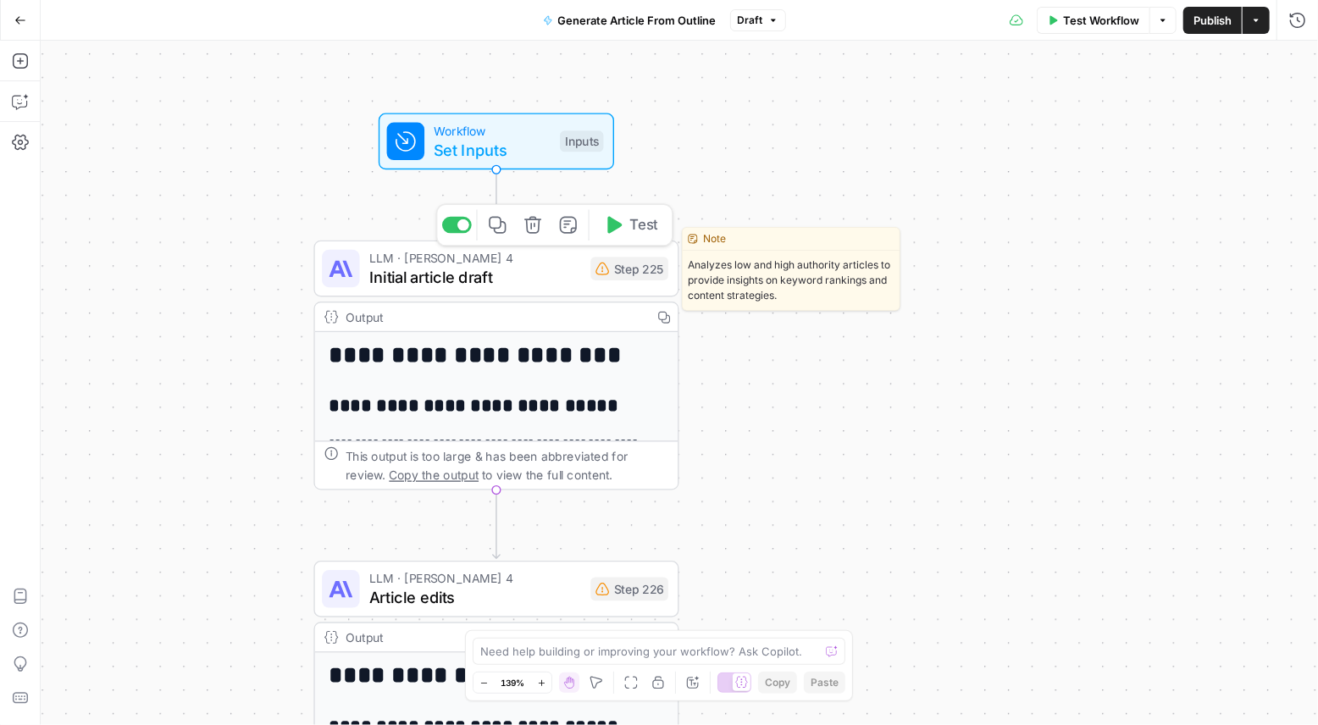
click at [535, 282] on span "Initial article draft" at bounding box center [475, 277] width 212 height 24
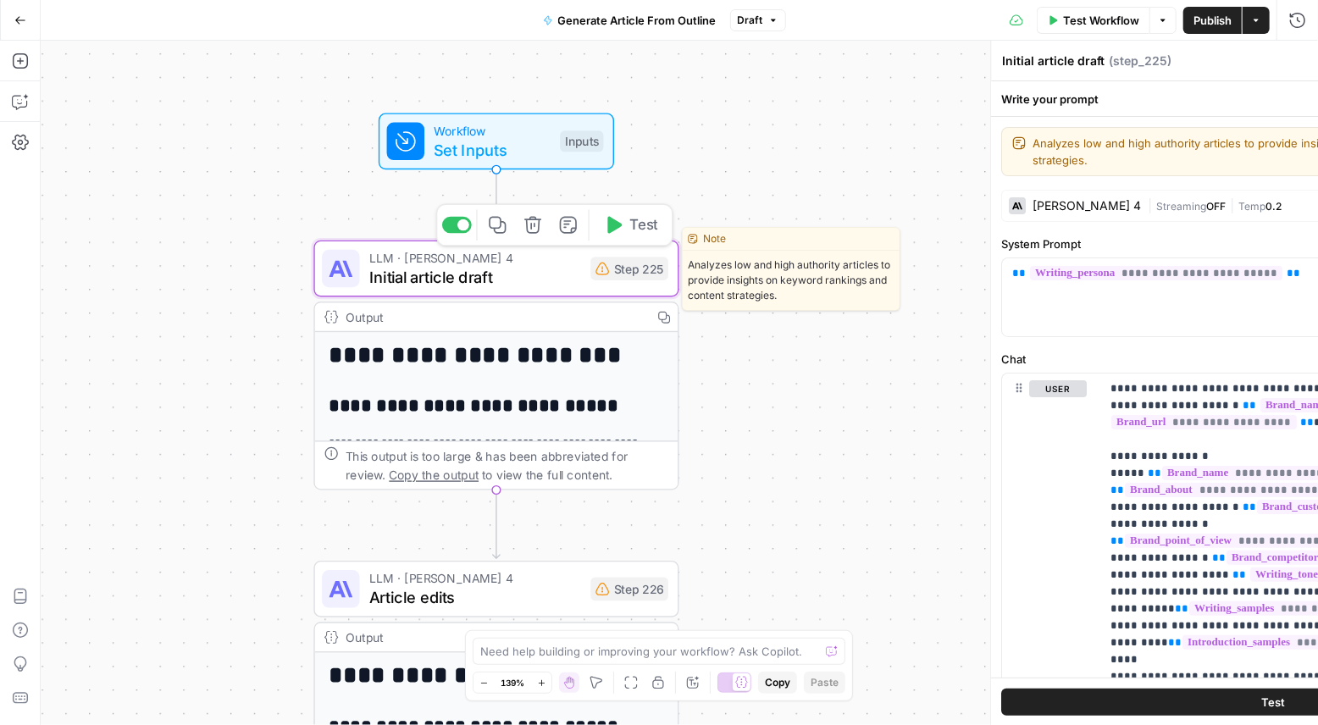
click at [535, 282] on span "Initial article draft" at bounding box center [475, 277] width 212 height 24
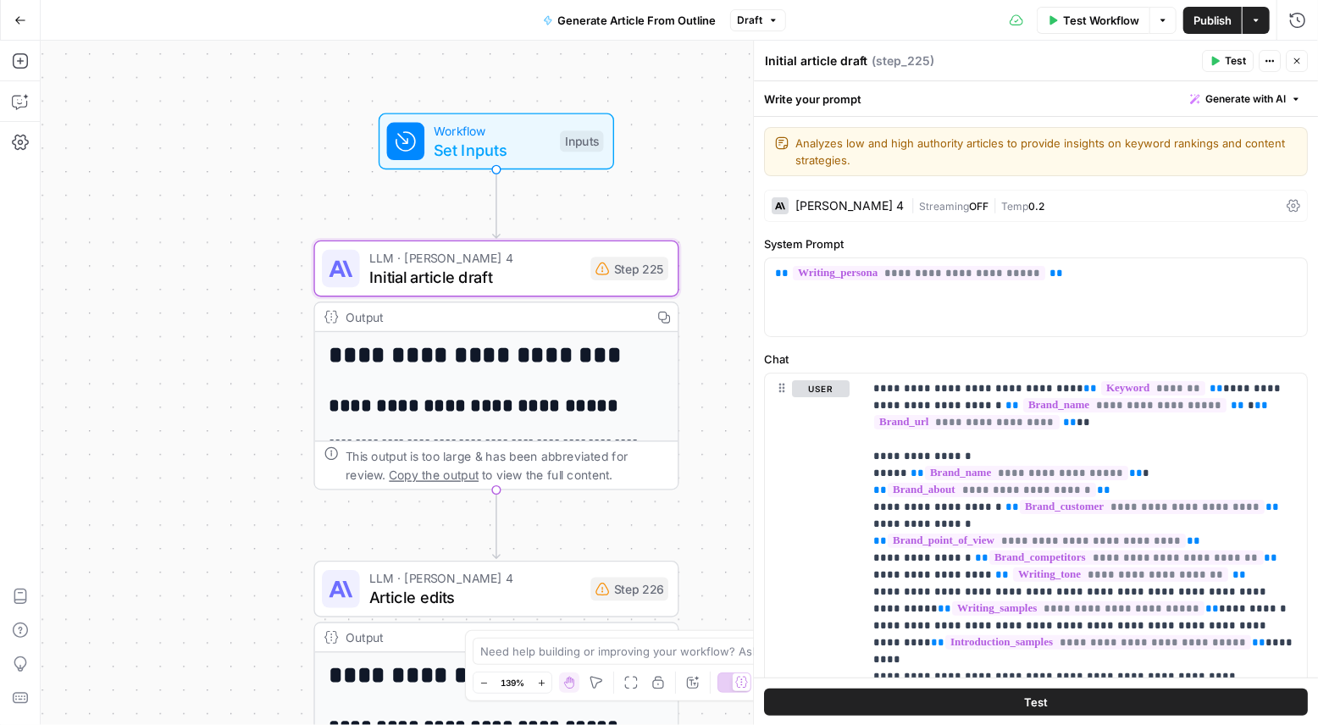
click at [848, 206] on div "[PERSON_NAME] 4" at bounding box center [849, 206] width 108 height 12
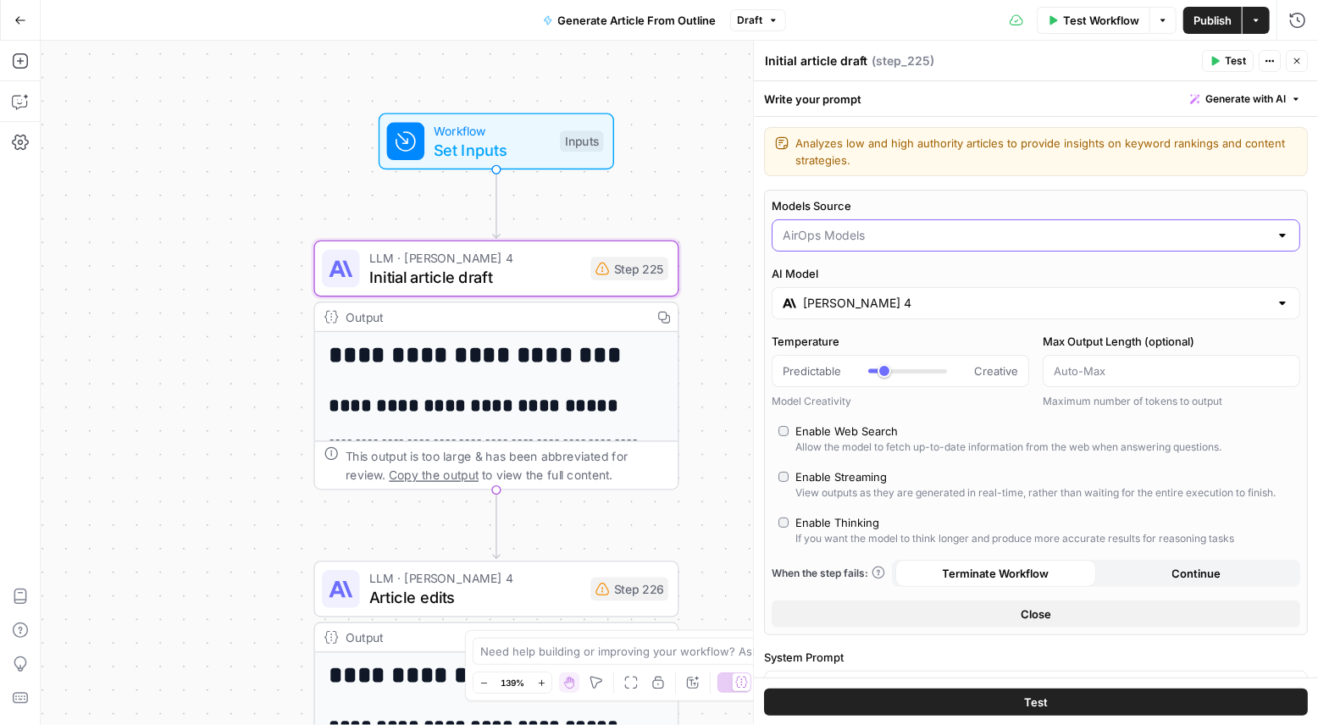
click at [843, 236] on input "Models Source" at bounding box center [1025, 235] width 486 height 17
click at [838, 302] on span "My Models" at bounding box center [1032, 301] width 493 height 17
type input "My Models"
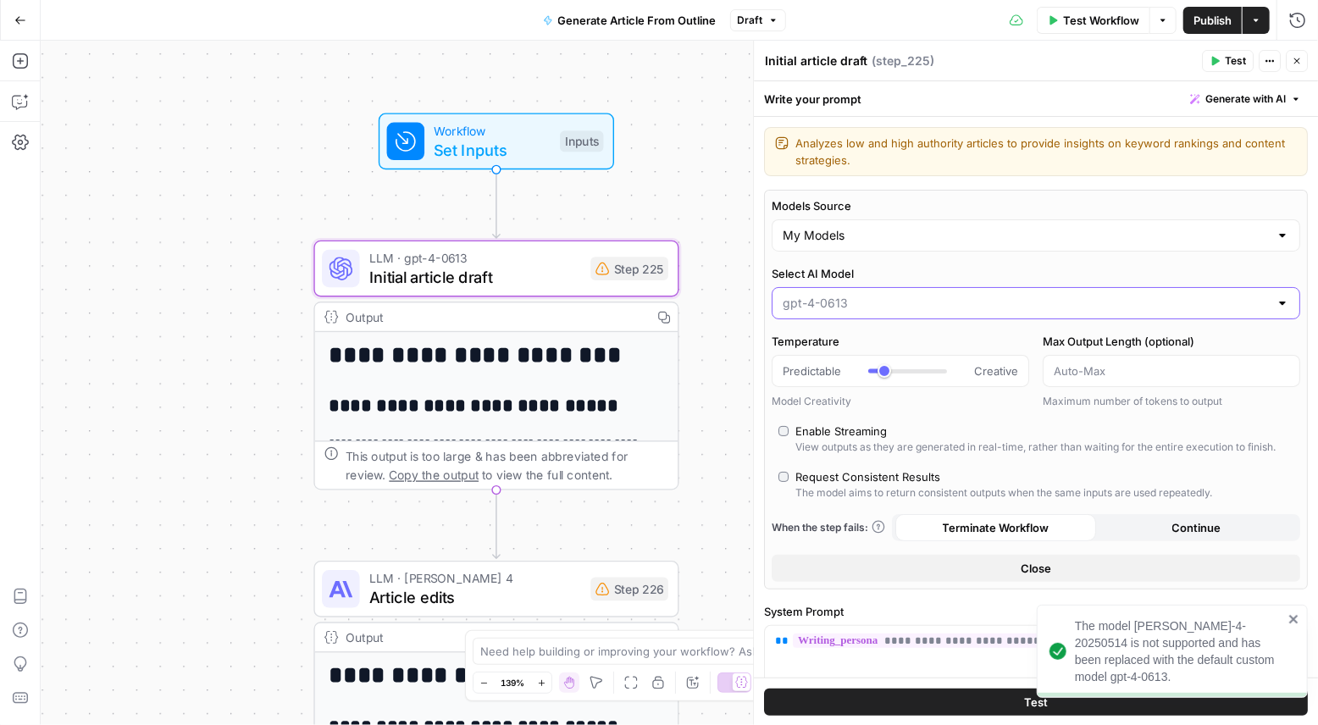
drag, startPoint x: 926, startPoint y: 309, endPoint x: 873, endPoint y: 267, distance: 67.4
click at [874, 267] on div "Select AI Model" at bounding box center [1035, 292] width 528 height 54
paste input "ft:gpt-4o-2024-08-06:hard-rock-digital:nick-voice:C6PtFN2I"
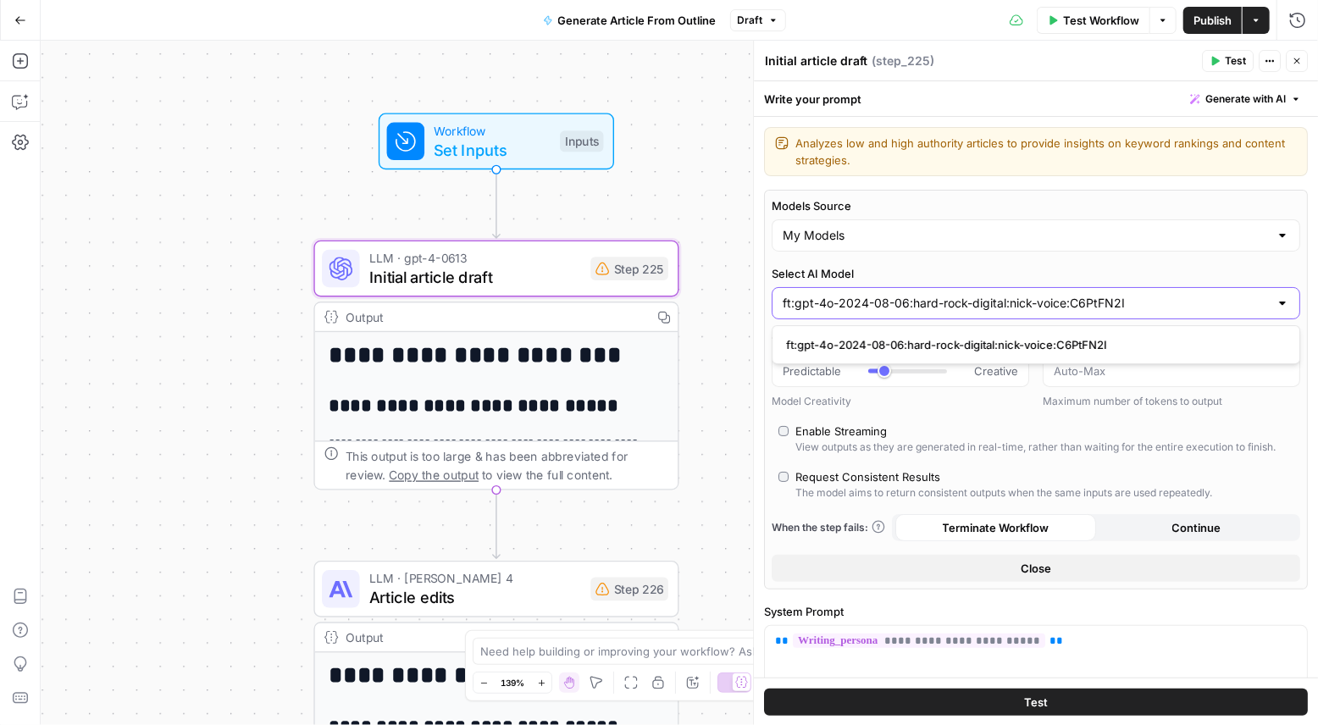
type input "ft:gpt-4o-2024-08-06:hard-rock-digital:nick-voice:C6PtFN2I"
click at [879, 350] on span "ft:gpt-4o-2024-08-06:hard-rock-digital:nick-voice:C6PtFN2I" at bounding box center [1032, 344] width 493 height 17
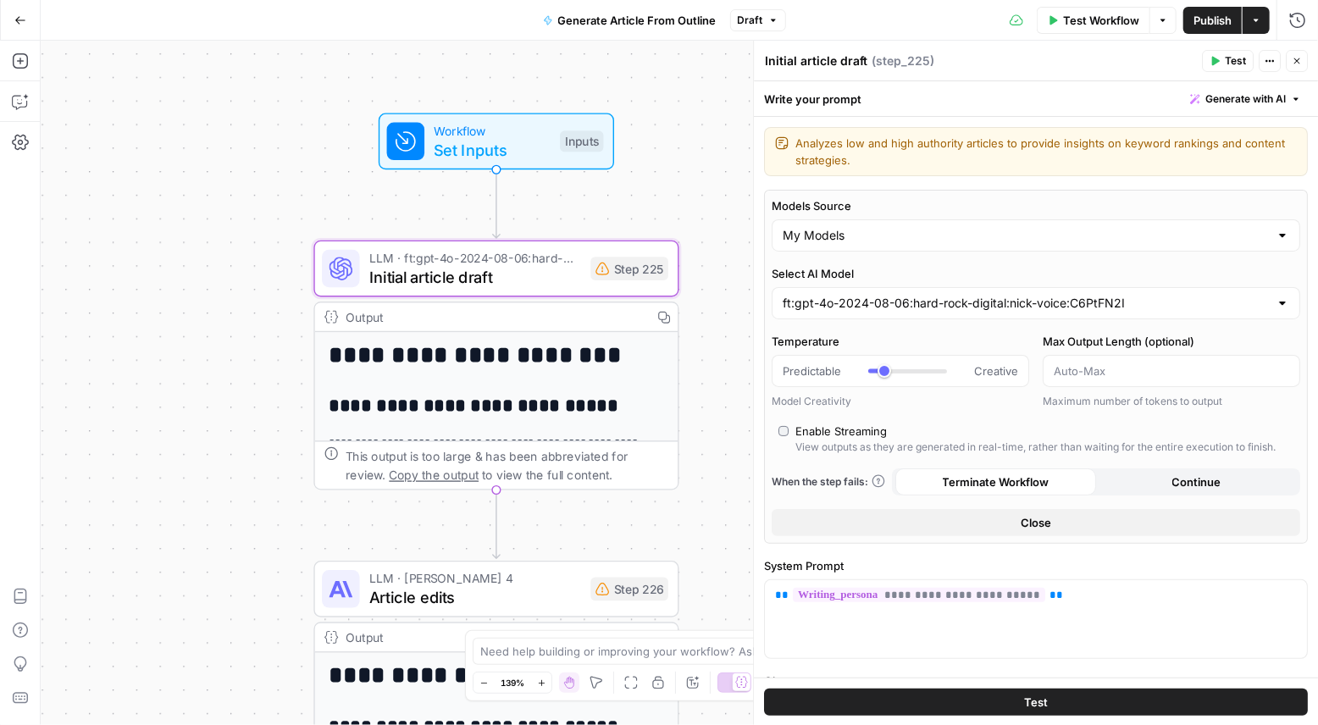
click at [1201, 22] on span "Publish" at bounding box center [1212, 20] width 38 height 17
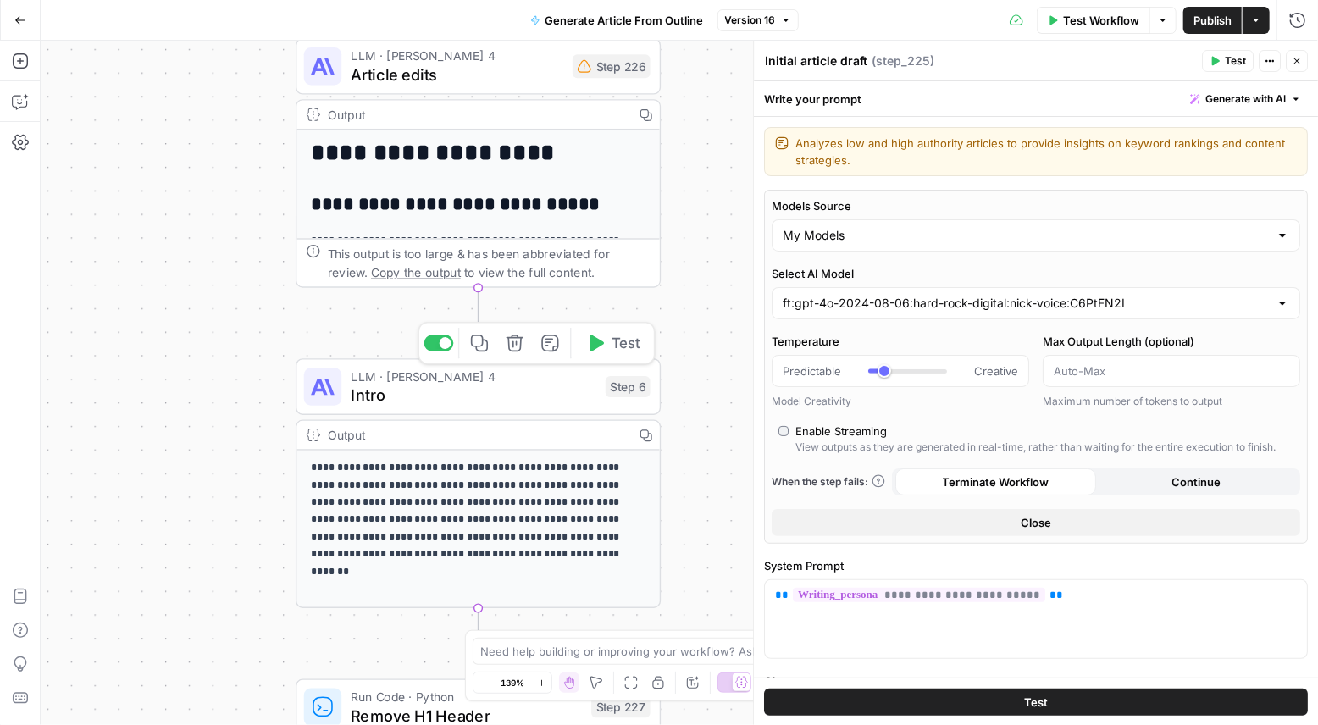
click at [636, 391] on div "Step 6" at bounding box center [627, 386] width 45 height 21
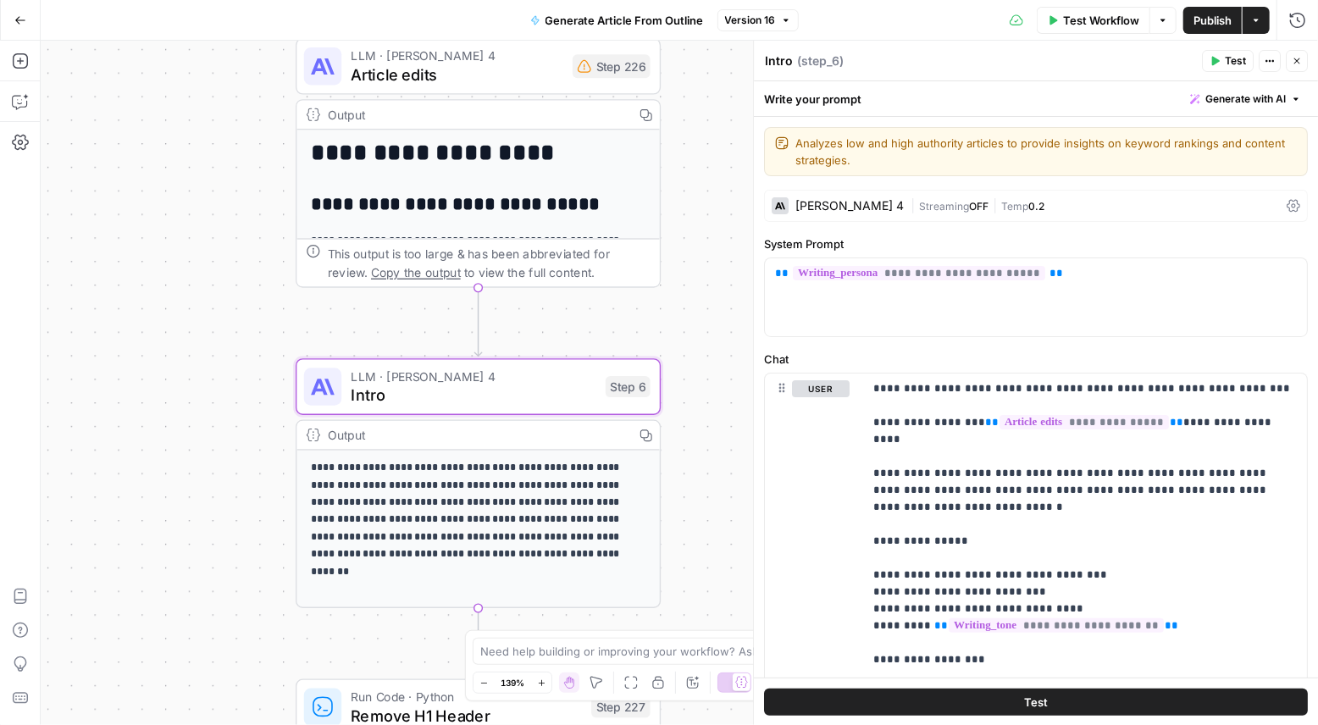
click at [784, 210] on div at bounding box center [779, 205] width 17 height 17
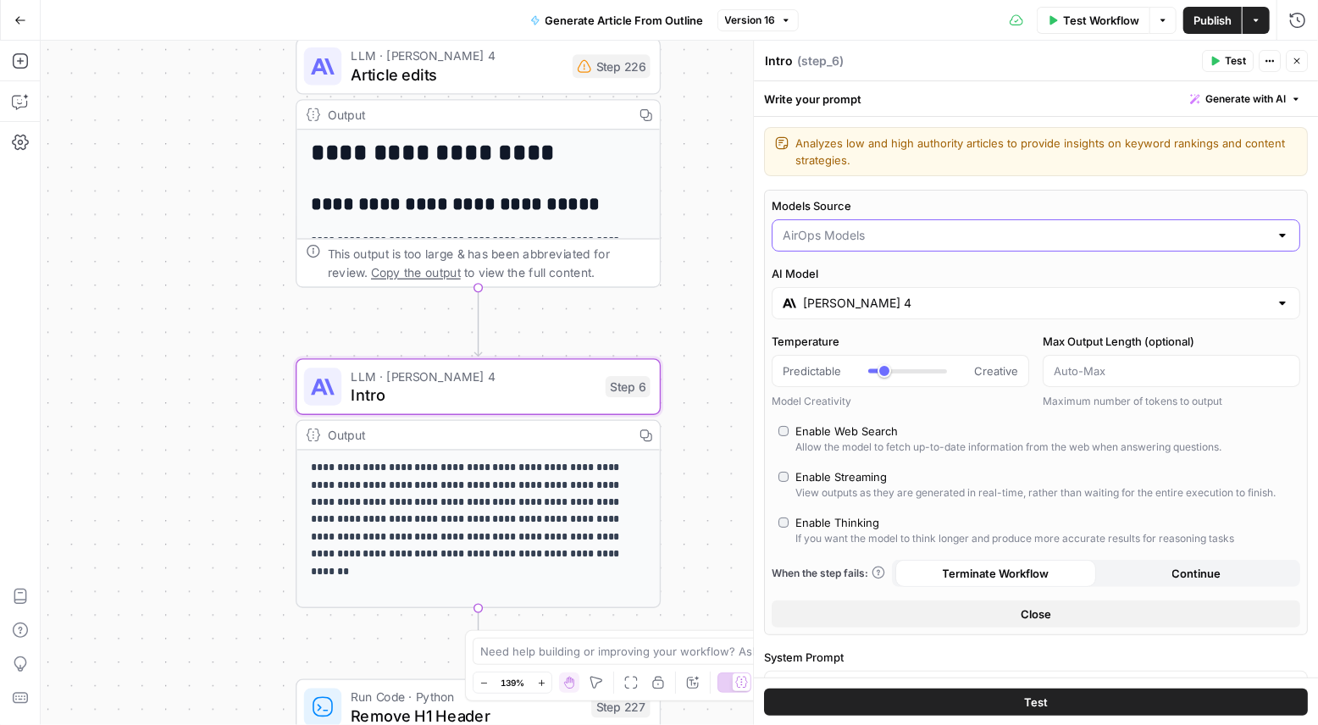
click at [874, 240] on input "Models Source" at bounding box center [1025, 235] width 486 height 17
click at [947, 296] on span "My Models" at bounding box center [1032, 301] width 493 height 17
type input "My Models"
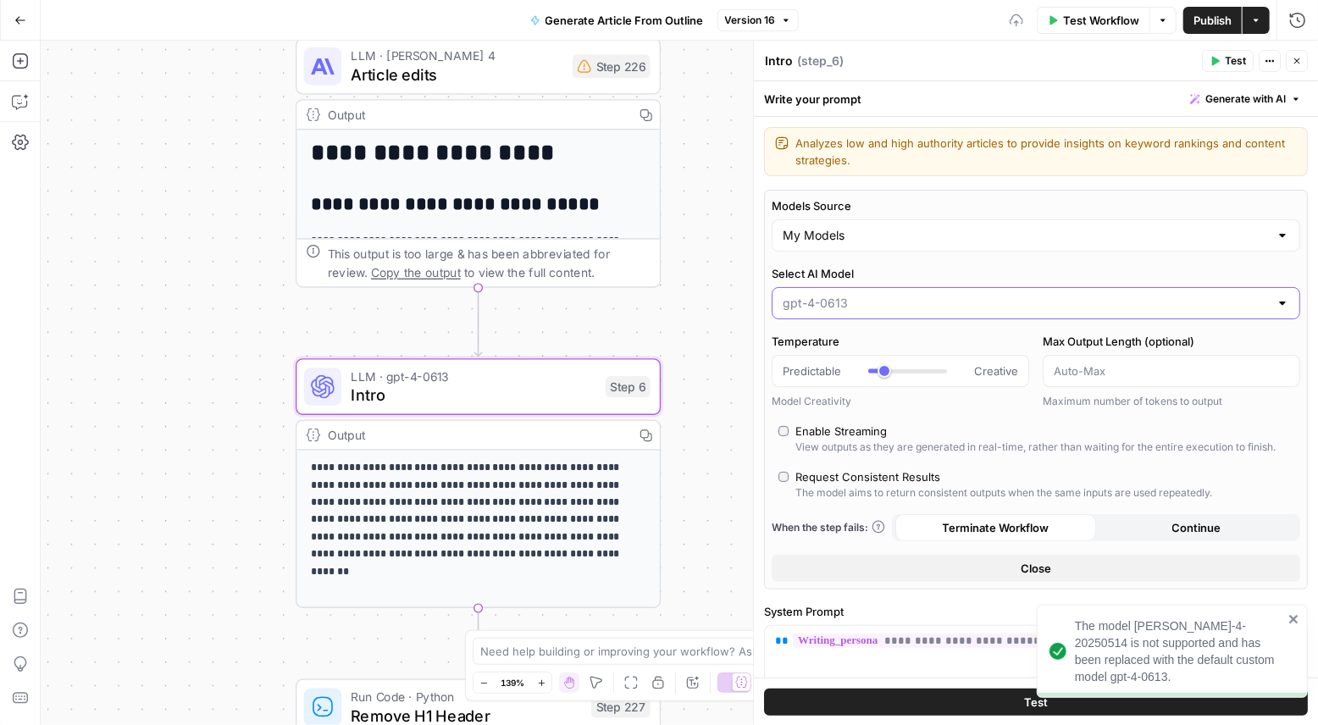
drag, startPoint x: 947, startPoint y: 300, endPoint x: 834, endPoint y: 268, distance: 116.9
click at [834, 268] on div "Select AI Model" at bounding box center [1035, 292] width 528 height 54
paste input "ft:gpt-4o-2024-08-06:hard-rock-digital:nick-voice:C6PtFN2I"
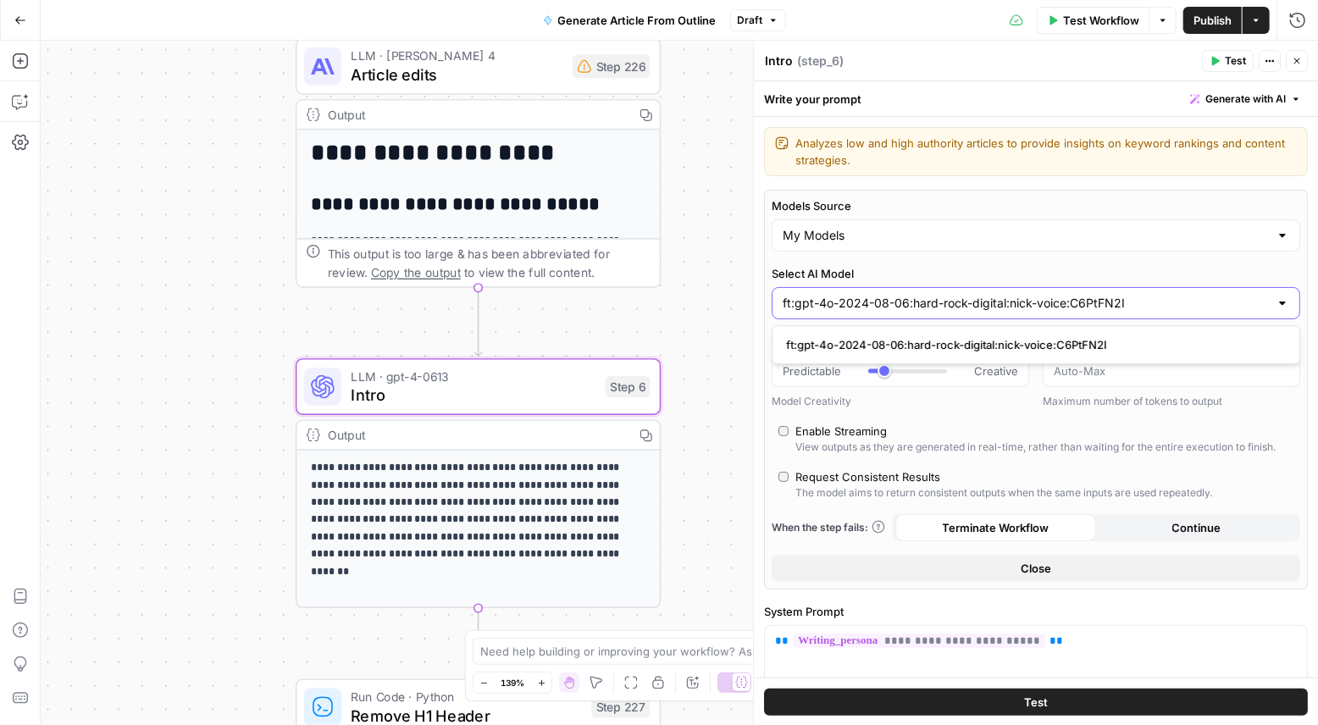
type input "ft:gpt-4o-2024-08-06:hard-rock-digital:nick-voice:C6PtFN2I"
click at [1084, 345] on span "ft:gpt-4o-2024-08-06:hard-rock-digital:nick-voice:C6PtFN2I" at bounding box center [1032, 344] width 493 height 17
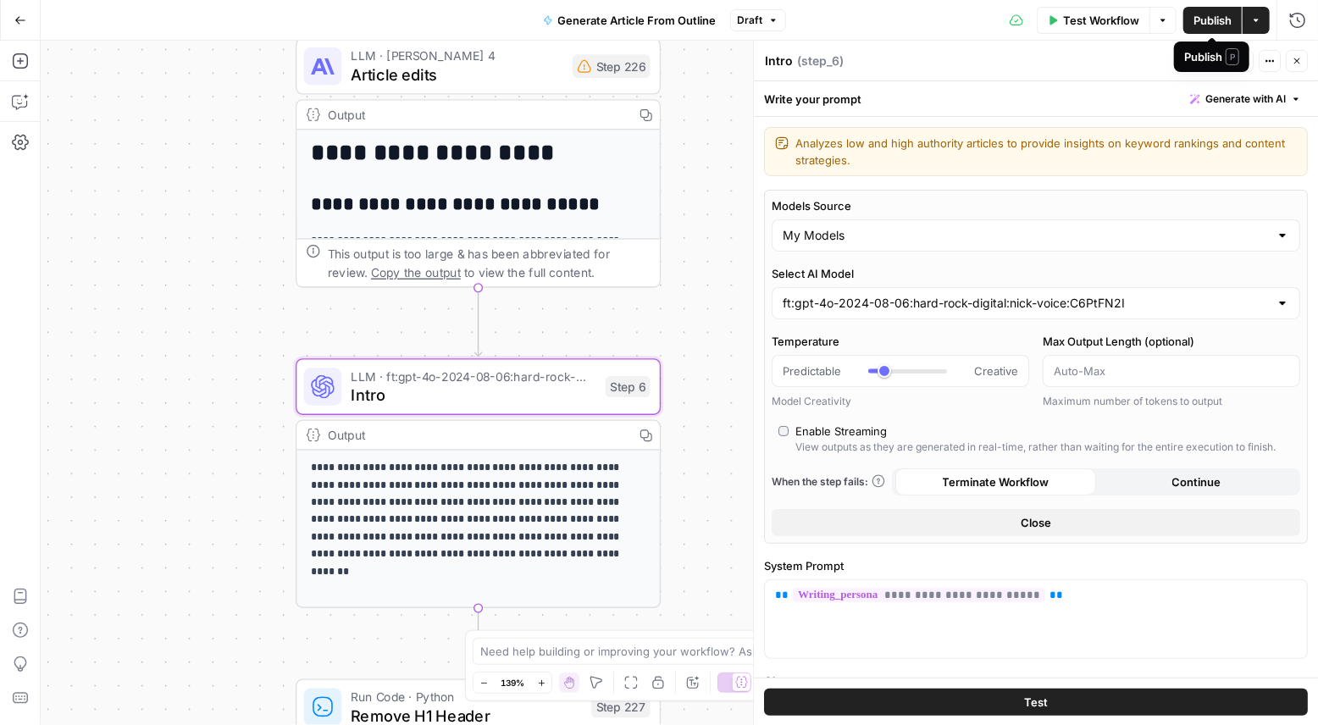
click at [1202, 24] on span "Publish" at bounding box center [1212, 20] width 38 height 17
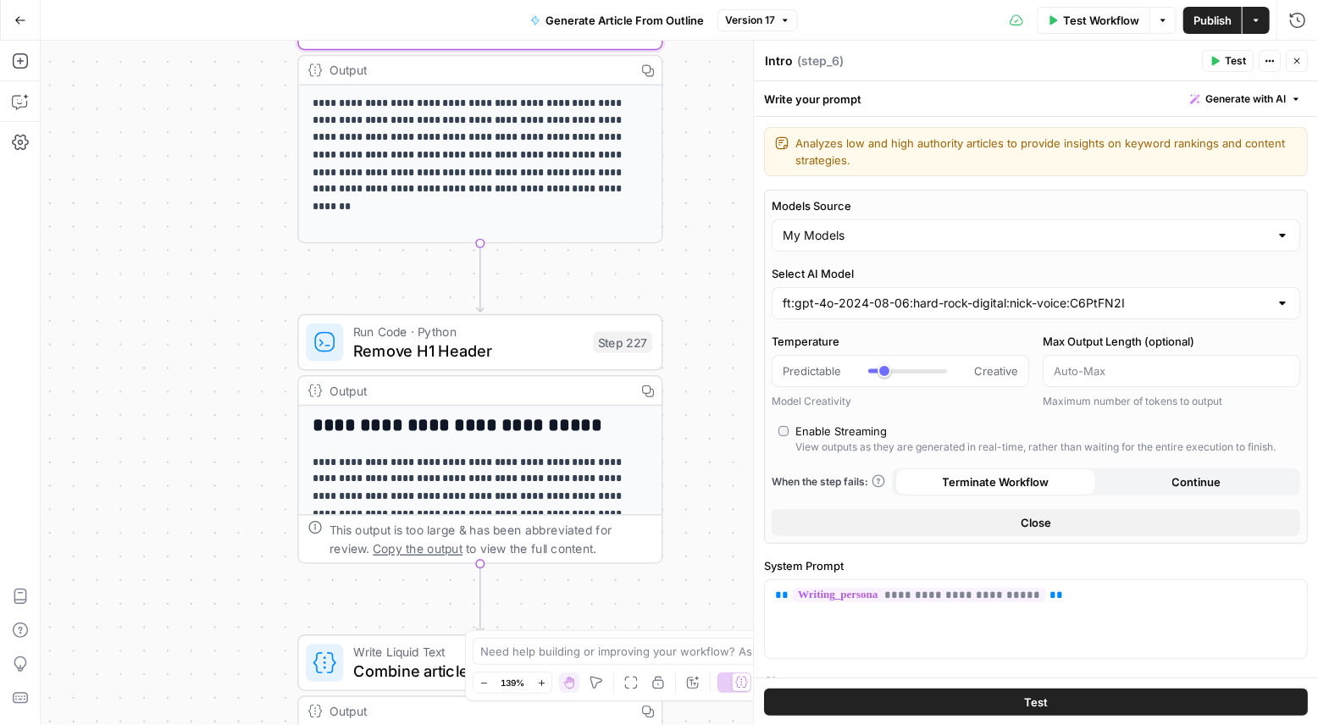
drag, startPoint x: 244, startPoint y: 500, endPoint x: 234, endPoint y: 162, distance: 338.0
click at [235, 163] on div "**********" at bounding box center [679, 383] width 1277 height 684
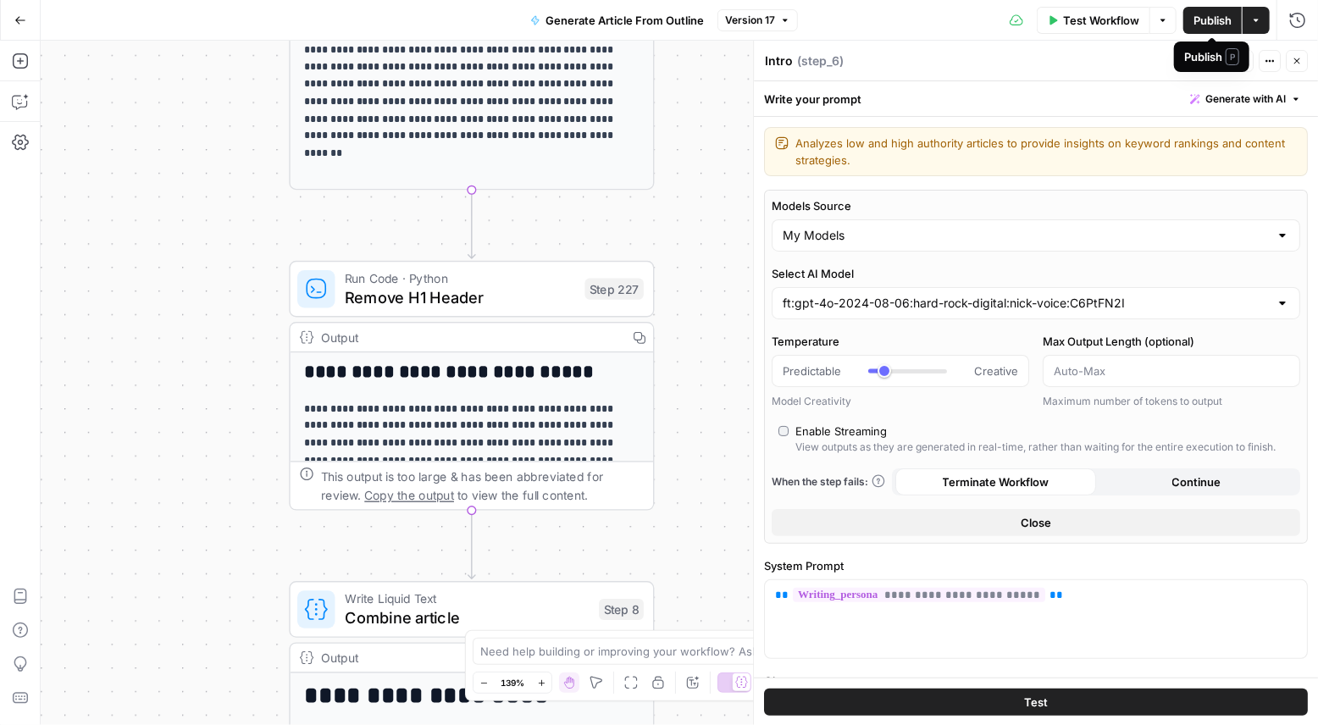
click at [1197, 25] on span "Publish" at bounding box center [1212, 20] width 38 height 17
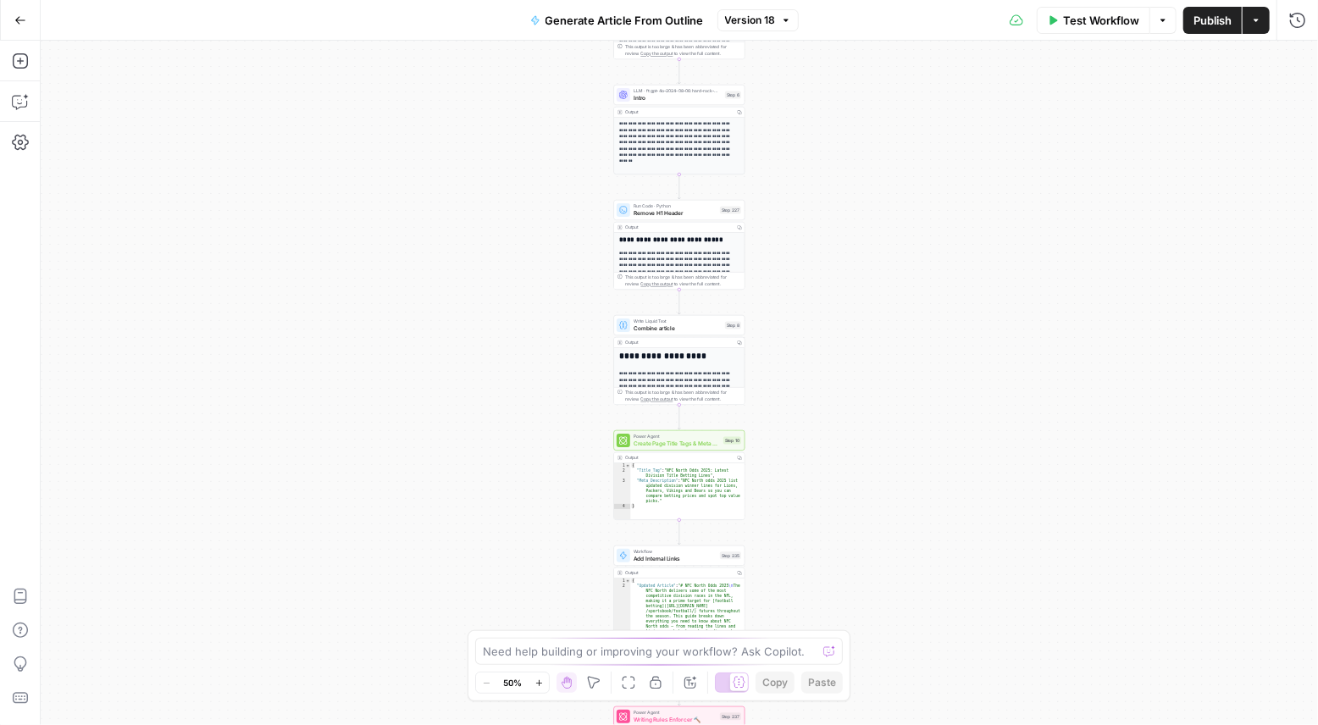
click at [1064, 24] on span "Test Workflow" at bounding box center [1101, 20] width 76 height 17
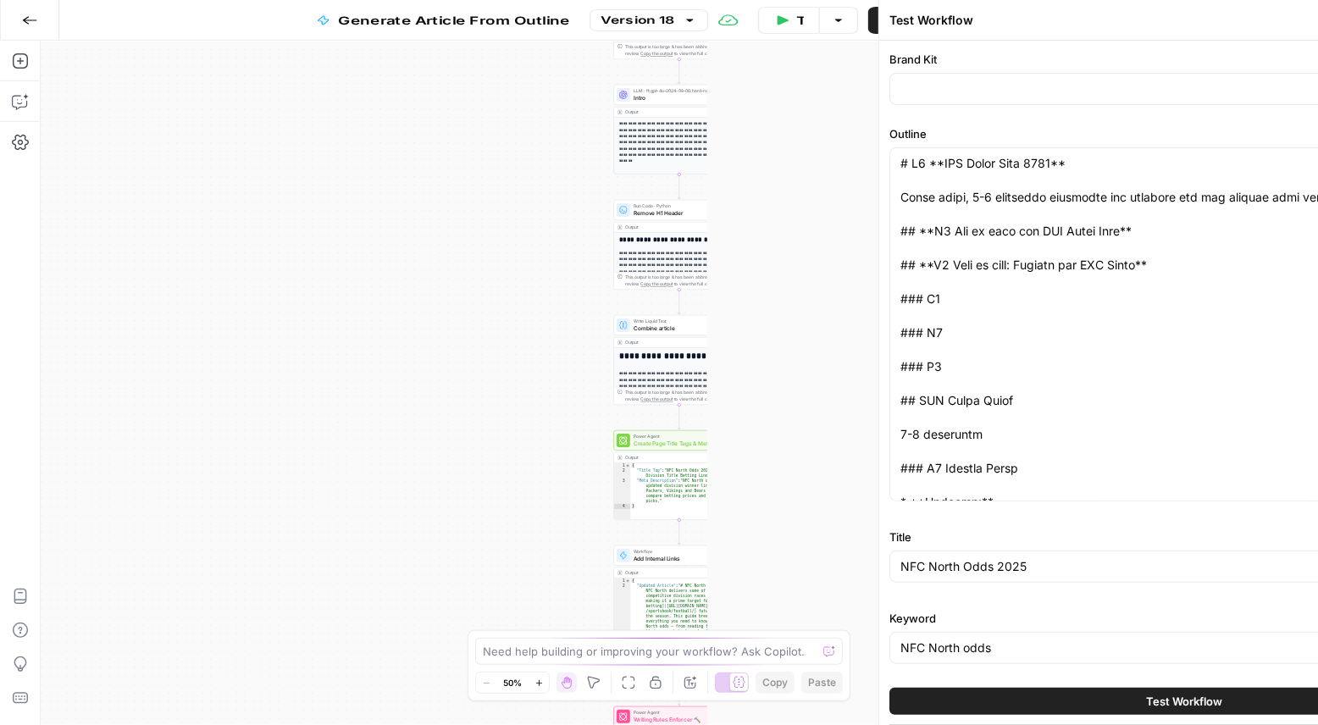
type input "Hard Rock Digital"
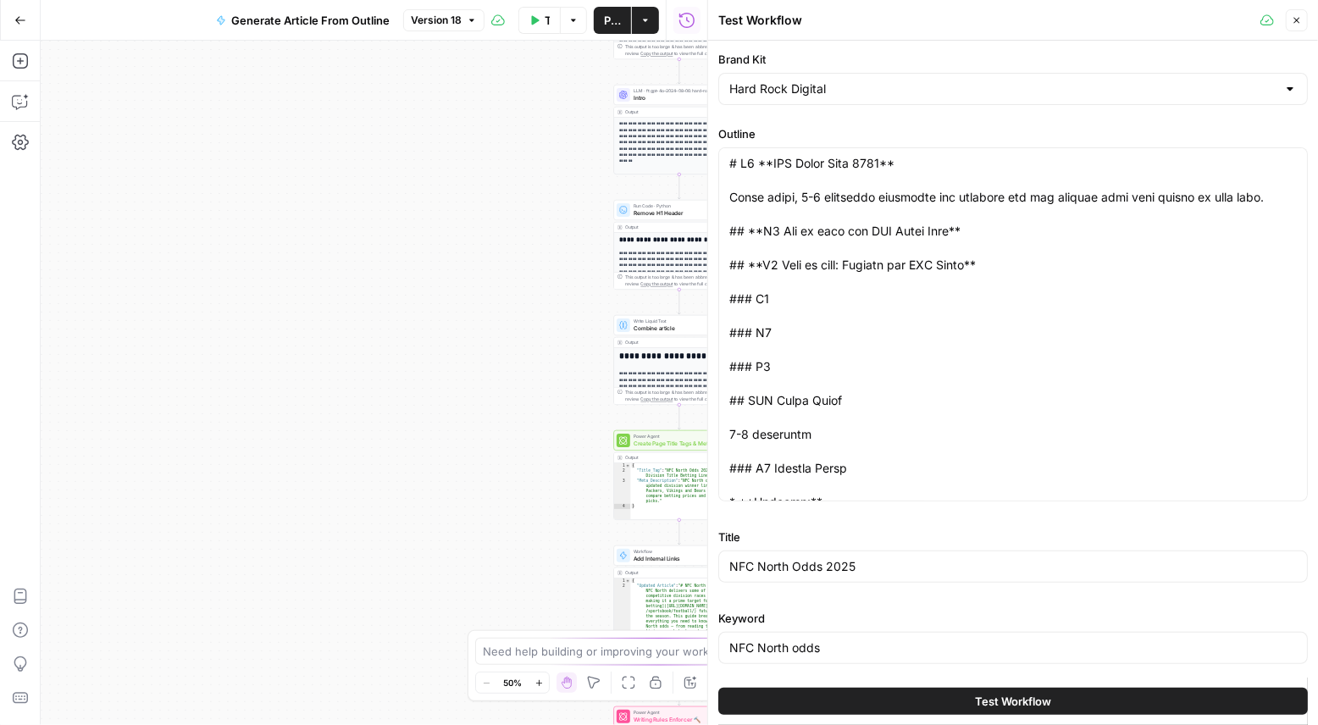
click at [949, 703] on button "Test Workflow" at bounding box center [1012, 701] width 589 height 27
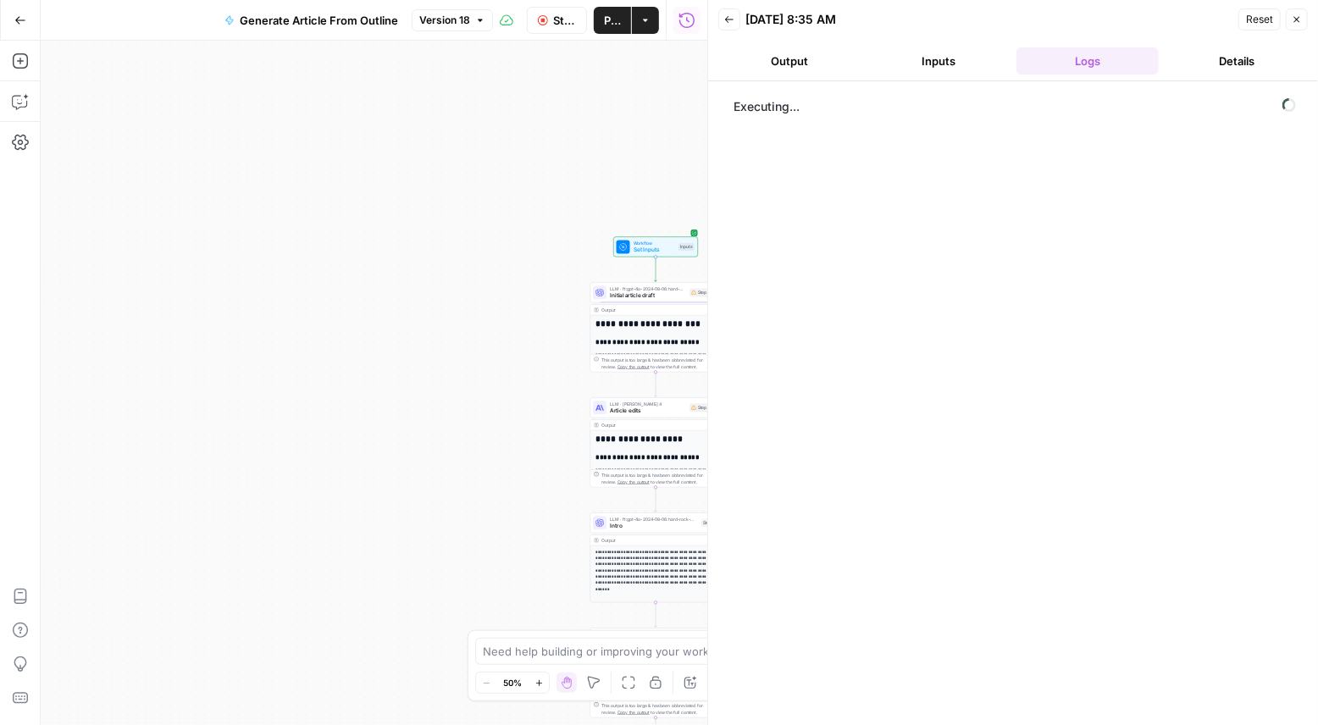
drag, startPoint x: 533, startPoint y: 240, endPoint x: 496, endPoint y: 652, distance: 414.1
click at [499, 659] on body "**********" at bounding box center [659, 362] width 1318 height 725
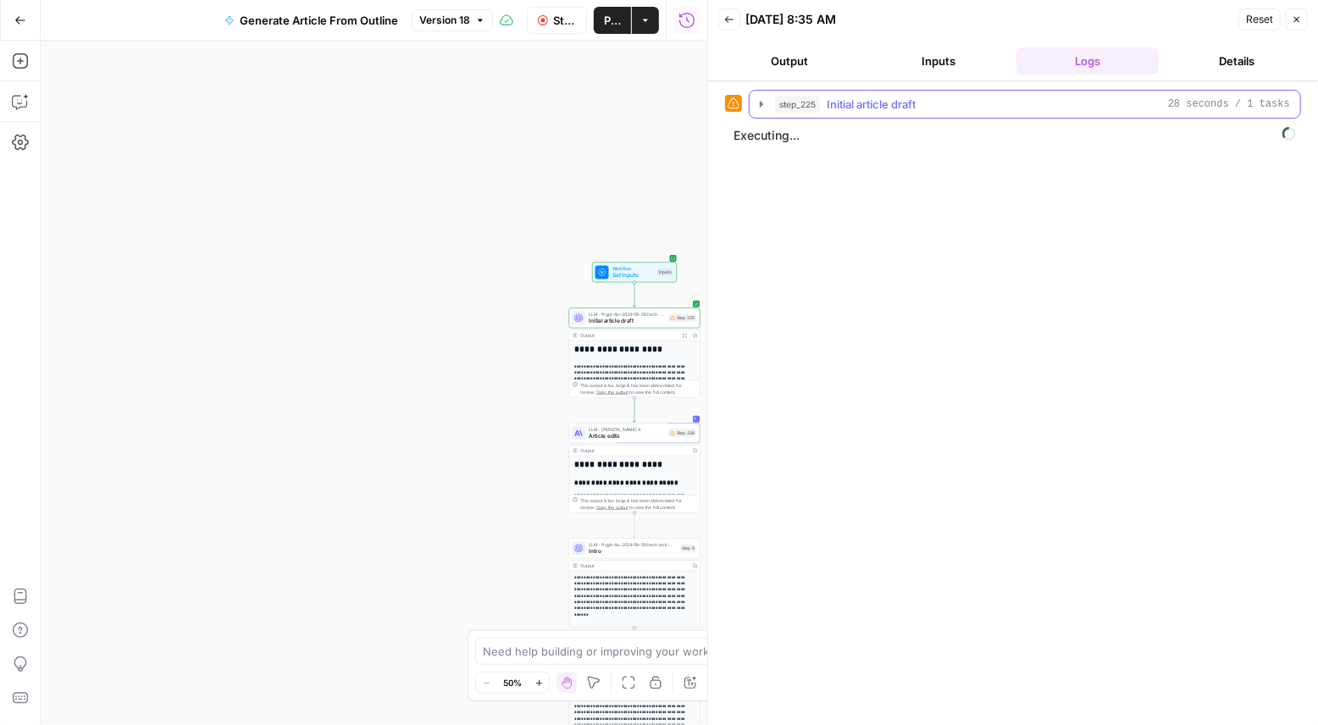
click at [761, 103] on icon "button" at bounding box center [761, 104] width 3 height 6
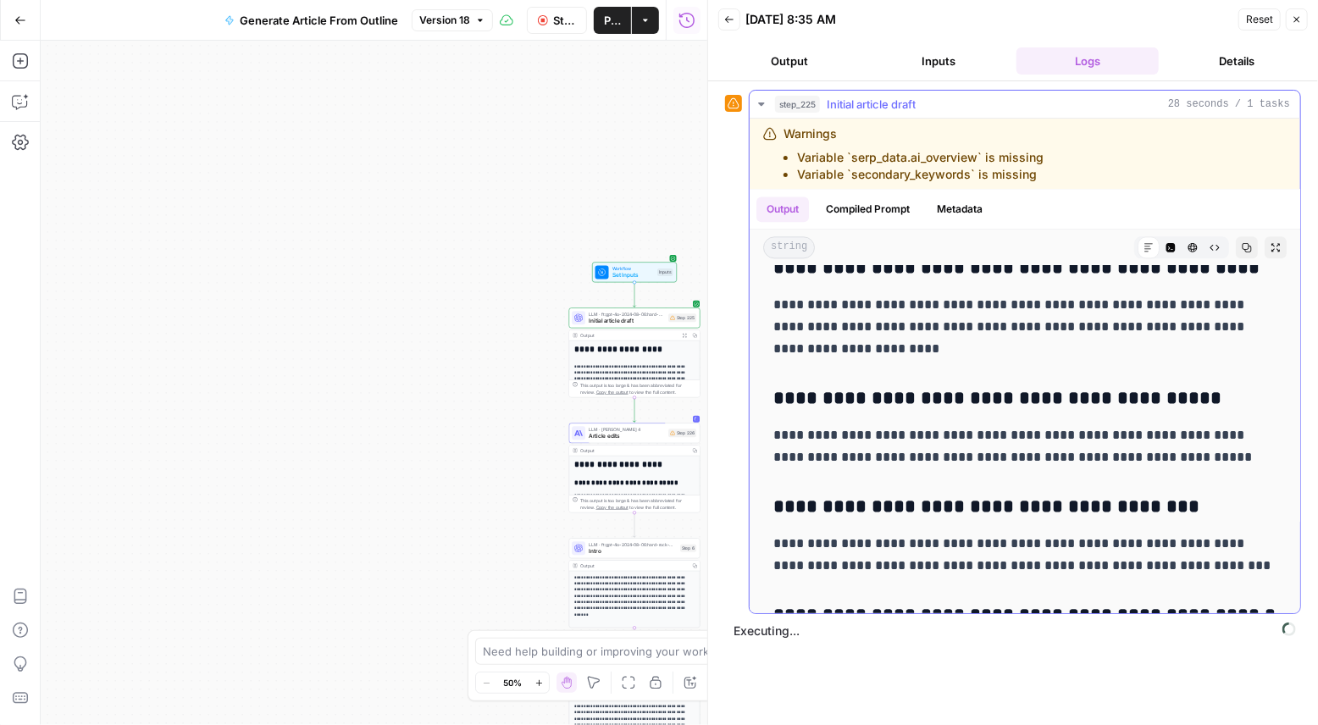
scroll to position [2335, 0]
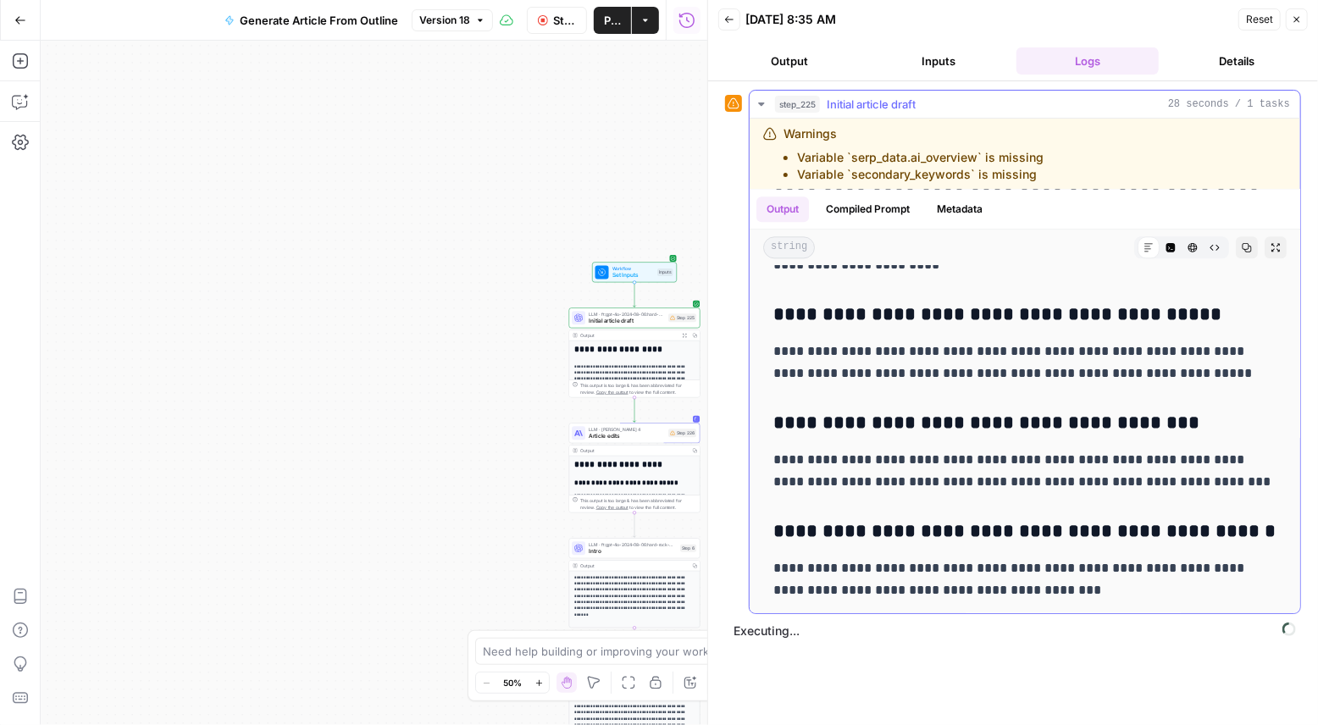
click at [759, 100] on icon "button" at bounding box center [761, 104] width 14 height 14
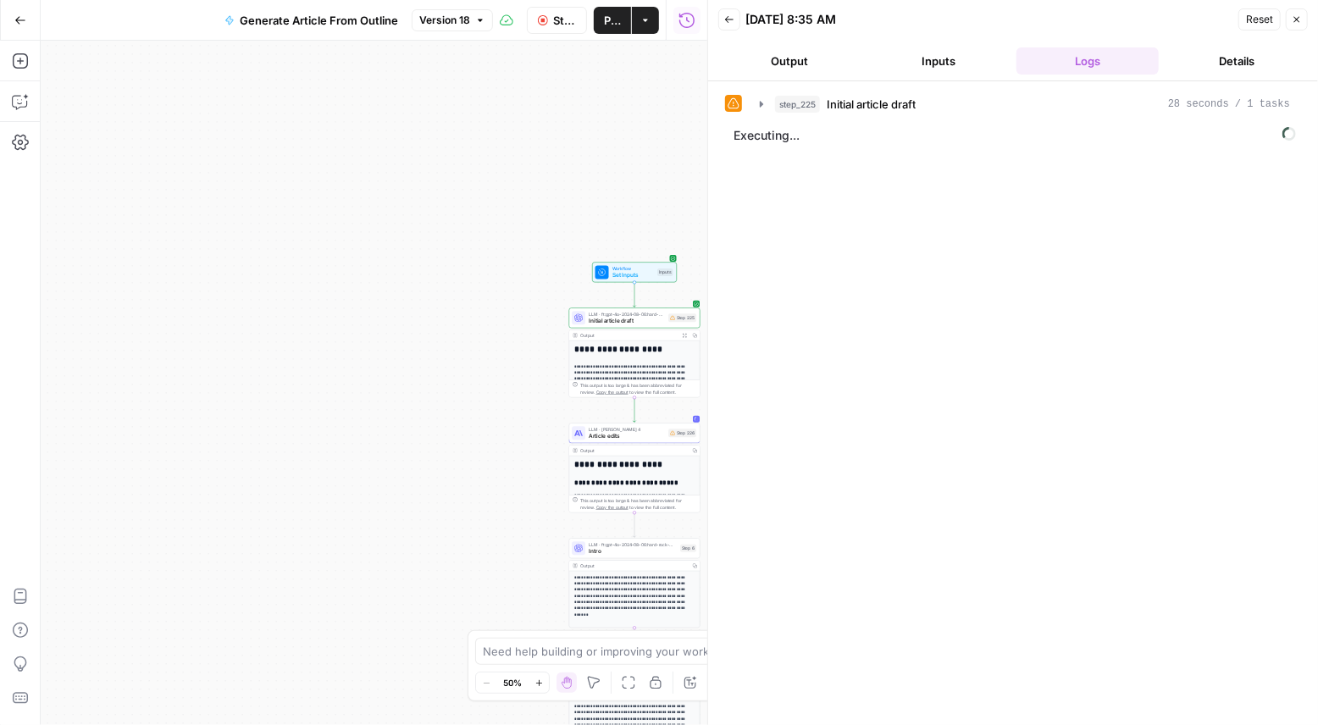
click at [649, 165] on div "**********" at bounding box center [374, 383] width 666 height 684
click at [760, 101] on icon "button" at bounding box center [761, 104] width 3 height 6
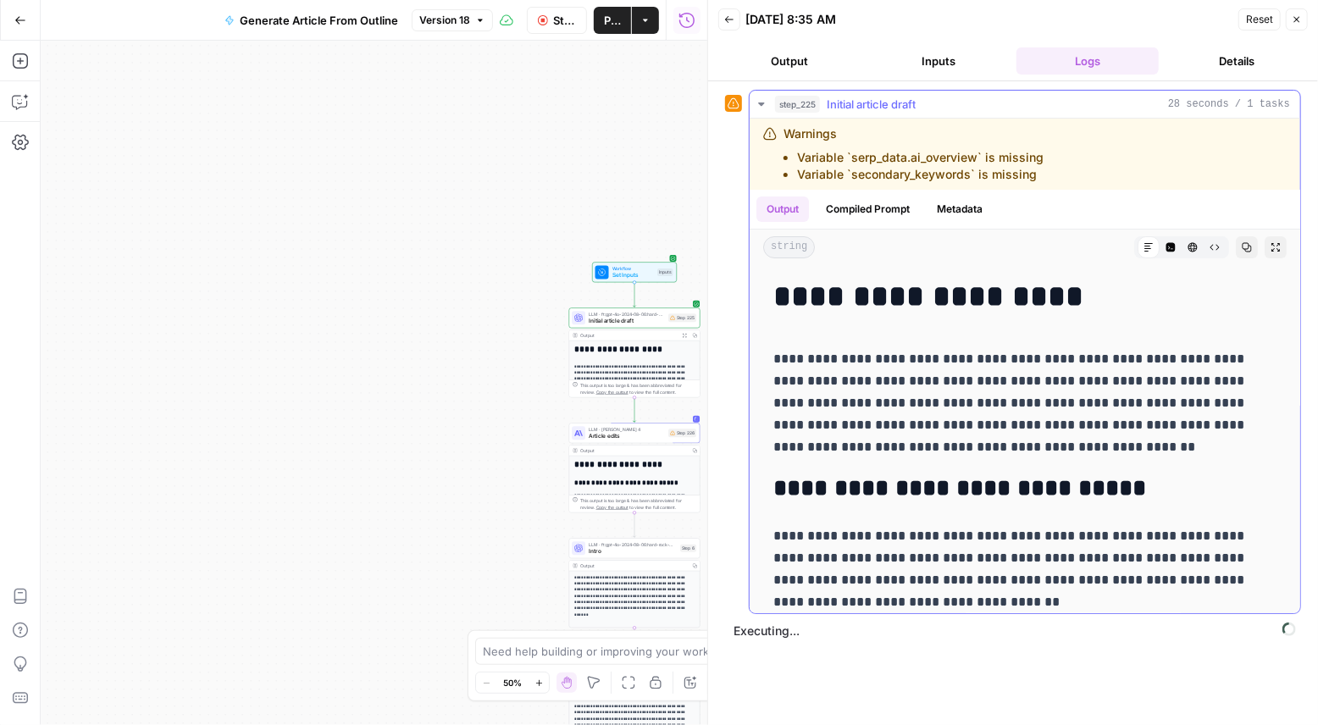
click at [760, 101] on icon "button" at bounding box center [761, 104] width 14 height 14
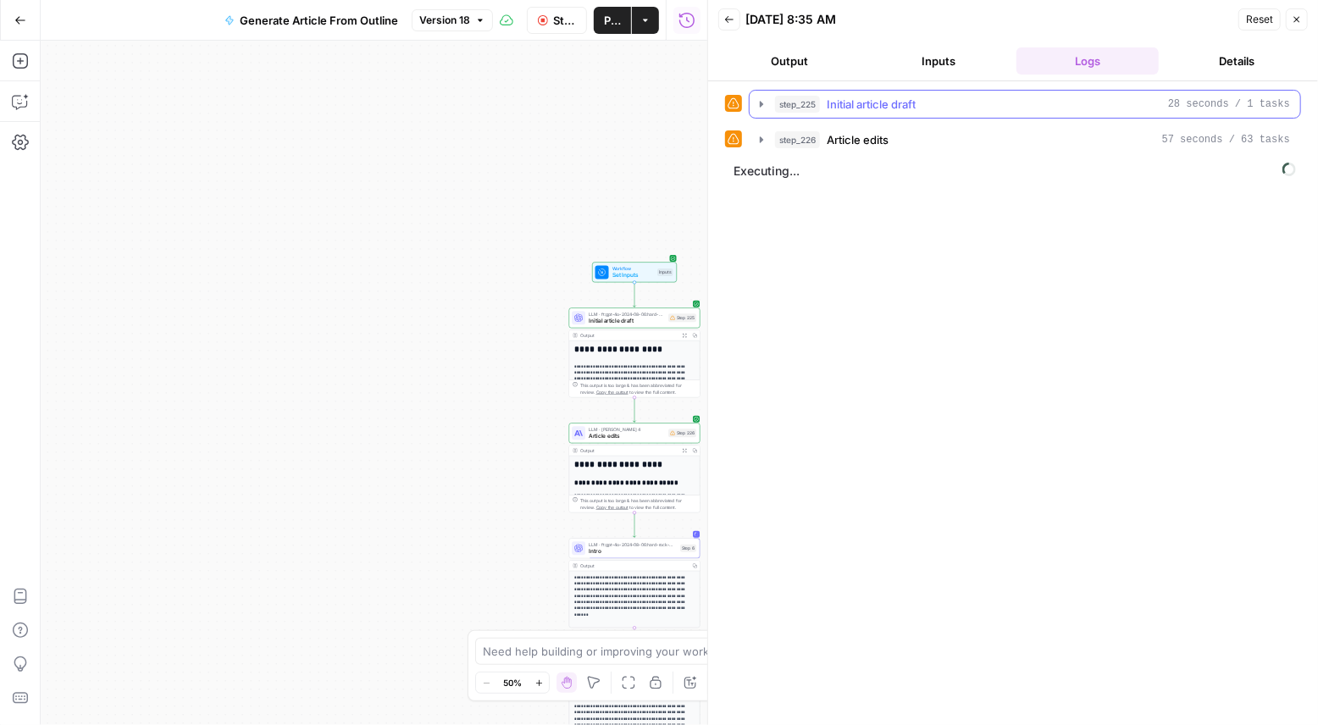
click at [760, 102] on icon "button" at bounding box center [761, 104] width 3 height 6
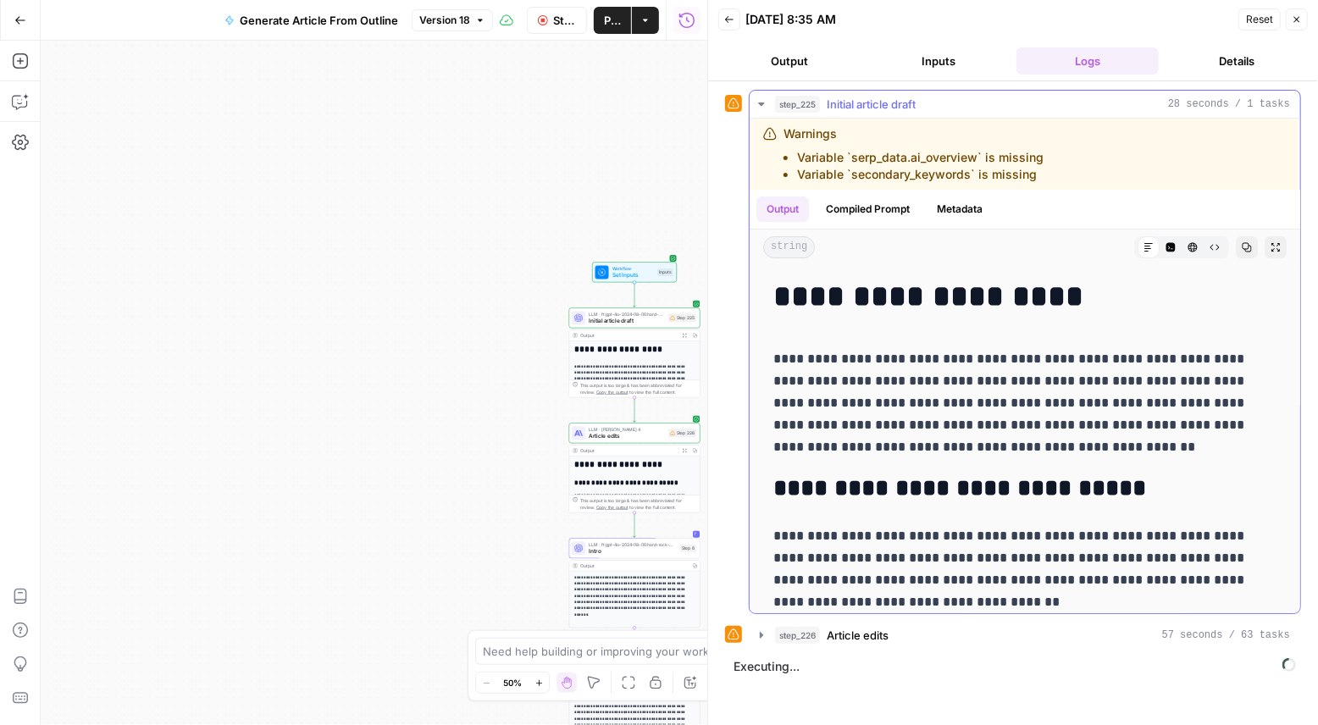
click at [760, 104] on icon "button" at bounding box center [761, 103] width 6 height 3
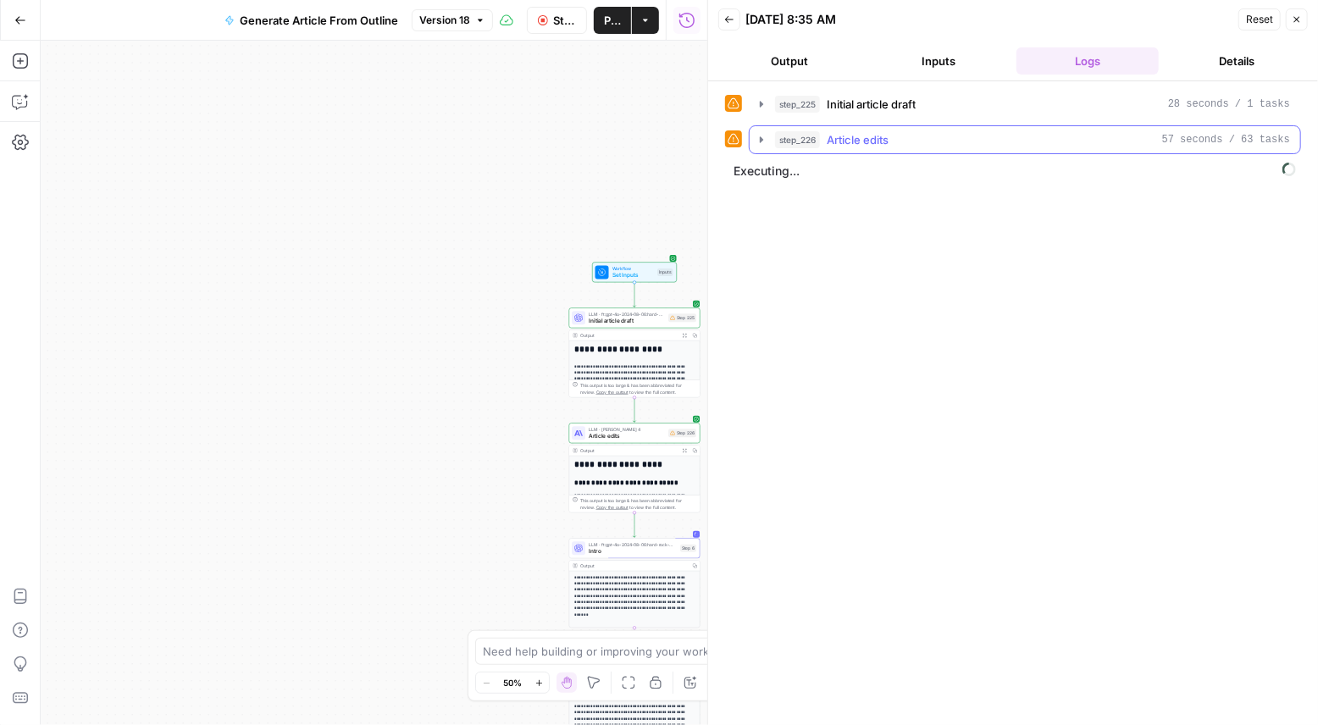
click at [760, 140] on icon "button" at bounding box center [761, 139] width 3 height 6
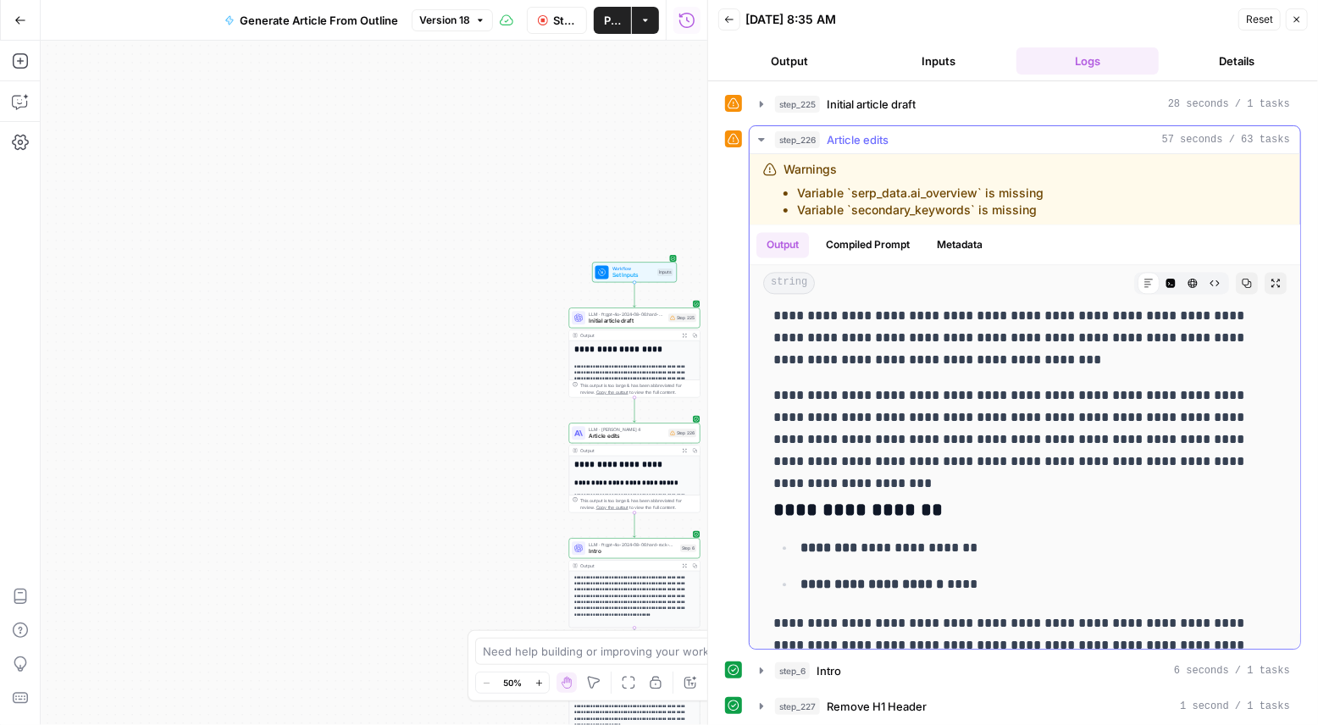
scroll to position [2178, 0]
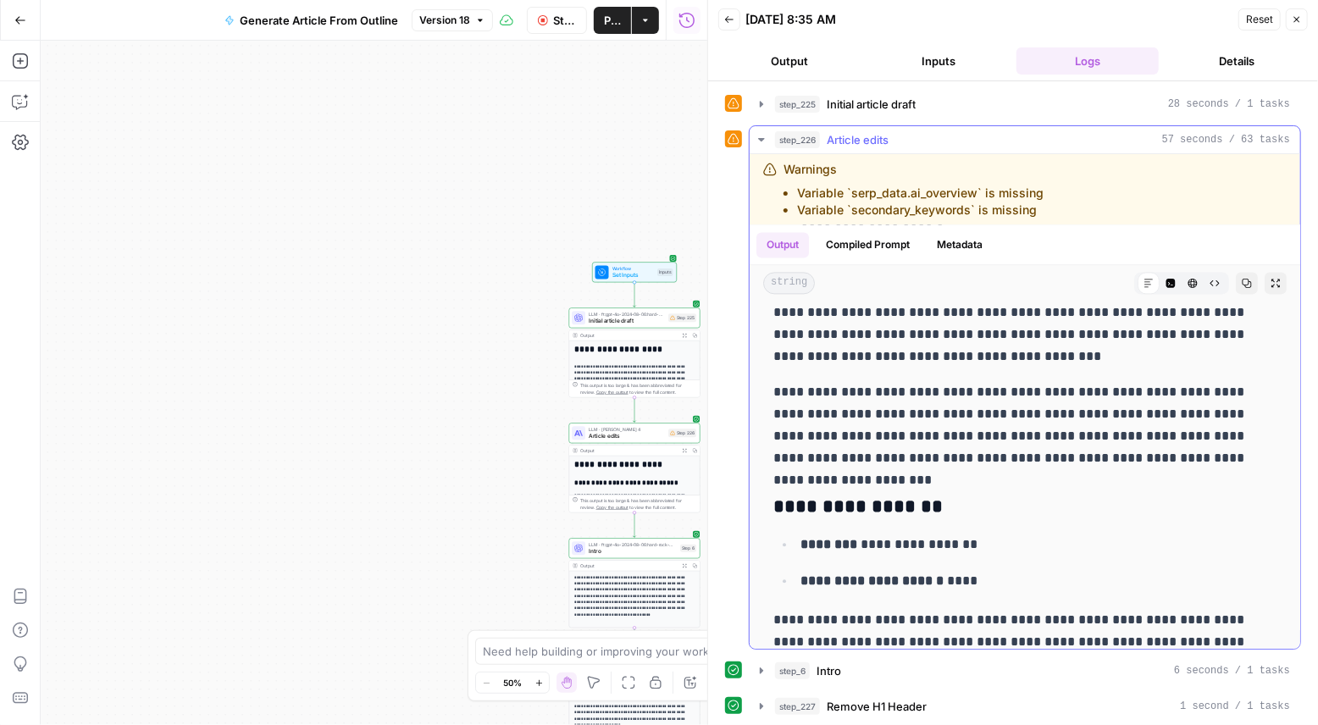
click at [763, 136] on icon "button" at bounding box center [761, 140] width 14 height 14
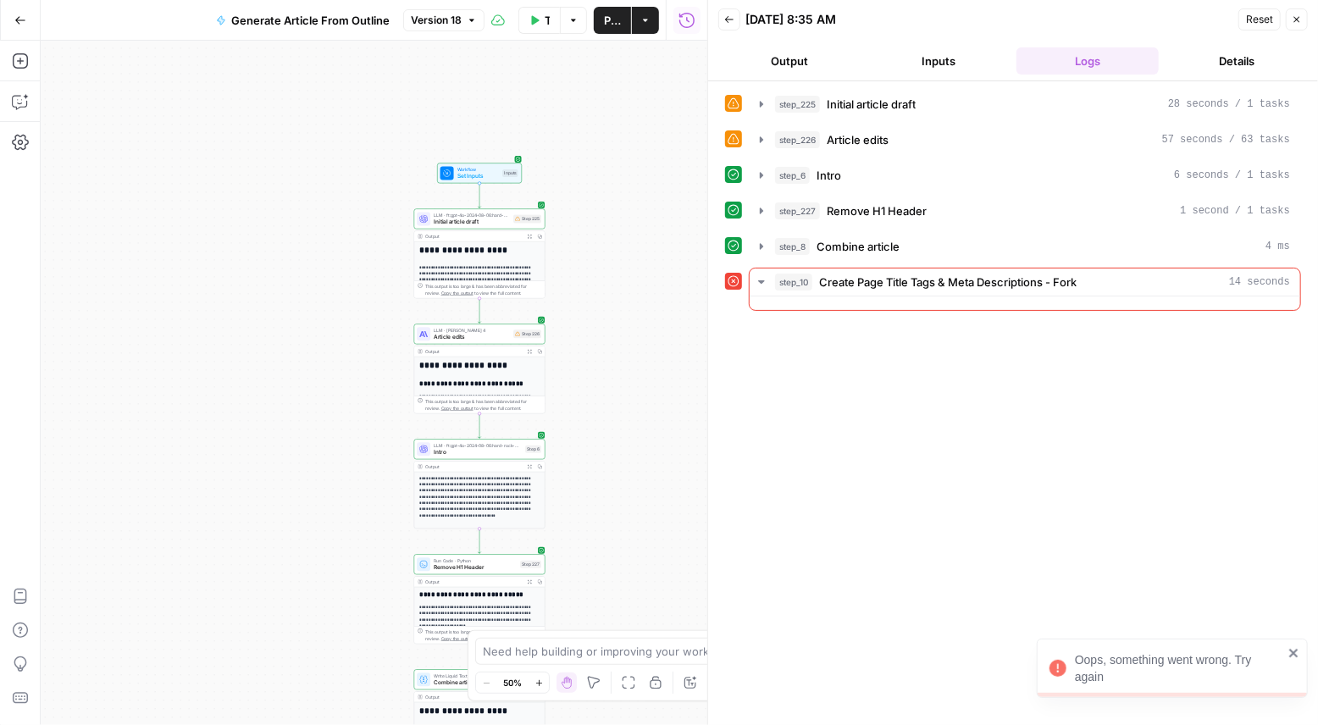
drag, startPoint x: 637, startPoint y: 219, endPoint x: 482, endPoint y: 121, distance: 183.5
click at [482, 121] on div "**********" at bounding box center [374, 383] width 666 height 684
click at [595, 653] on textarea at bounding box center [650, 651] width 334 height 17
click at [826, 283] on span "Create Page Title Tags & Meta Descriptions - Fork" at bounding box center [947, 282] width 257 height 17
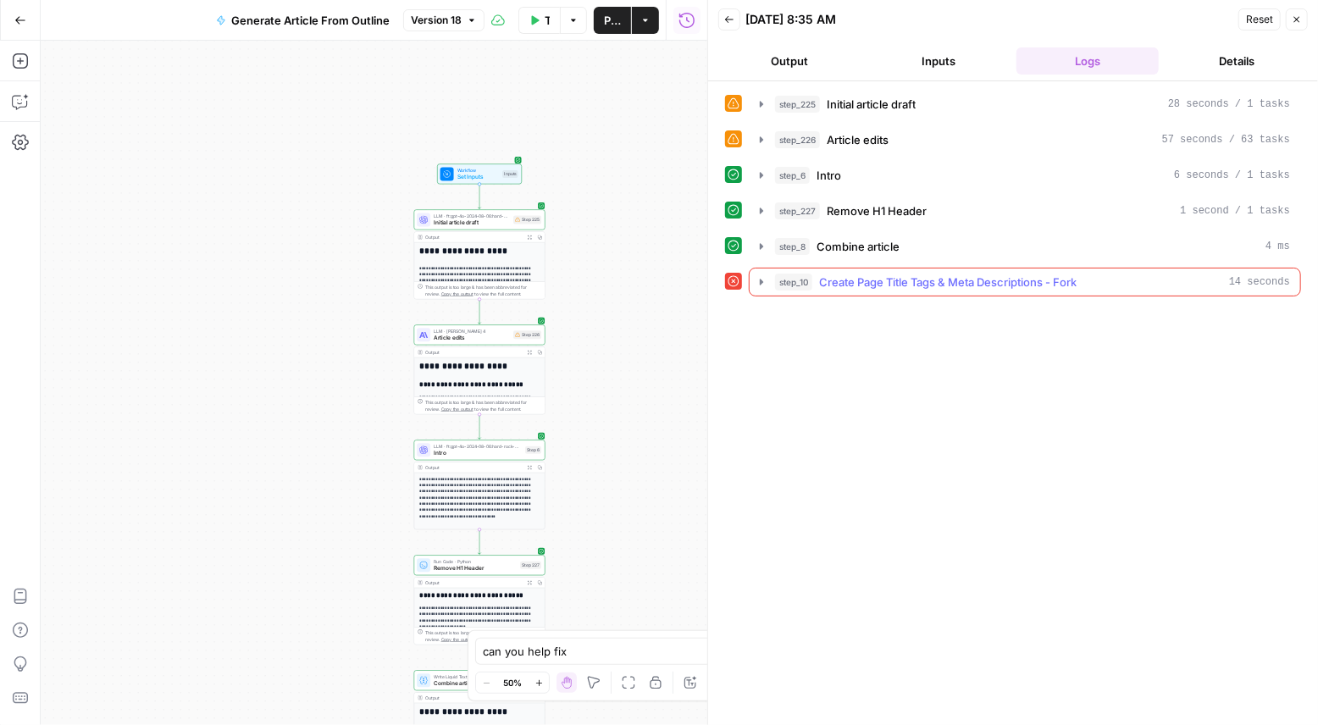
click at [786, 278] on span "step_10" at bounding box center [793, 282] width 37 height 17
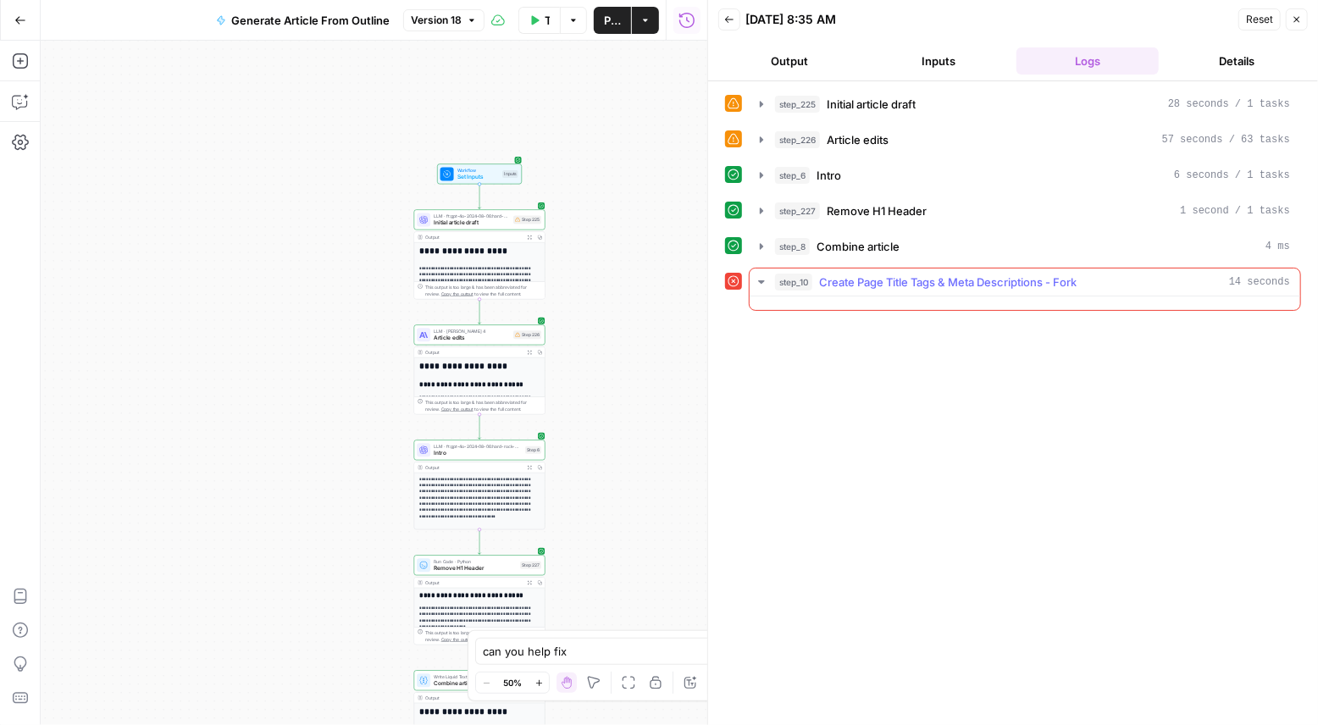
drag, startPoint x: 1119, startPoint y: 277, endPoint x: 844, endPoint y: 278, distance: 274.4
click at [844, 278] on div "step_10 Create Page Title Tags & Meta Descriptions - Fork 14 seconds" at bounding box center [1032, 282] width 515 height 17
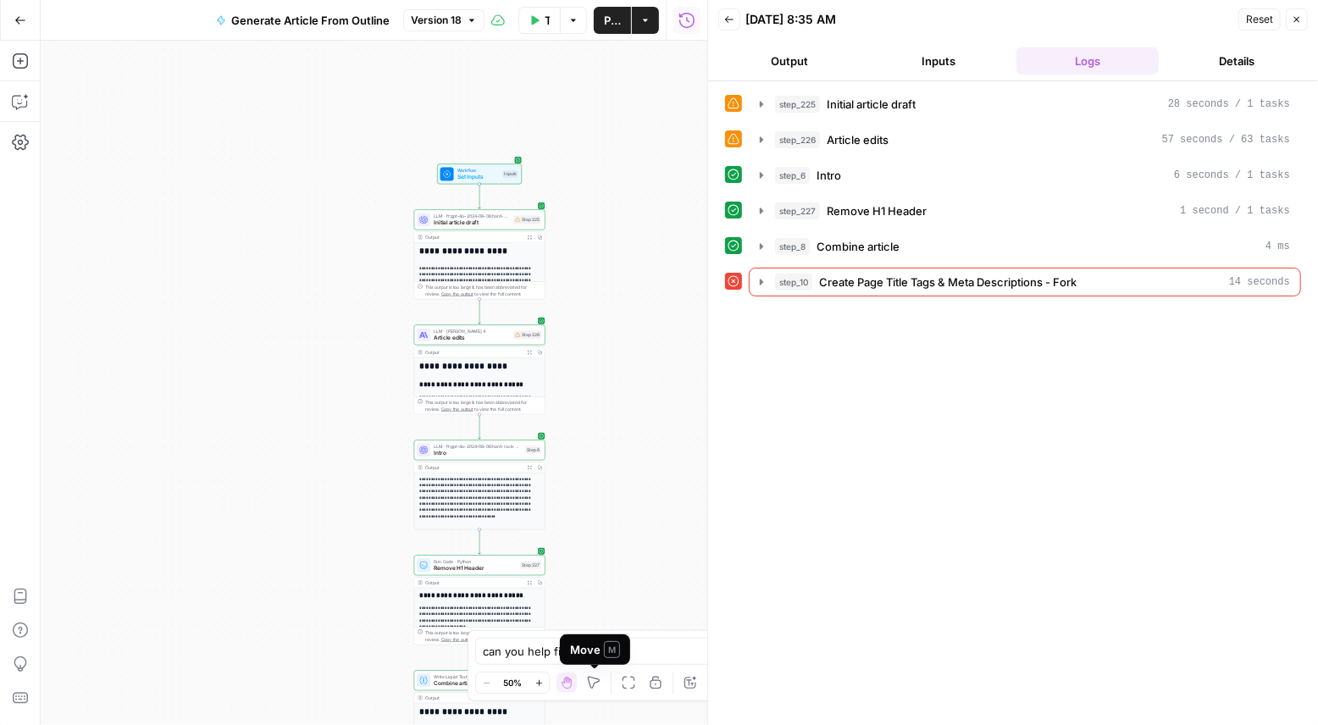
click at [600, 645] on div "Move M" at bounding box center [595, 649] width 50 height 17
click at [657, 640] on div "can you help fix can you help fix Send" at bounding box center [659, 651] width 368 height 27
type textarea "can you help fix the step 10 error"
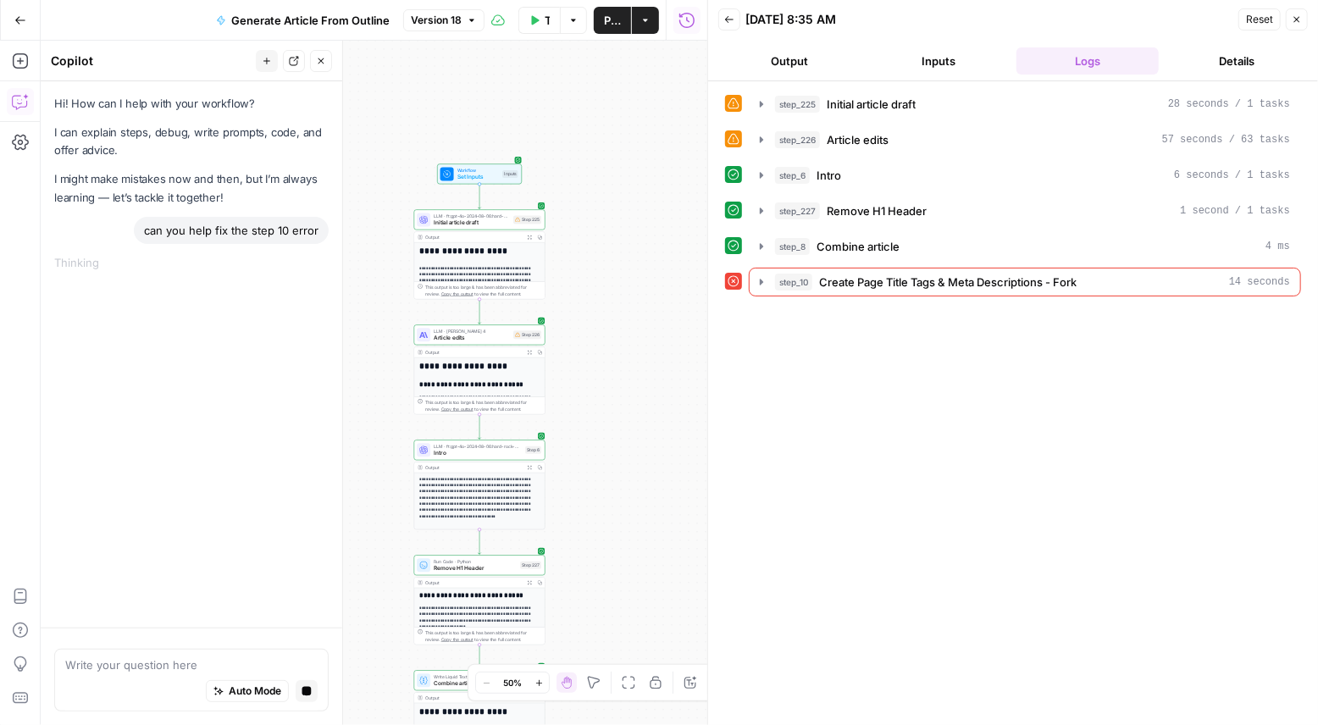
click at [1220, 64] on button "Details" at bounding box center [1236, 60] width 142 height 27
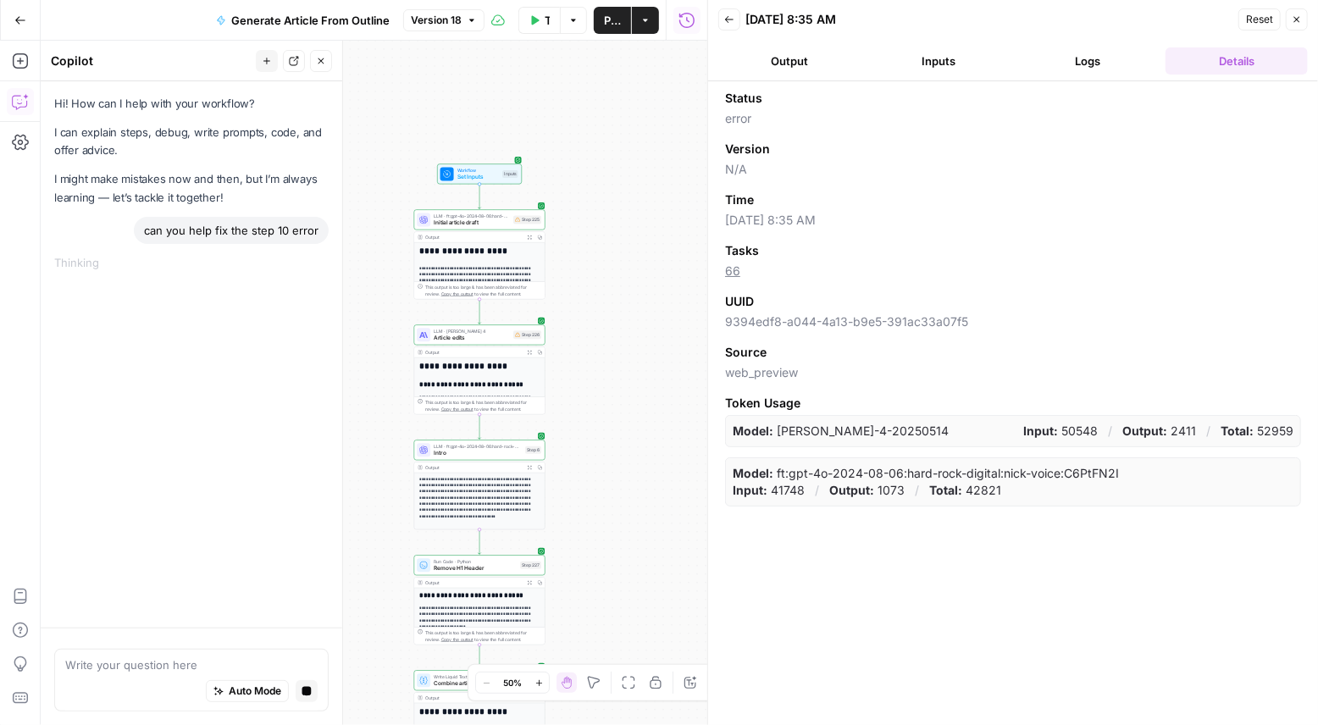
click at [1089, 65] on button "Logs" at bounding box center [1087, 60] width 142 height 27
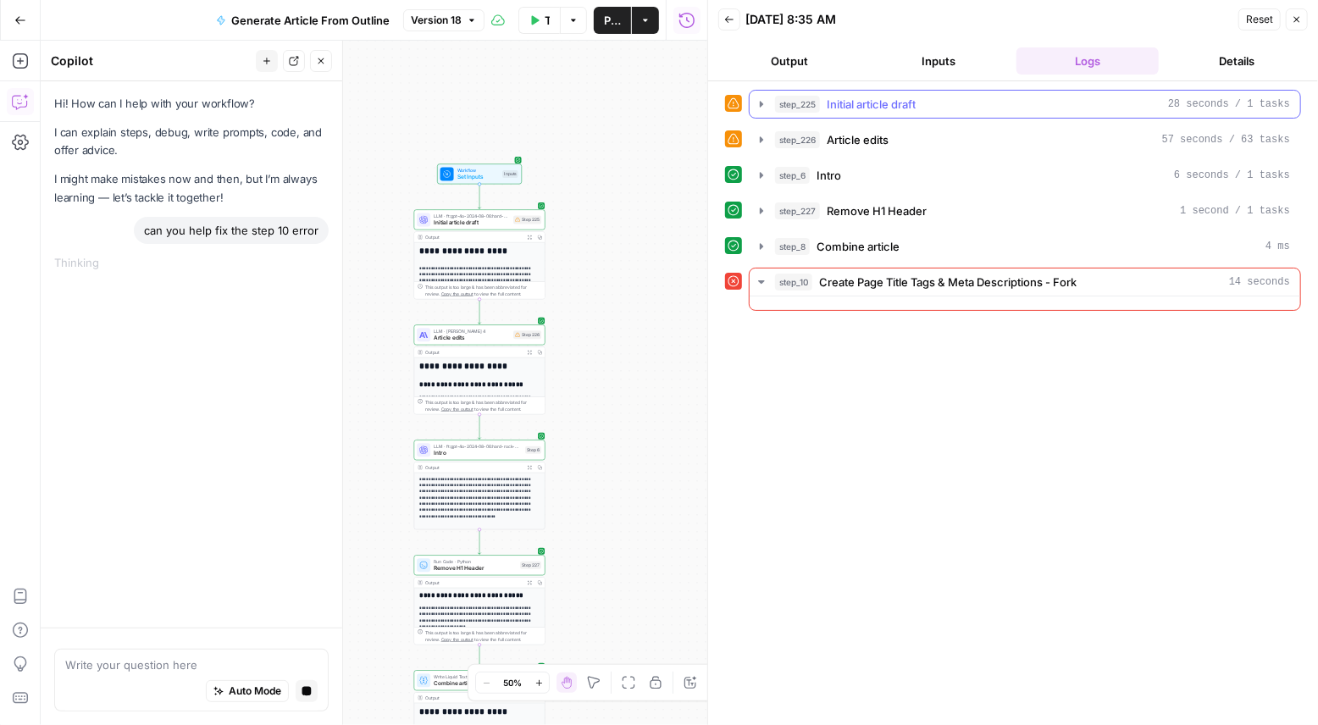
click at [962, 113] on button "step_225 Initial article draft 28 seconds / 1 tasks" at bounding box center [1024, 104] width 550 height 27
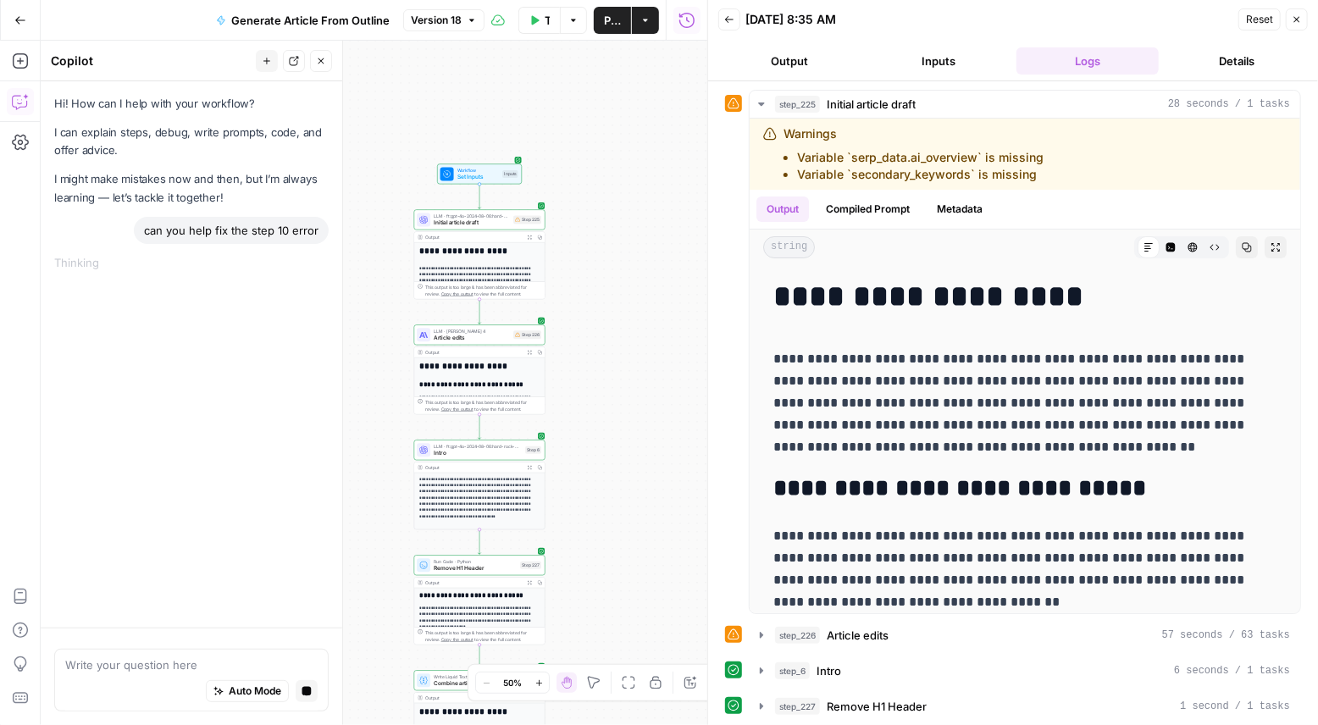
click at [1219, 72] on button "Details" at bounding box center [1236, 60] width 142 height 27
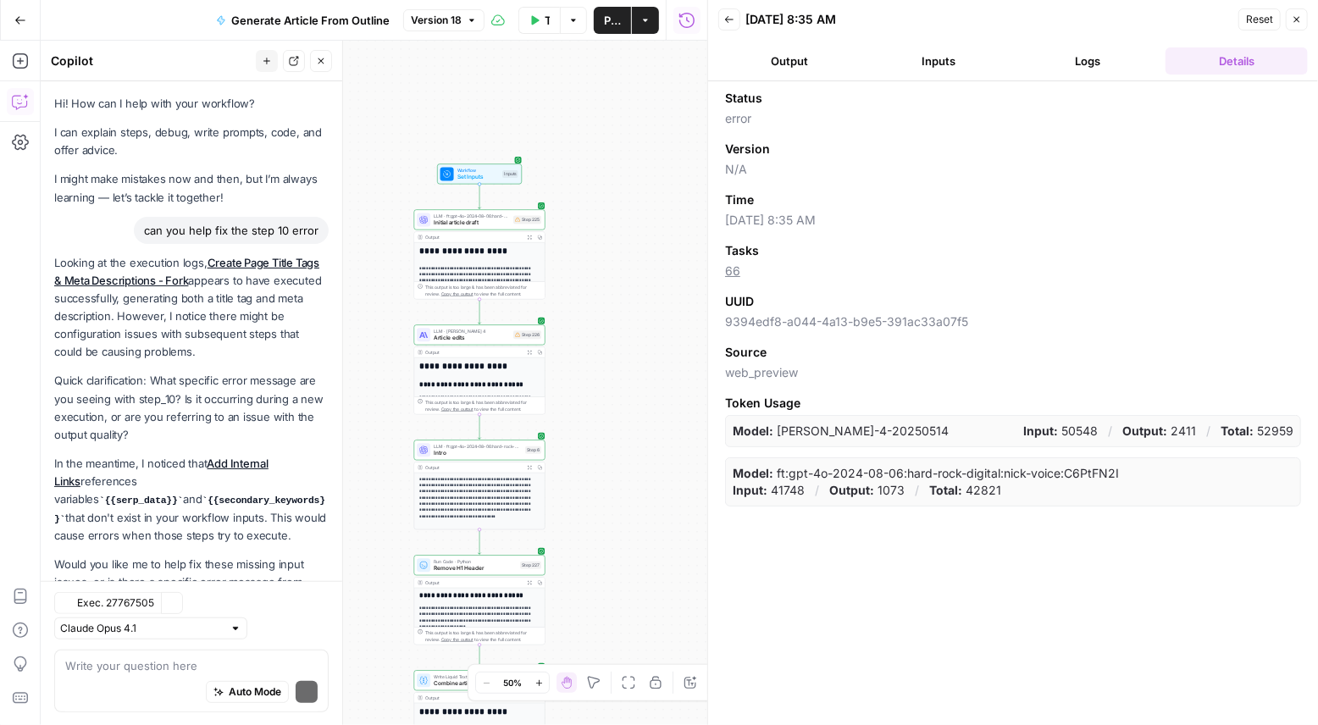
scroll to position [68, 0]
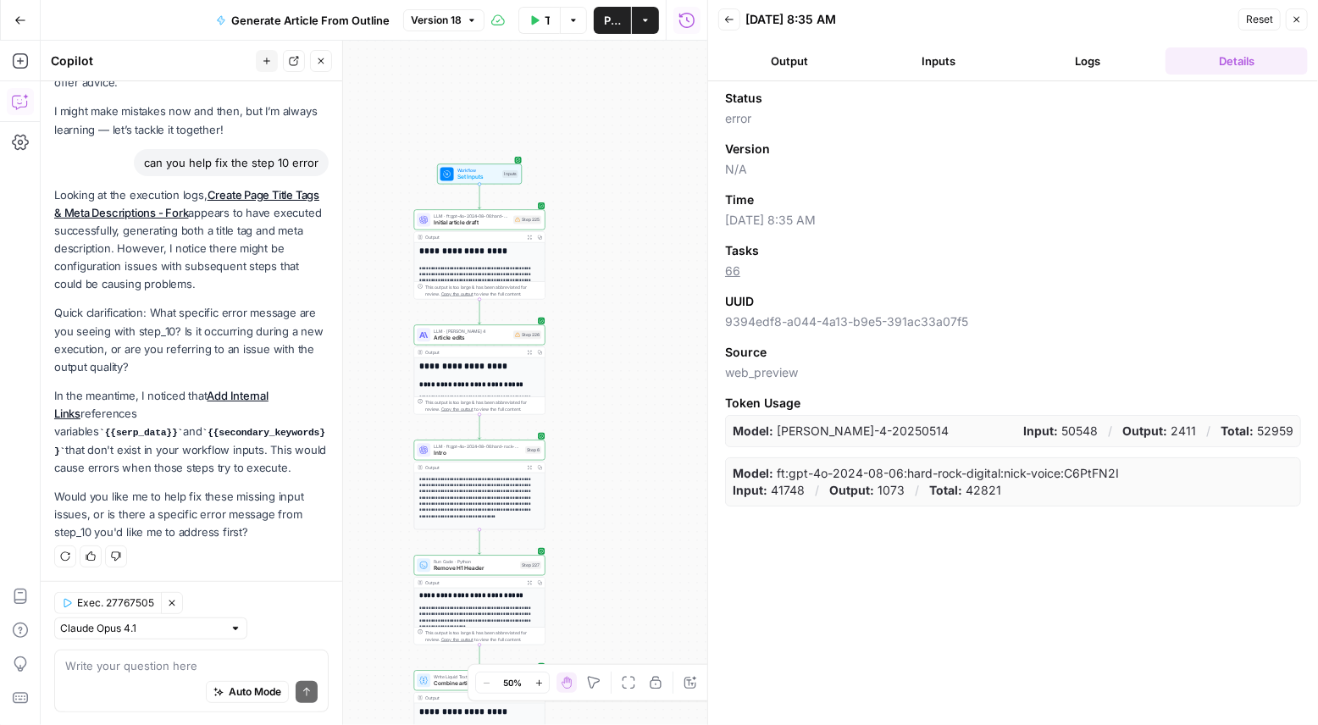
click at [1084, 70] on button "Logs" at bounding box center [1087, 60] width 142 height 27
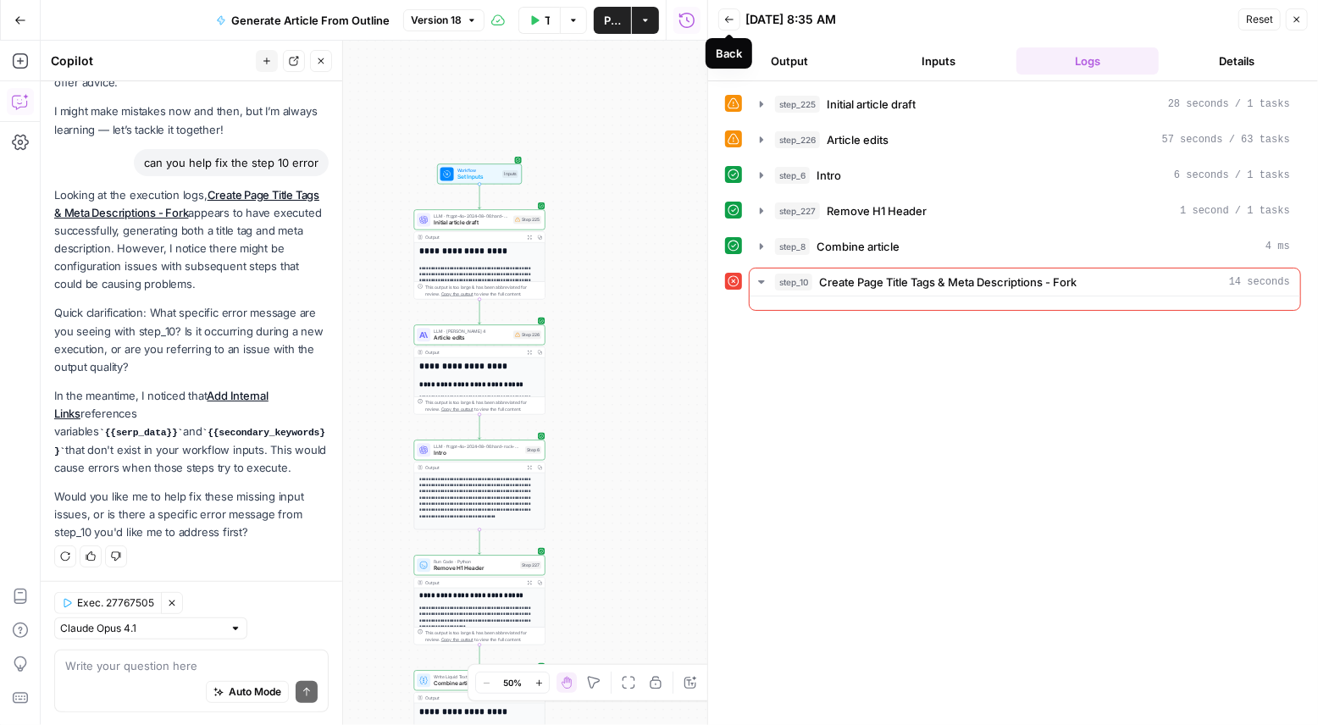
click at [726, 27] on button "Back" at bounding box center [729, 19] width 22 height 22
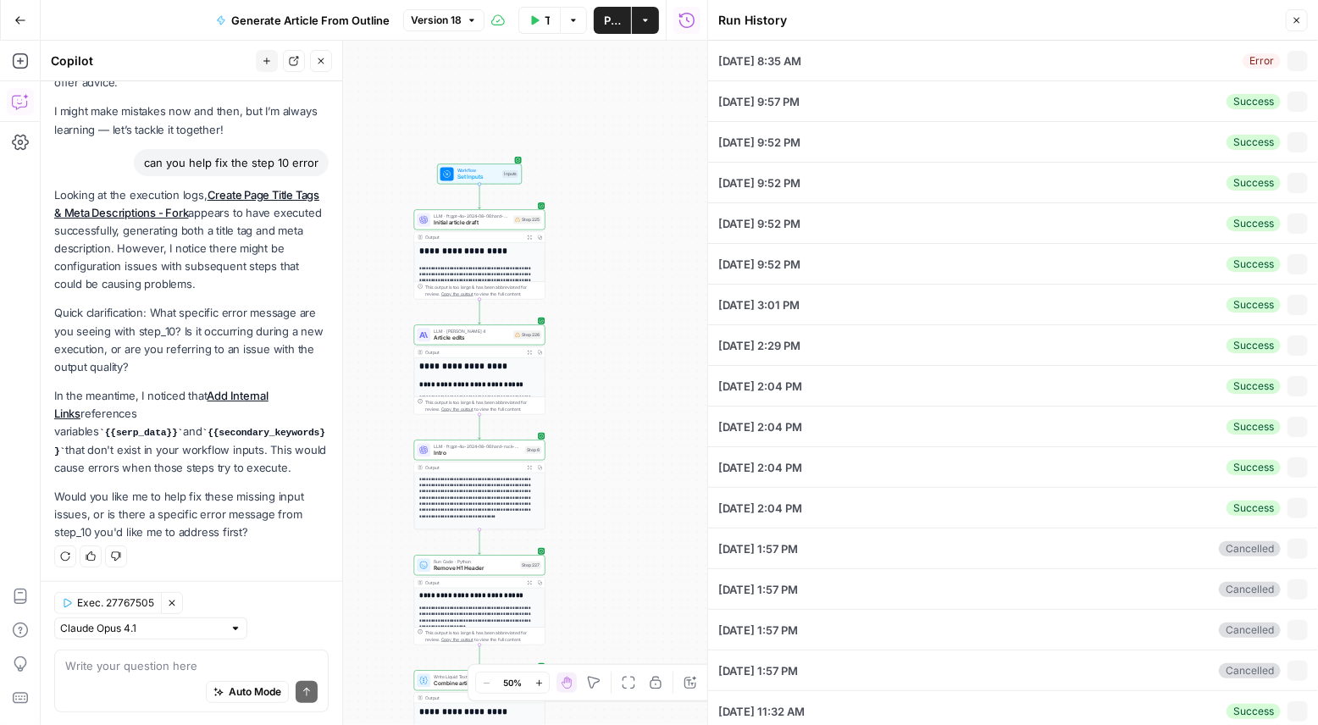
type textarea "# H1 **NFC North Odds 2025** Brief intro, 2-3 sentences outlining the division …"
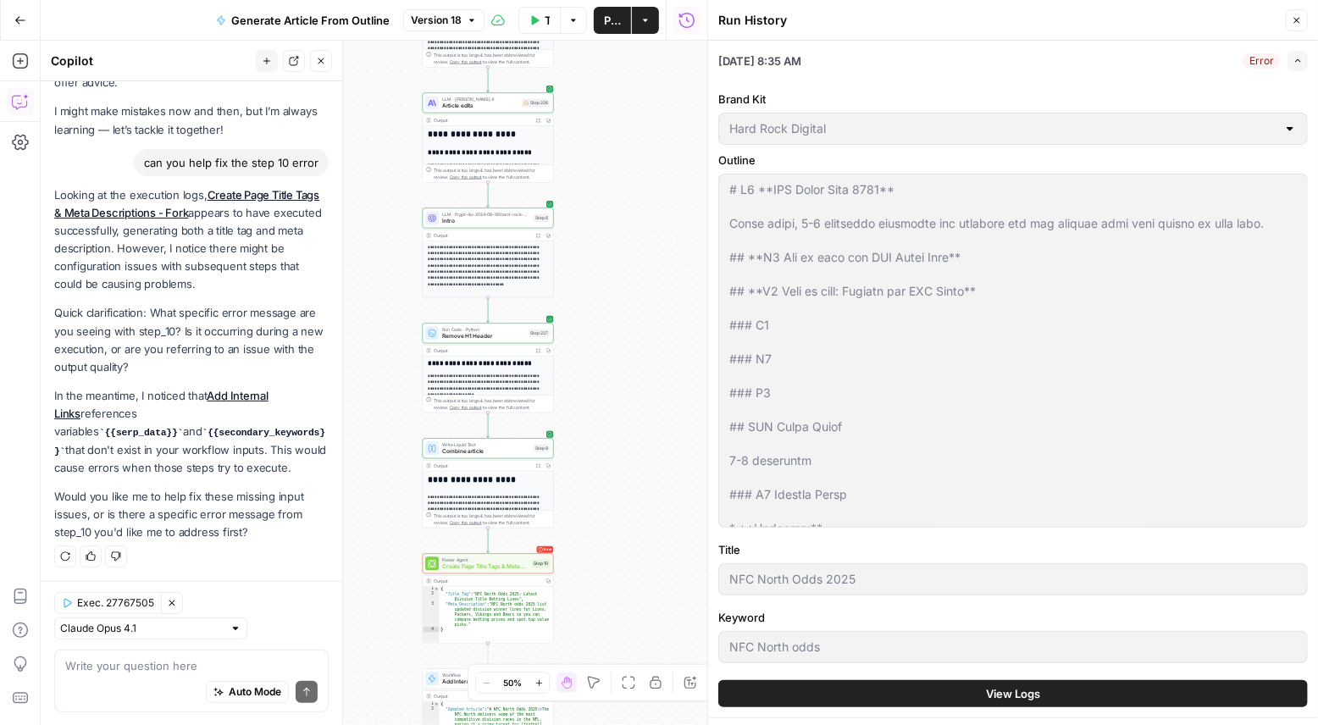
drag, startPoint x: 616, startPoint y: 510, endPoint x: 619, endPoint y: 234, distance: 276.1
click at [621, 246] on div "**********" at bounding box center [374, 383] width 666 height 684
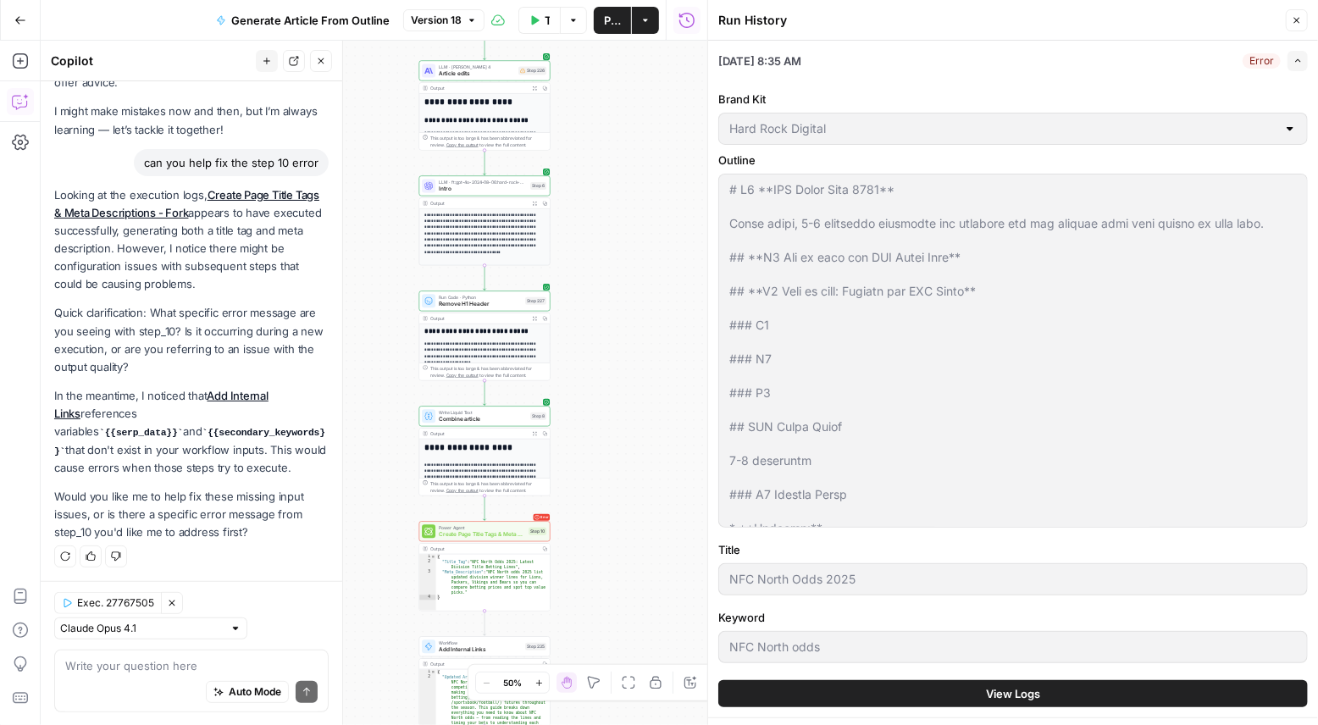
click at [181, 681] on div "Auto Mode Send" at bounding box center [191, 691] width 252 height 37
click at [175, 672] on textarea at bounding box center [191, 664] width 252 height 17
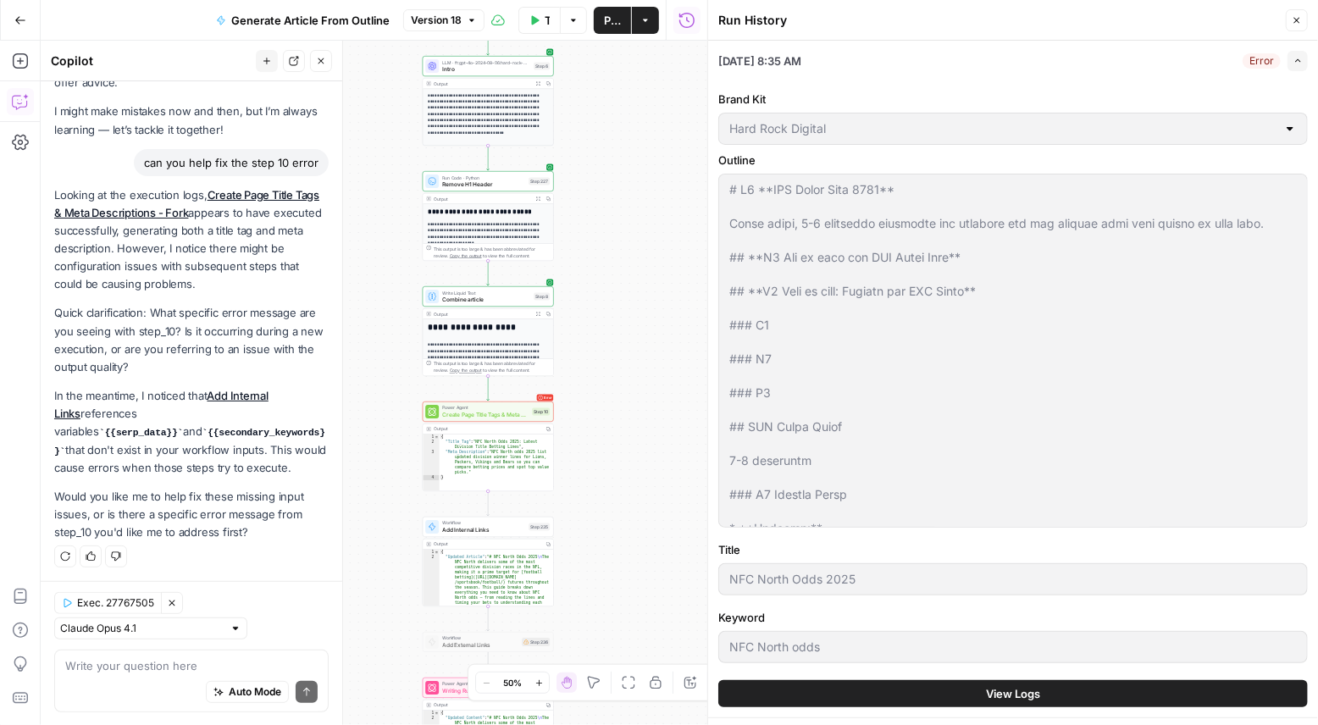
click at [546, 398] on button "Test" at bounding box center [536, 395] width 26 height 11
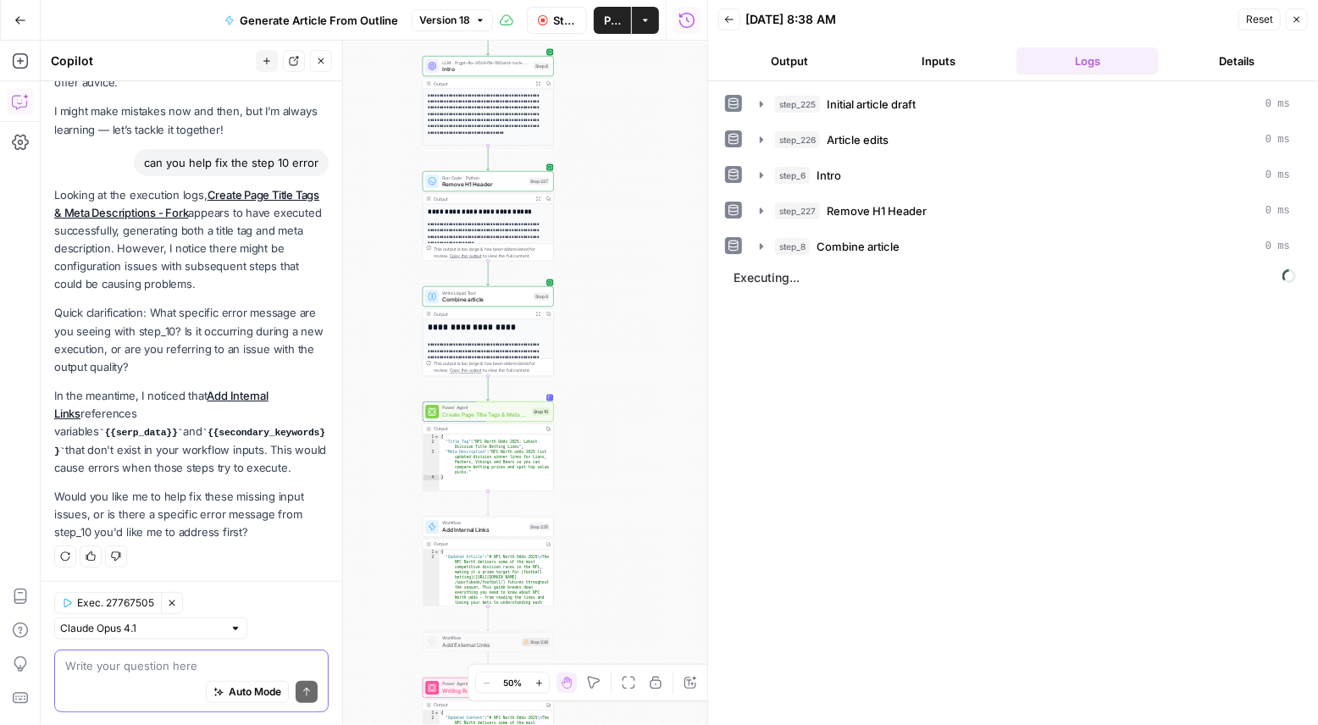
click at [153, 668] on textarea at bounding box center [191, 664] width 252 height 17
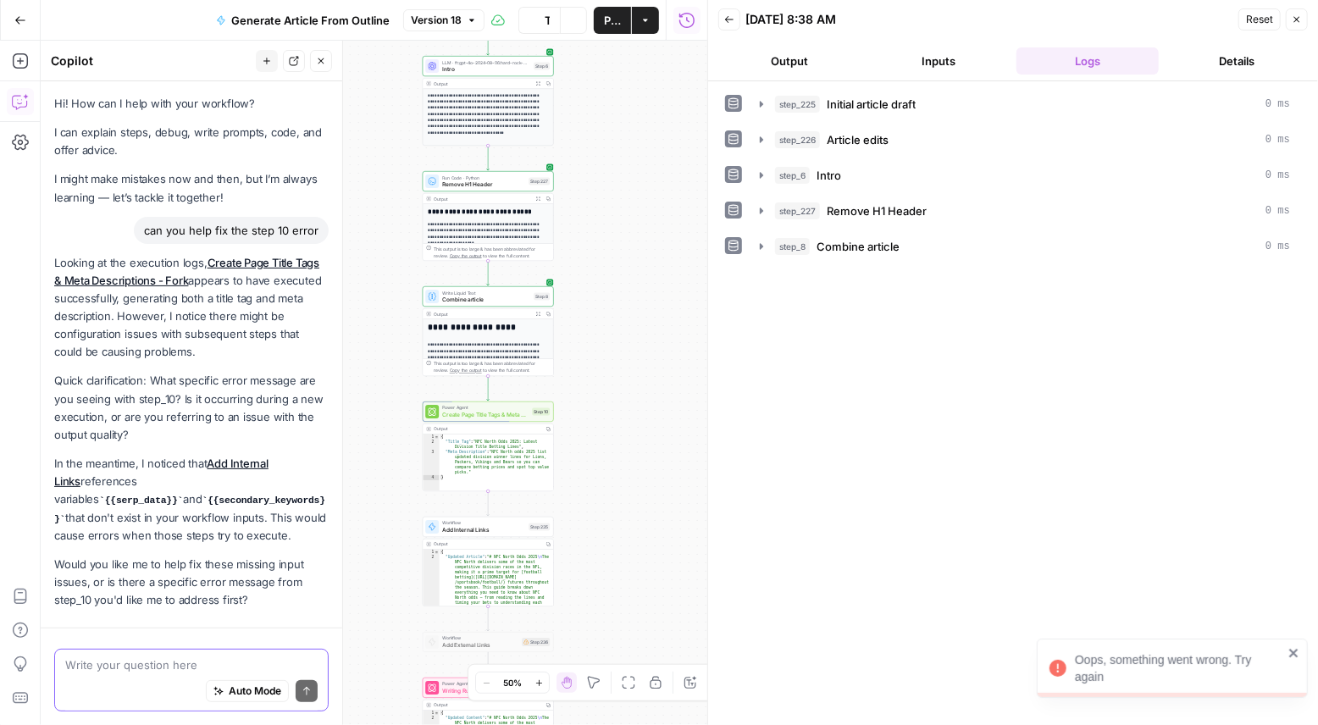
scroll to position [68, 0]
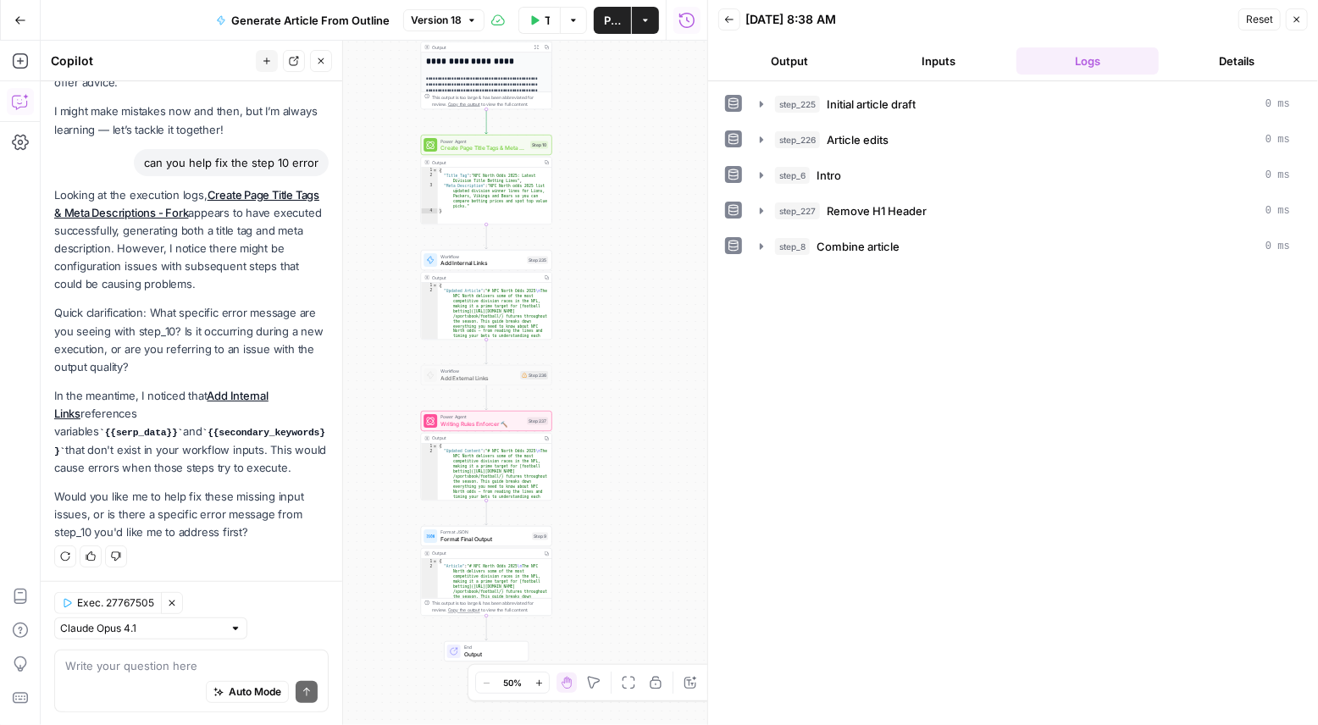
drag, startPoint x: 606, startPoint y: 498, endPoint x: 604, endPoint y: 231, distance: 266.7
click at [604, 231] on div "**********" at bounding box center [374, 383] width 666 height 684
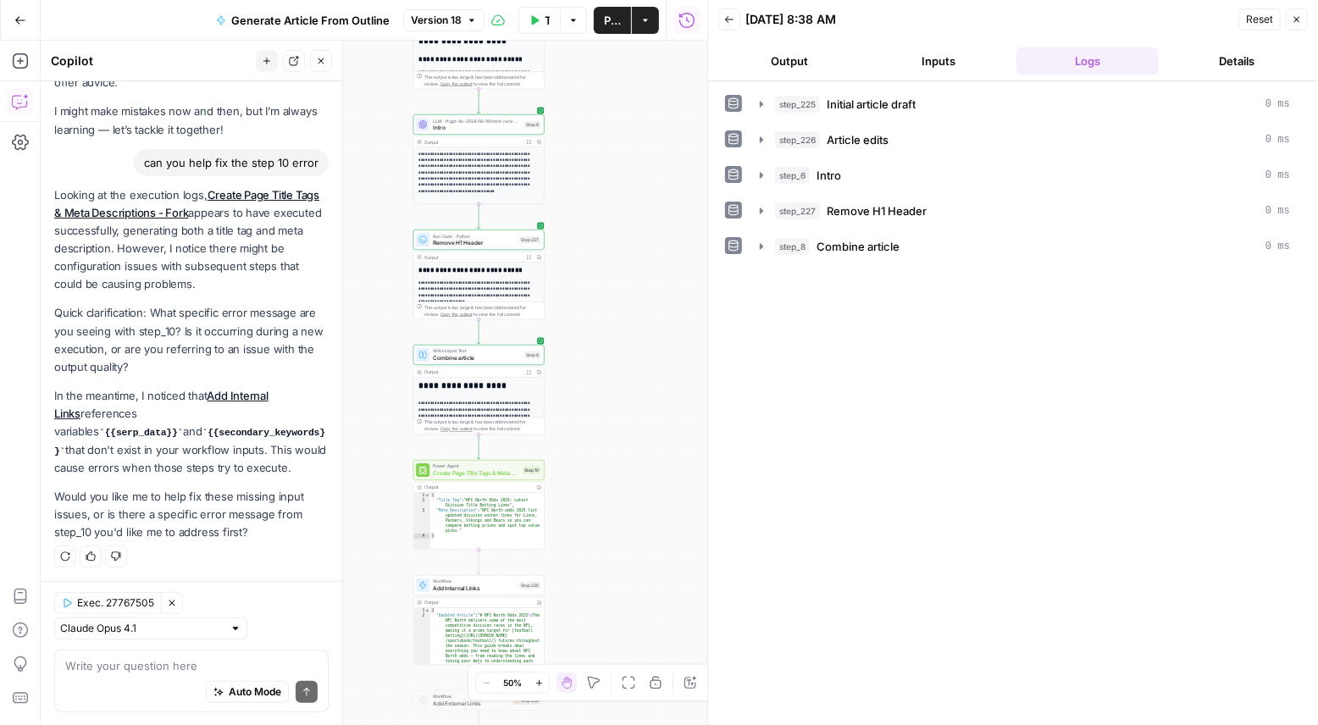
drag, startPoint x: 613, startPoint y: 205, endPoint x: 604, endPoint y: 527, distance: 321.9
click at [605, 528] on div "**********" at bounding box center [374, 383] width 666 height 684
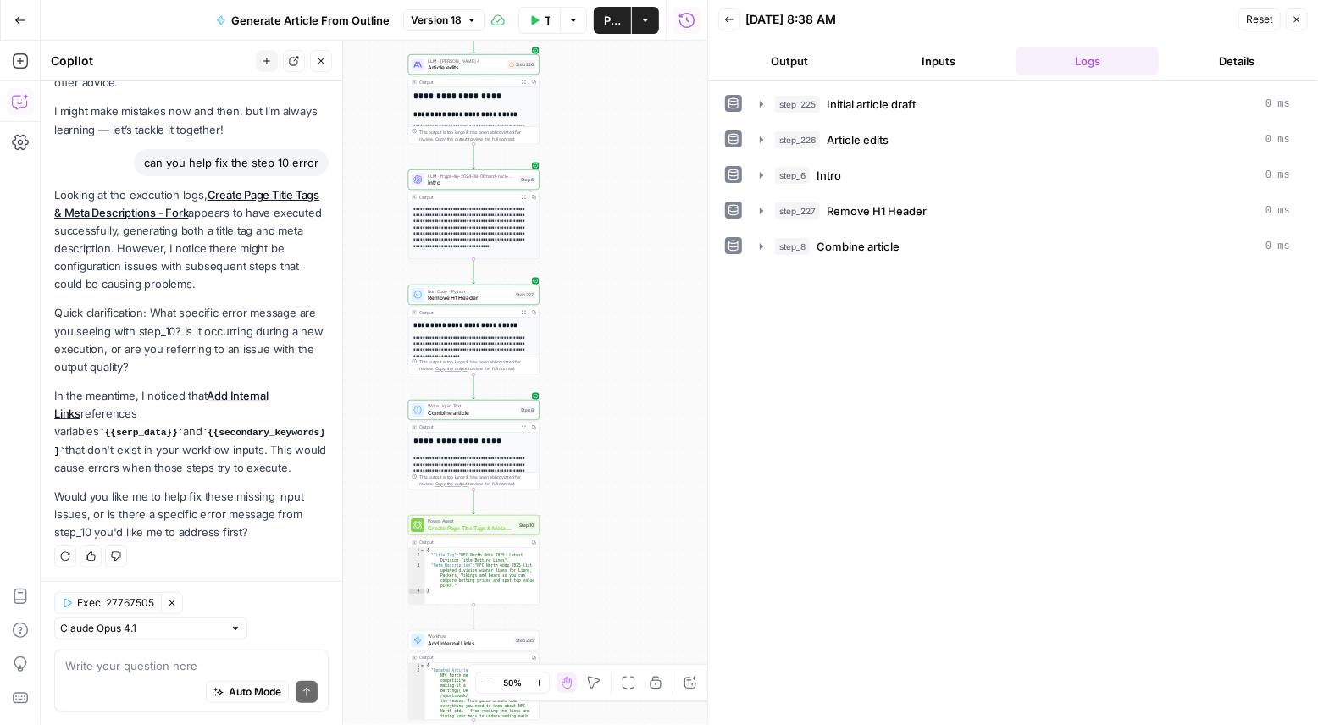
drag, startPoint x: 624, startPoint y: 386, endPoint x: 605, endPoint y: 615, distance: 229.4
click at [611, 601] on div "**********" at bounding box center [374, 383] width 666 height 684
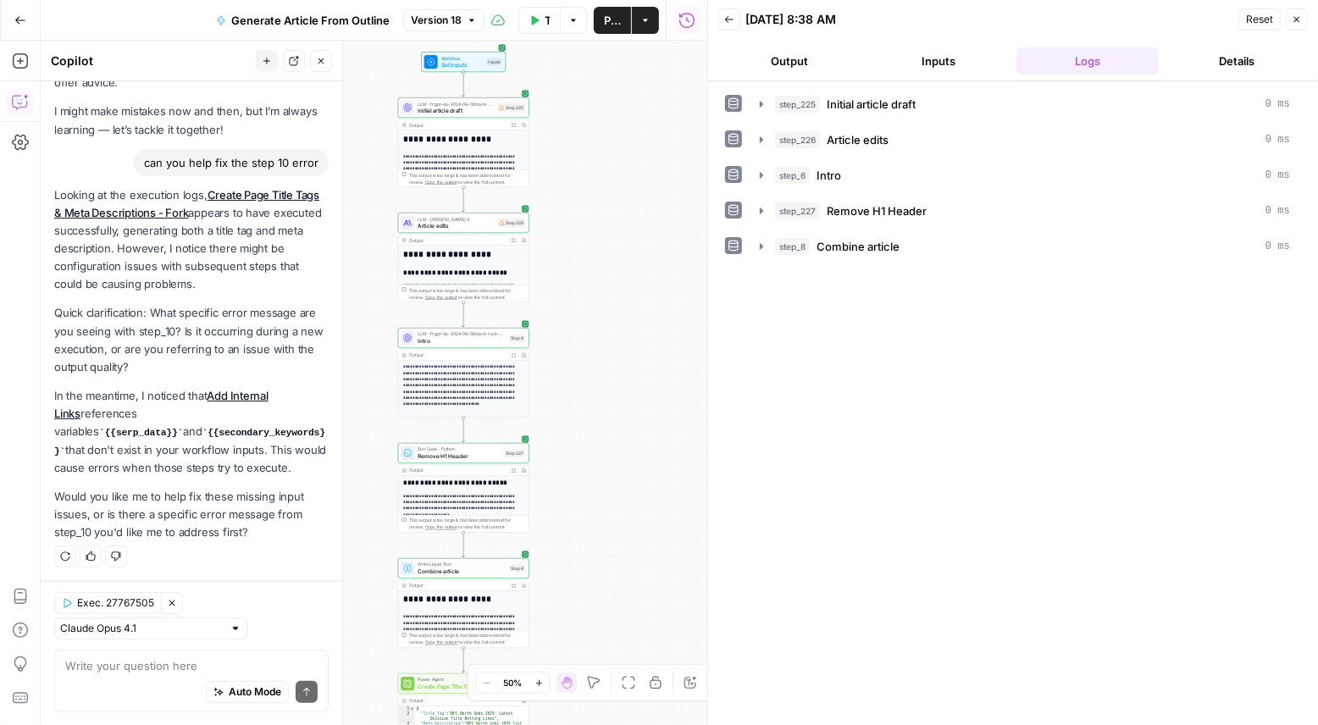
click at [1300, 16] on icon "button" at bounding box center [1296, 19] width 10 height 10
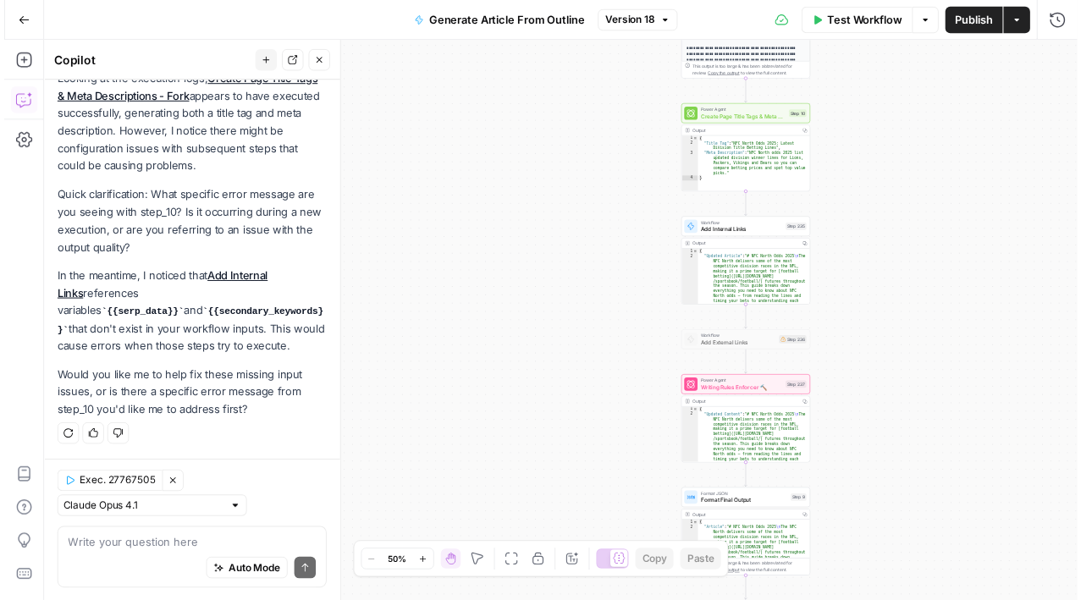
scroll to position [181, 0]
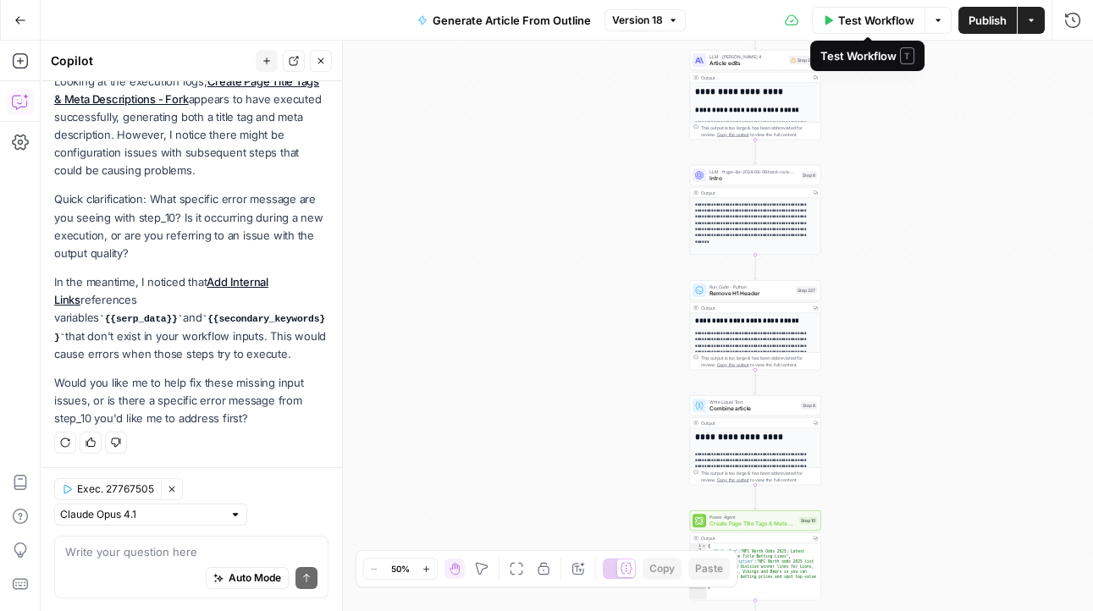
click at [836, 23] on button "Test Workflow" at bounding box center [868, 20] width 113 height 27
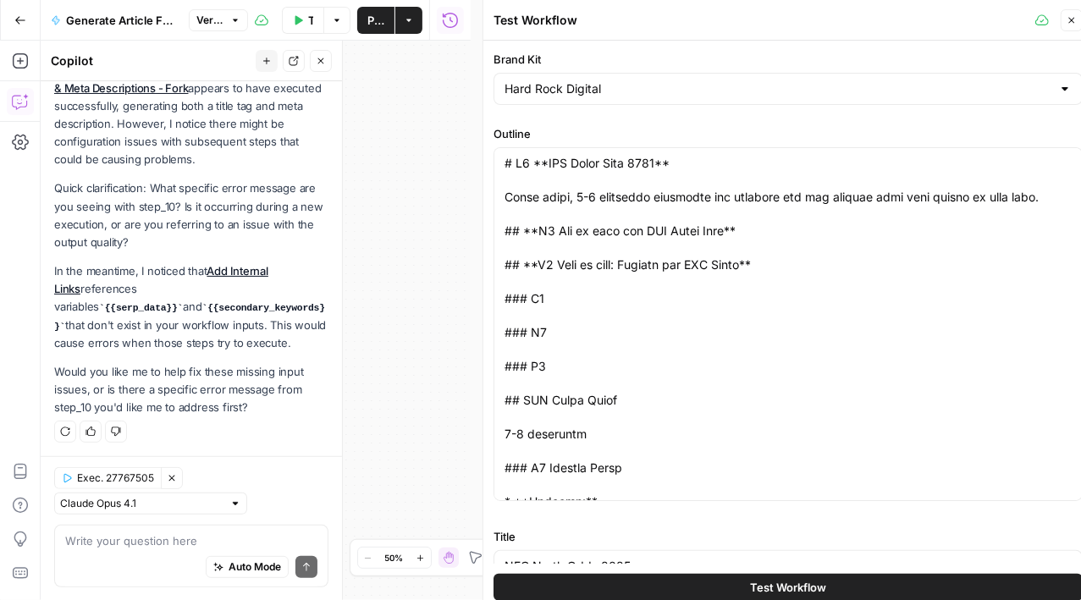
click at [688, 586] on button "Test Workflow" at bounding box center [788, 587] width 589 height 27
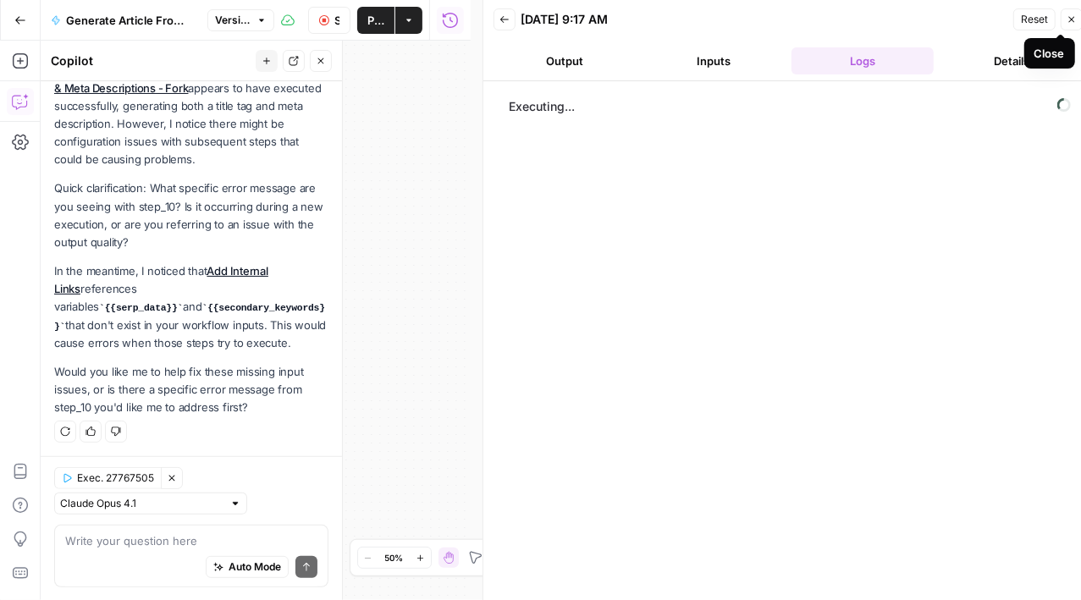
click at [1069, 19] on icon "button" at bounding box center [1072, 19] width 10 height 10
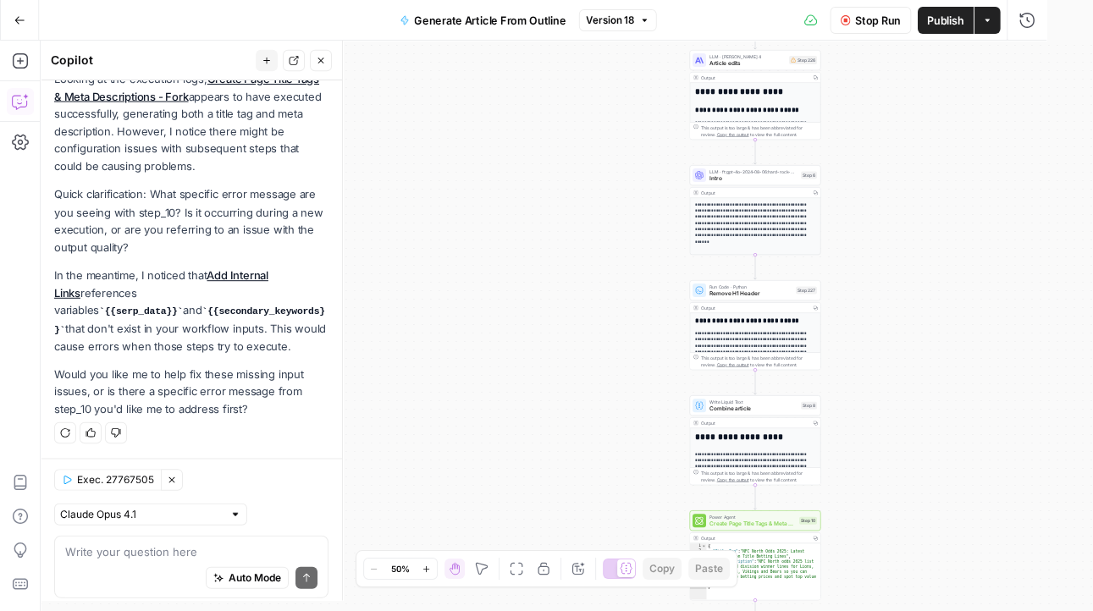
scroll to position [181, 0]
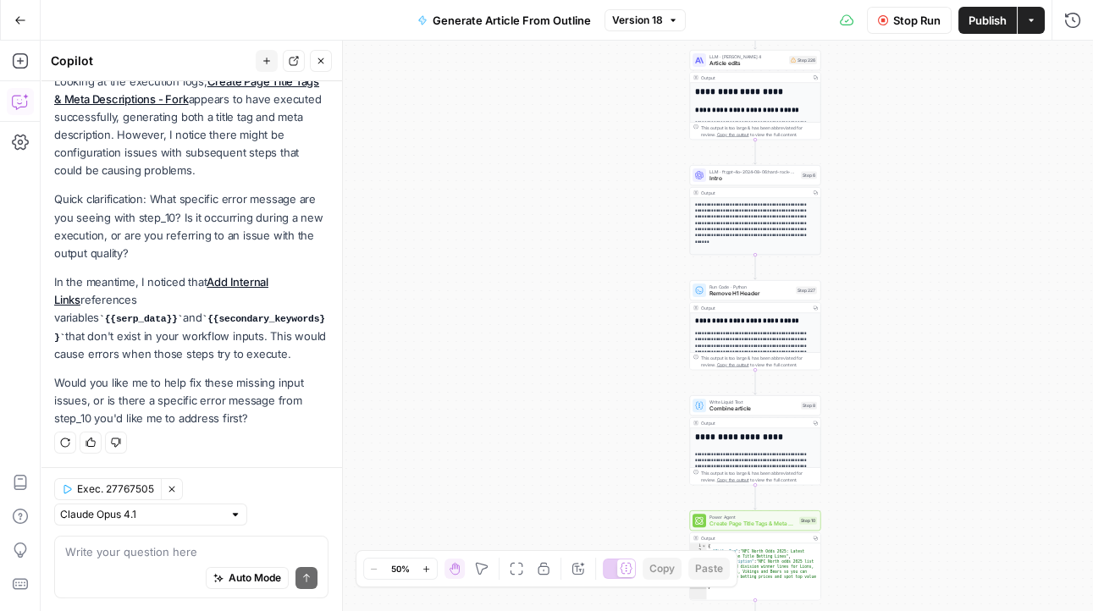
click at [31, 19] on button "Go Back" at bounding box center [20, 20] width 30 height 30
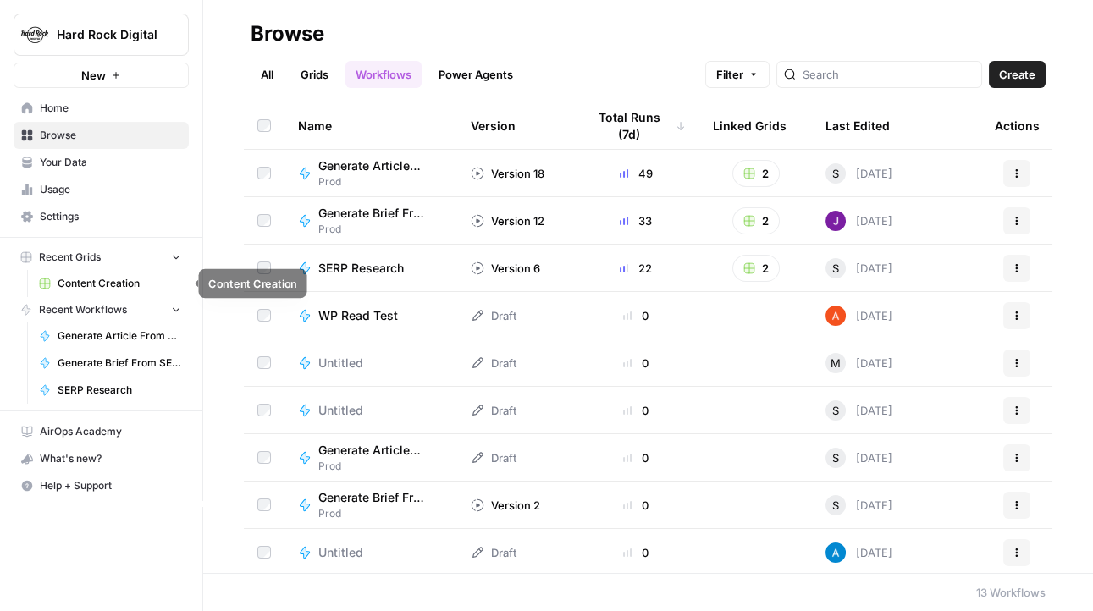
click at [89, 282] on span "Content Creation" at bounding box center [120, 283] width 124 height 15
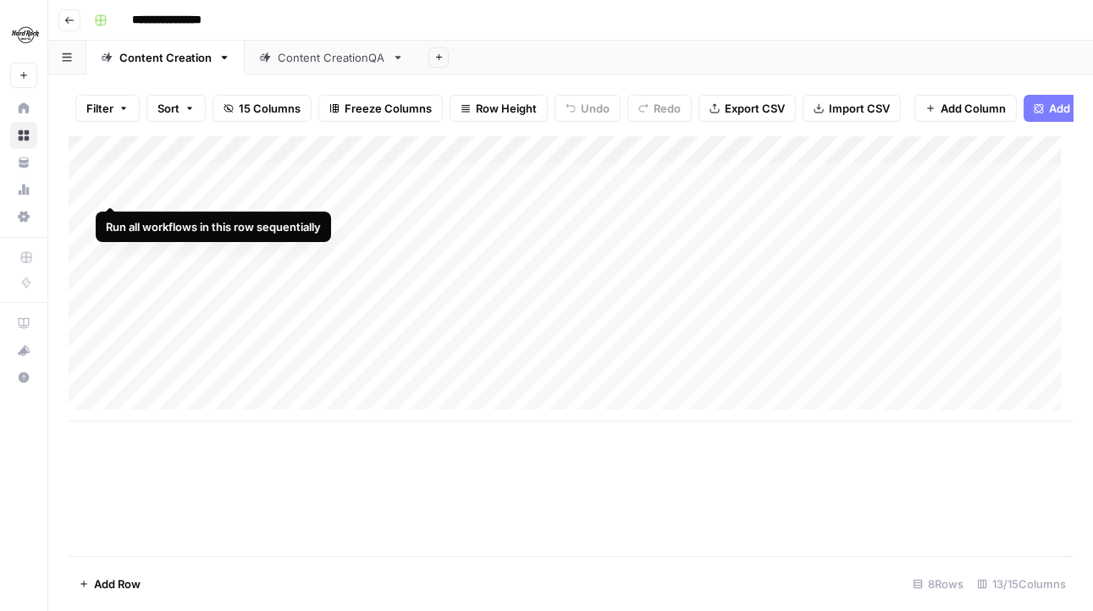
click at [113, 185] on div "Add Column" at bounding box center [571, 278] width 1004 height 286
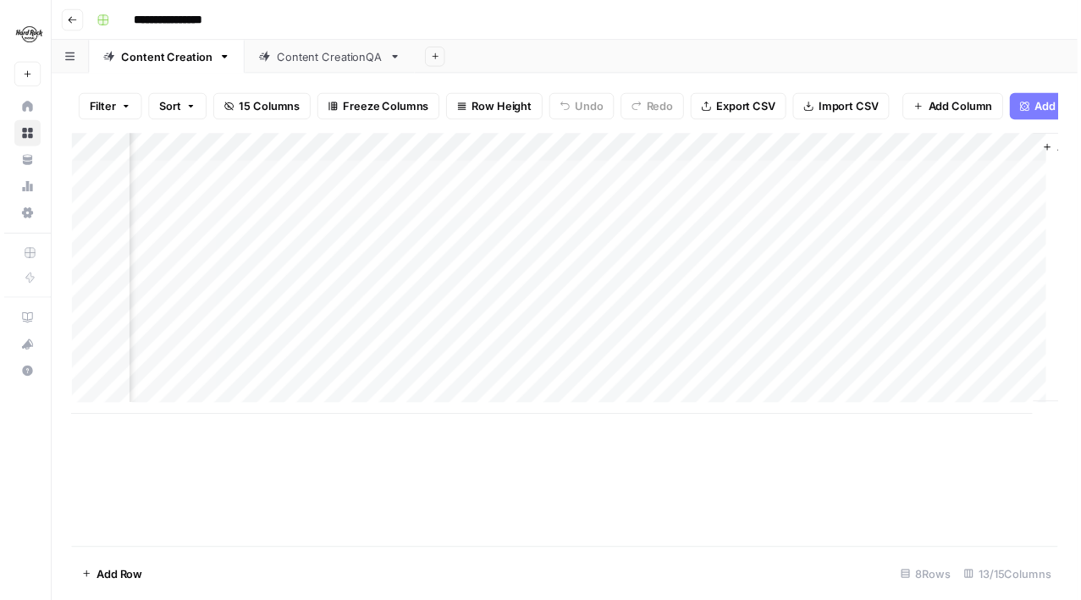
scroll to position [0, 1491]
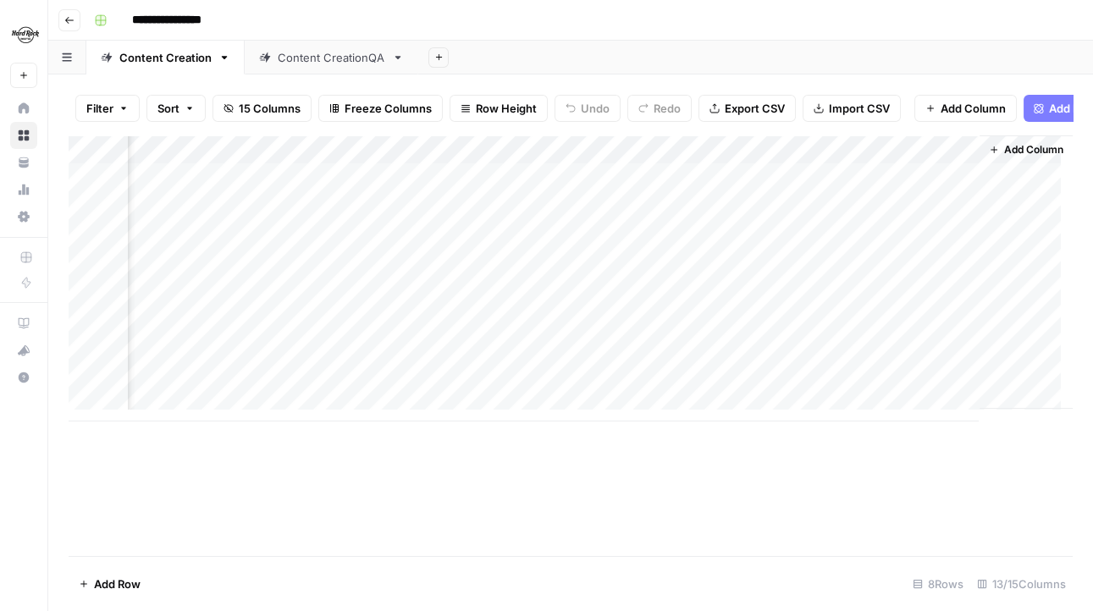
click at [394, 186] on div "Add Column" at bounding box center [571, 278] width 1004 height 286
click at [472, 187] on div "Add Column" at bounding box center [571, 278] width 1004 height 286
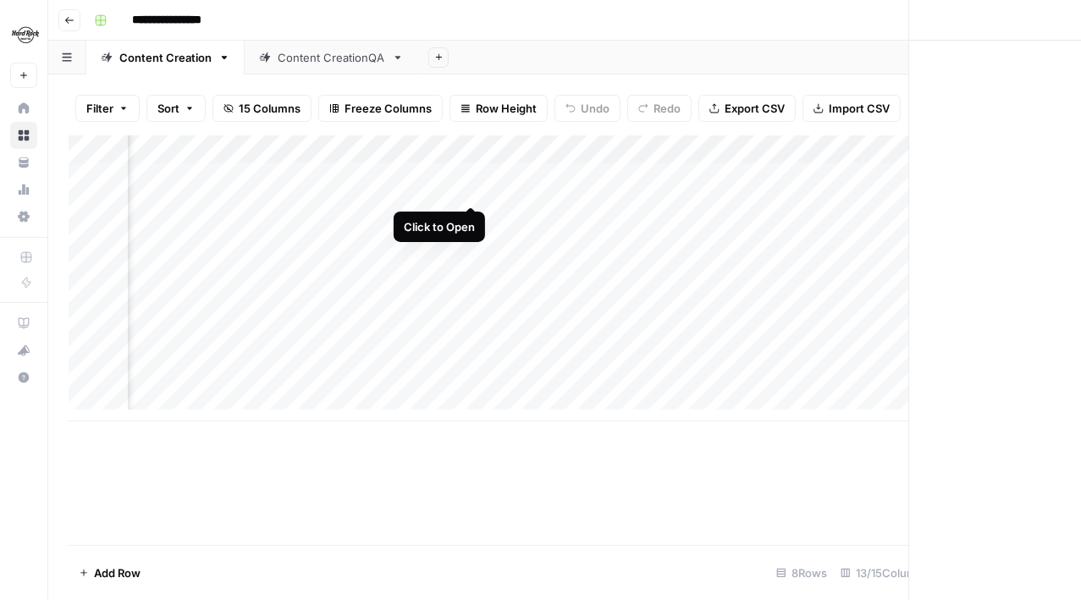
scroll to position [0, 1489]
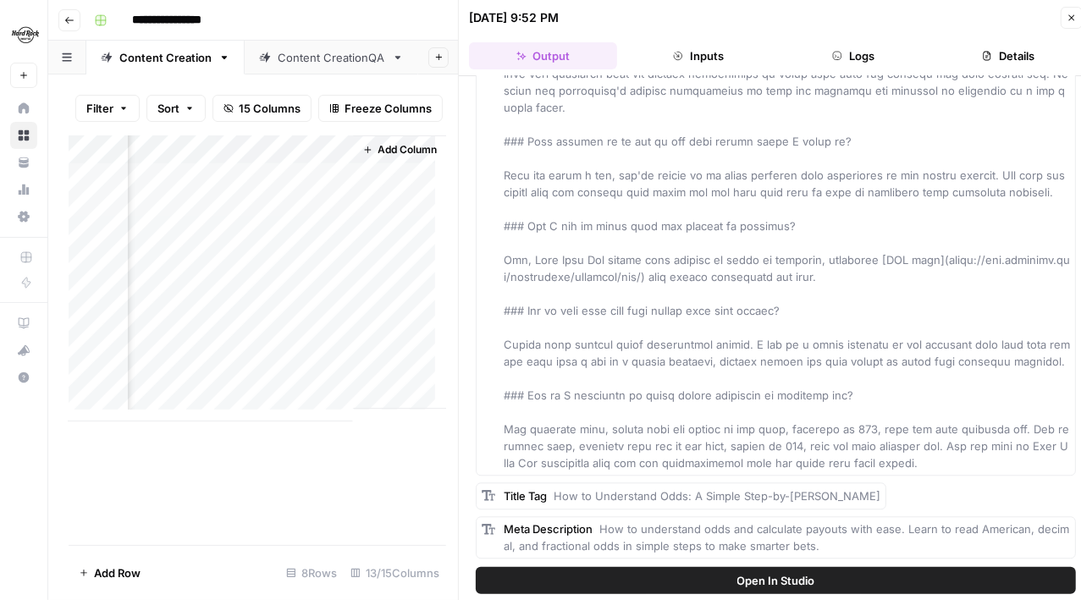
scroll to position [10, 0]
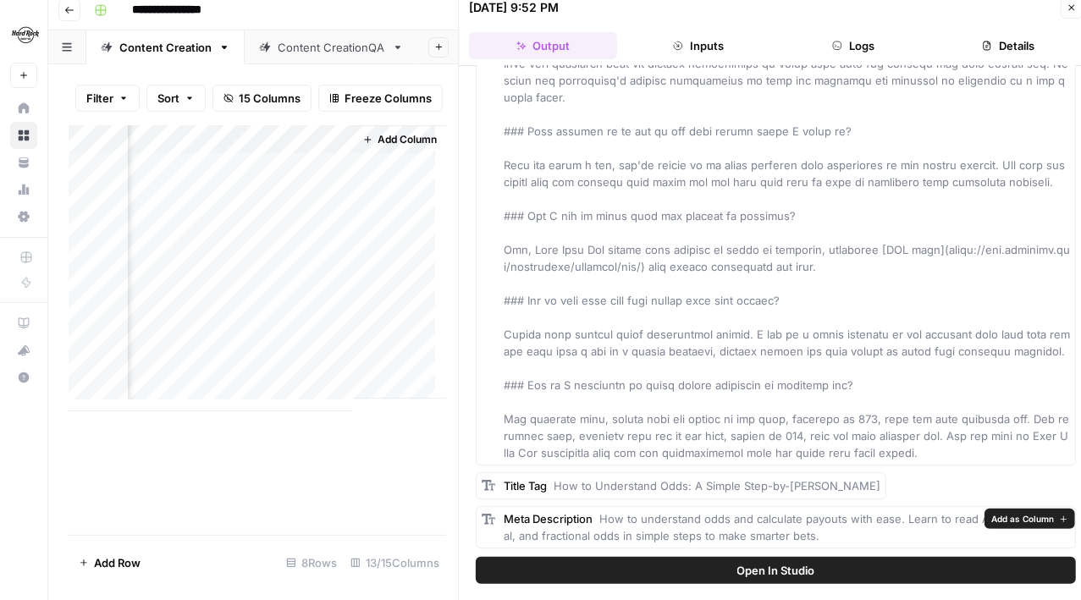
drag, startPoint x: 506, startPoint y: 134, endPoint x: 943, endPoint y: 544, distance: 599.1
copy div "Article # Understanding Betting Odds: A Complete Breakdown Betting odds are the…"
